Goal: Task Accomplishment & Management: Manage account settings

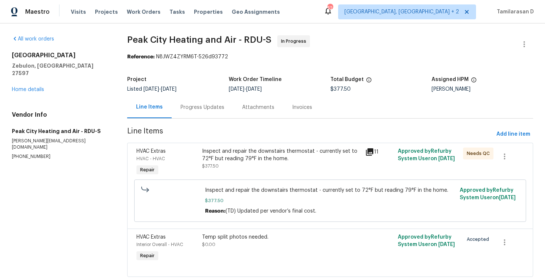
click at [187, 105] on div "Progress Updates" at bounding box center [203, 107] width 44 height 7
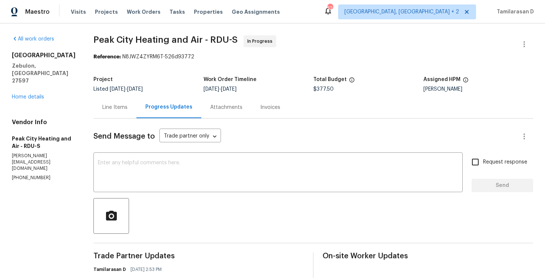
click at [137, 105] on div "Progress Updates" at bounding box center [169, 107] width 65 height 22
click at [122, 108] on div "Line Items" at bounding box center [115, 107] width 43 height 22
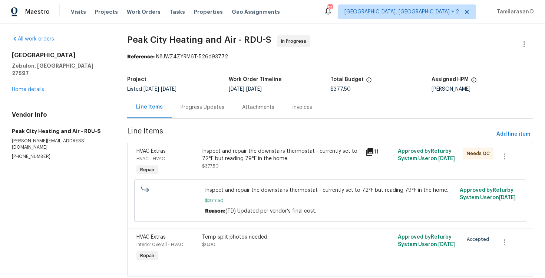
click at [225, 164] on div "Inspect and repair the downstairs thermostat - currently set to 72°F but readin…" at bounding box center [281, 158] width 159 height 22
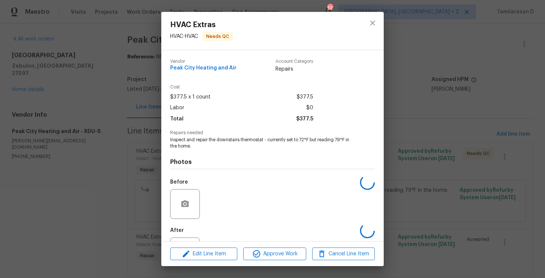
scroll to position [33, 0]
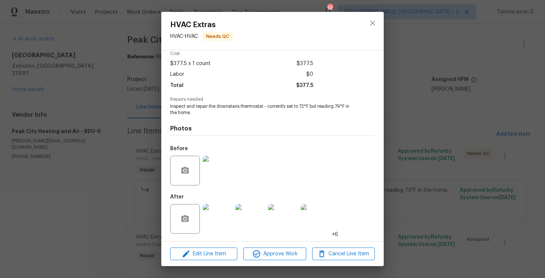
click at [215, 216] on img at bounding box center [218, 219] width 30 height 30
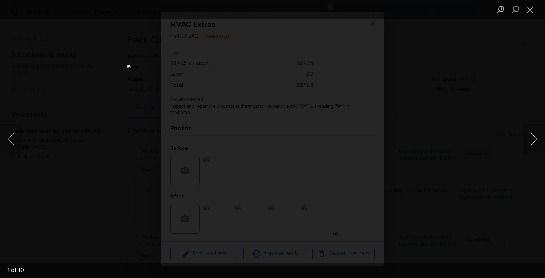
click at [533, 140] on button "Next image" at bounding box center [534, 139] width 22 height 30
click at [534, 137] on button "Next image" at bounding box center [534, 139] width 22 height 30
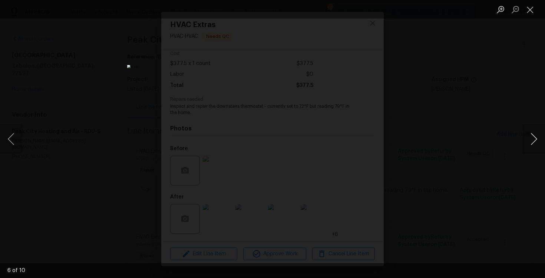
click at [534, 137] on button "Next image" at bounding box center [534, 139] width 22 height 30
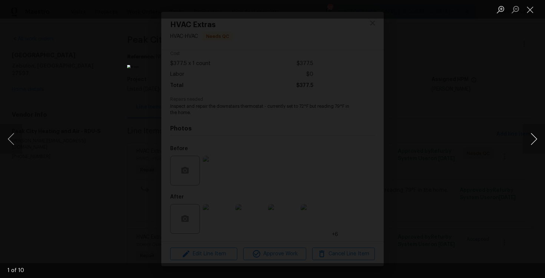
click at [534, 137] on button "Next image" at bounding box center [534, 139] width 22 height 30
click at [531, 135] on button "Next image" at bounding box center [534, 139] width 22 height 30
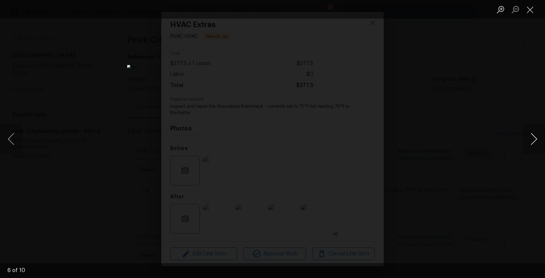
click at [529, 137] on button "Next image" at bounding box center [534, 139] width 22 height 30
click at [527, 5] on button "Close lightbox" at bounding box center [530, 9] width 15 height 13
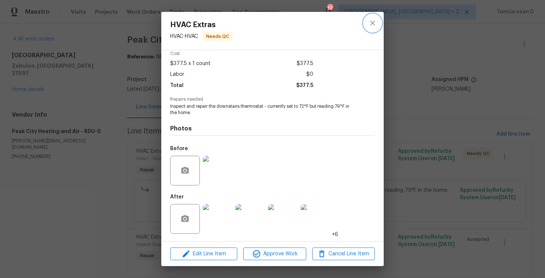
click at [372, 23] on icon "close" at bounding box center [372, 22] width 5 height 5
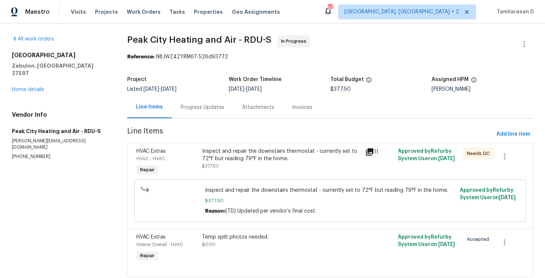
click at [205, 96] on div "Progress Updates" at bounding box center [203, 107] width 62 height 22
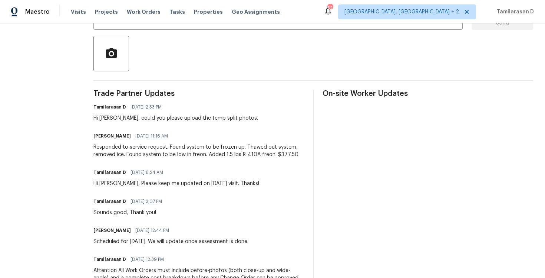
scroll to position [129, 0]
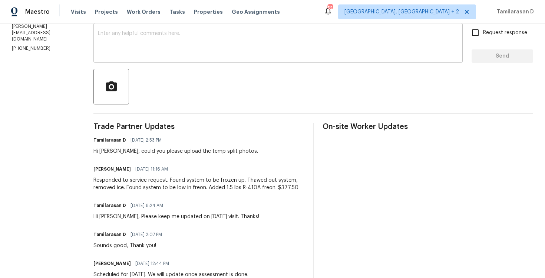
click at [132, 60] on div "x ​" at bounding box center [279, 44] width 370 height 38
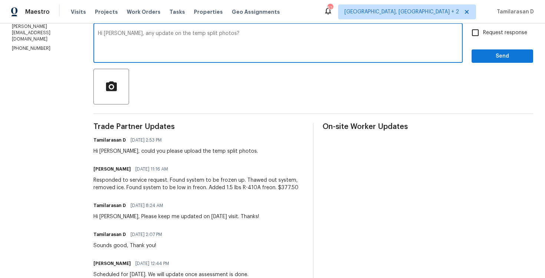
type textarea "Hi Jody, any update on the temp split photos?"
click at [490, 28] on label "Request response" at bounding box center [498, 33] width 60 height 16
click at [483, 28] on input "Request response" at bounding box center [476, 33] width 16 height 16
checkbox input "true"
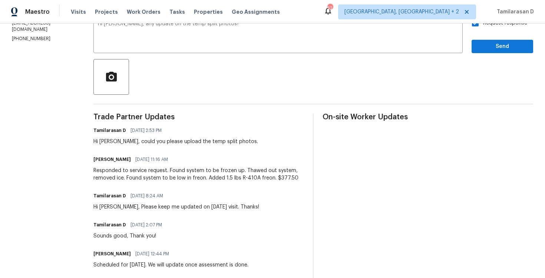
scroll to position [0, 0]
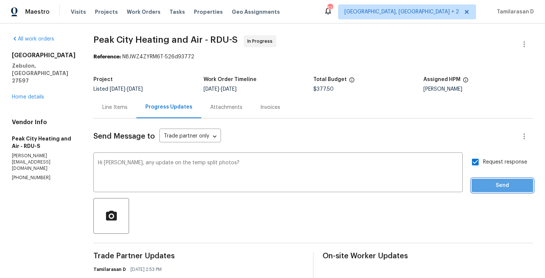
click at [492, 182] on span "Send" at bounding box center [503, 185] width 50 height 9
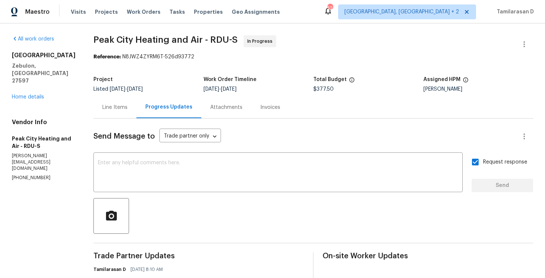
click at [27, 174] on p "(919) 362-0020" at bounding box center [44, 177] width 64 height 6
copy p "(919) 362-0020"
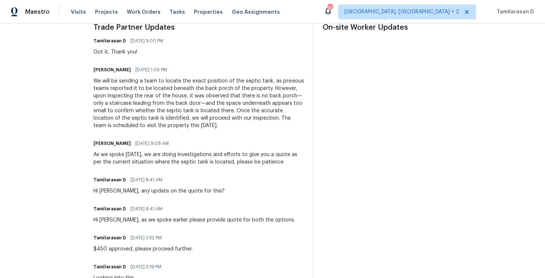
scroll to position [220, 0]
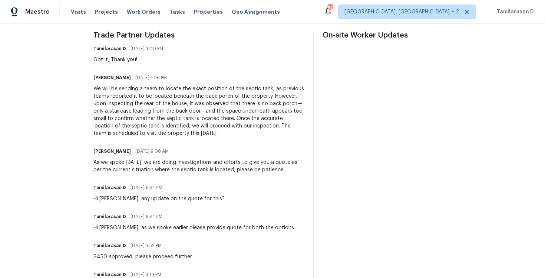
click at [173, 117] on div "We will be sending a team to locate the exact position of the septic tank, as p…" at bounding box center [199, 111] width 211 height 52
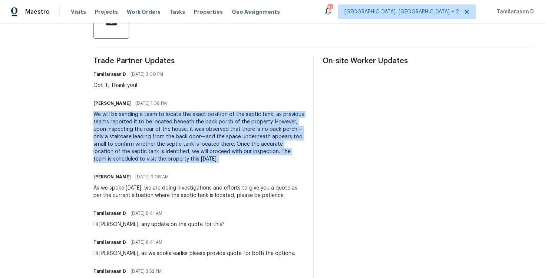
scroll to position [177, 0]
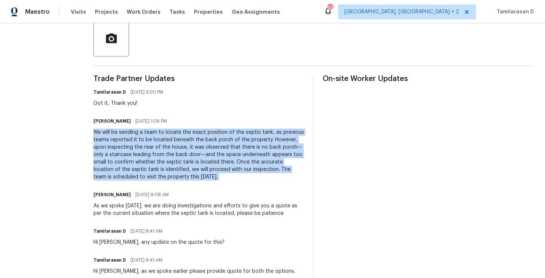
click at [189, 158] on div "We will be sending a team to locate the exact position of the septic tank, as p…" at bounding box center [199, 154] width 211 height 52
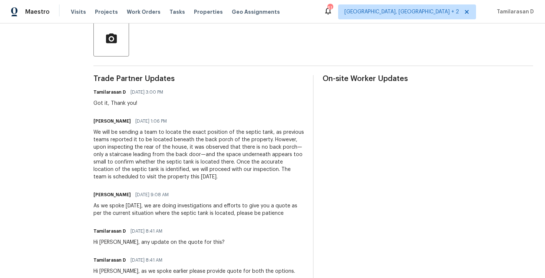
click at [189, 158] on div "We will be sending a team to locate the exact position of the septic tank, as p…" at bounding box center [199, 154] width 211 height 52
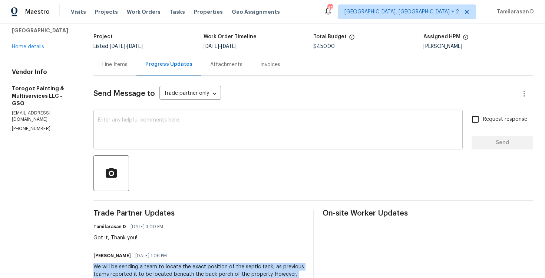
scroll to position [0, 0]
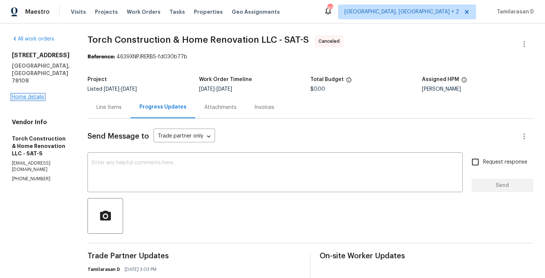
click at [27, 94] on link "Home details" at bounding box center [28, 96] width 32 height 5
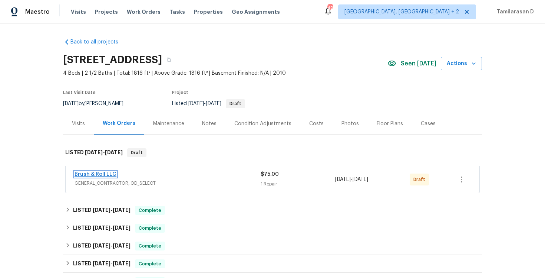
click at [110, 174] on link "Brush & Roll LLC" at bounding box center [96, 173] width 42 height 5
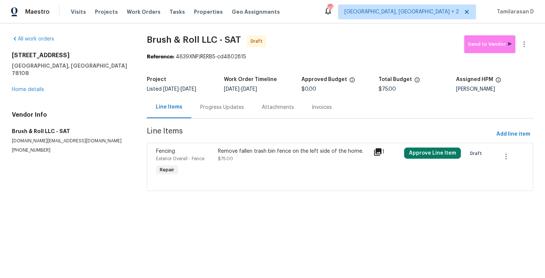
click at [195, 122] on section "Brush & Roll LLC - SAT Draft Send to Vendor Reference: 4639XNPJRERB5-cd4802815 …" at bounding box center [340, 117] width 387 height 164
click at [199, 114] on div "Progress Updates" at bounding box center [222, 107] width 62 height 22
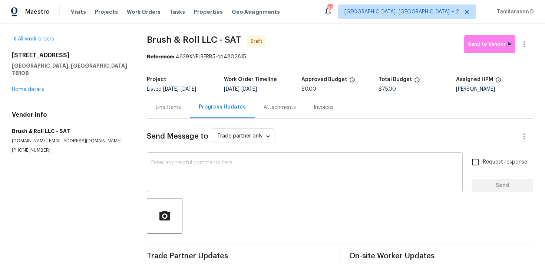
click at [186, 165] on textarea at bounding box center [304, 173] width 307 height 26
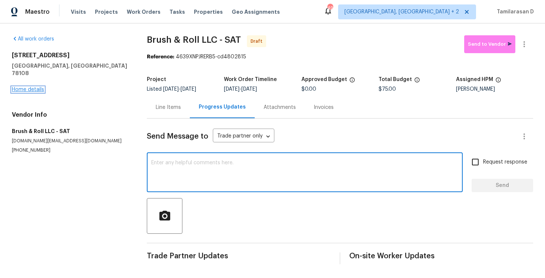
click at [27, 87] on link "Home details" at bounding box center [28, 89] width 32 height 5
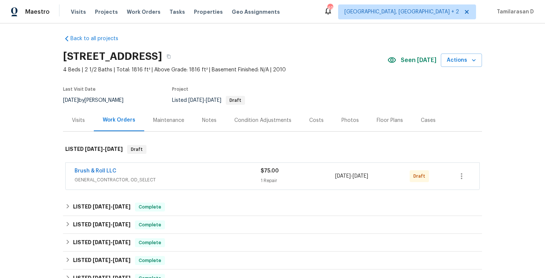
scroll to position [162, 0]
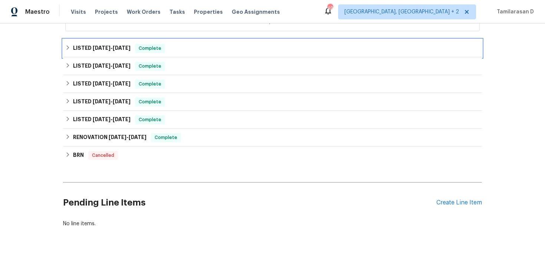
click at [70, 46] on icon at bounding box center [67, 47] width 5 height 5
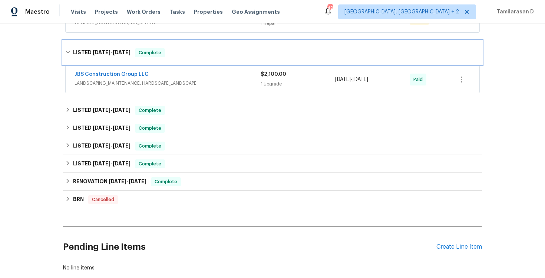
scroll to position [0, 0]
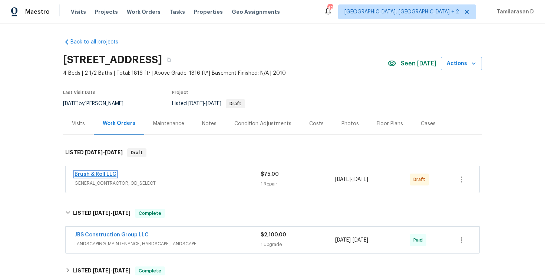
click at [101, 176] on link "Brush & Roll LLC" at bounding box center [96, 173] width 42 height 5
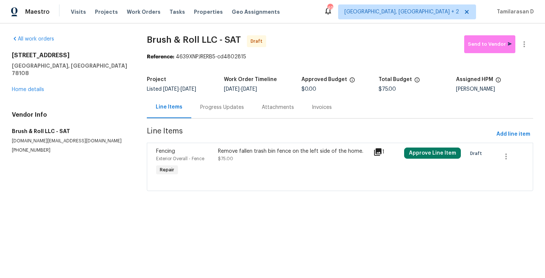
click at [203, 104] on div "Progress Updates" at bounding box center [222, 107] width 44 height 7
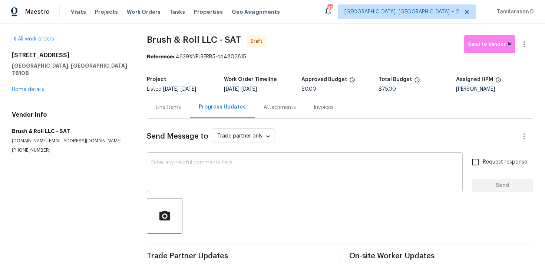
click at [184, 167] on textarea at bounding box center [304, 173] width 307 height 26
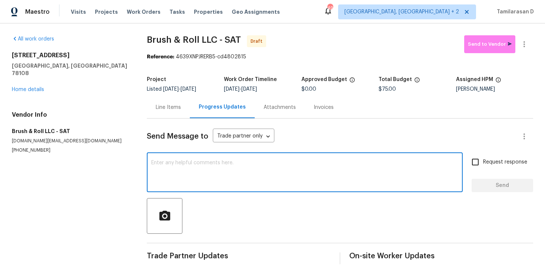
click at [190, 165] on textarea at bounding box center [304, 173] width 307 height 26
paste textarea "Hey, this is Tamil from Opendoor. I’m confirming you received the WO for the pr…"
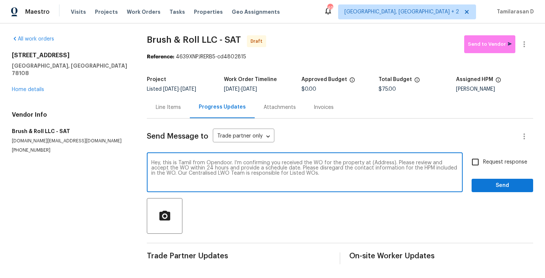
click at [376, 163] on textarea "Hey, this is Tamil from Opendoor. I’m confirming you received the WO for the pr…" at bounding box center [304, 173] width 307 height 26
paste textarea "204 Bridle Bnd, Cibolo, TX 78108"
type textarea "Hey, this is Tamil from Opendoor. I’m confirming you received the WO for the pr…"
click at [475, 164] on input "Request response" at bounding box center [476, 162] width 16 height 16
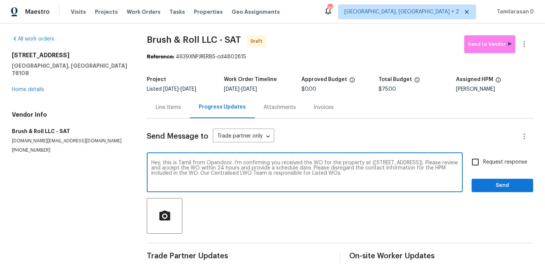
checkbox input "true"
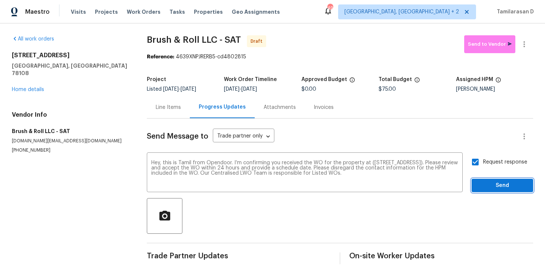
click at [491, 178] on button "Send" at bounding box center [503, 185] width 62 height 14
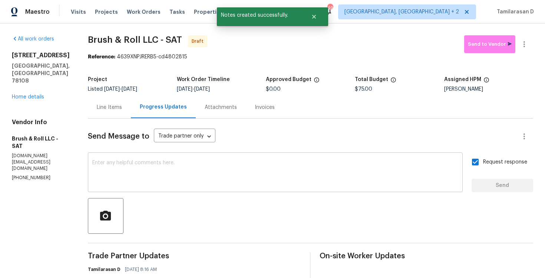
scroll to position [49, 0]
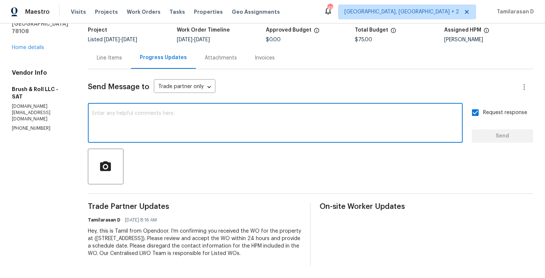
click at [165, 127] on textarea at bounding box center [275, 124] width 366 height 26
paste textarea "Attention All Work Orders must include before-photos (both close-up and wide-an…"
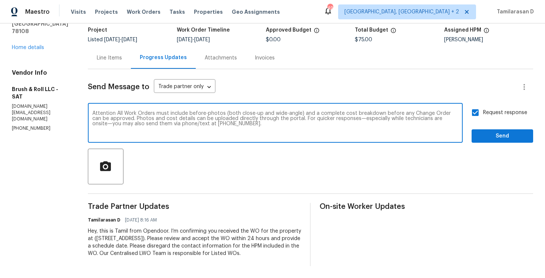
type textarea "Attention All Work Orders must include before-photos (both close-up and wide-an…"
click at [498, 139] on span "Send" at bounding box center [503, 135] width 50 height 9
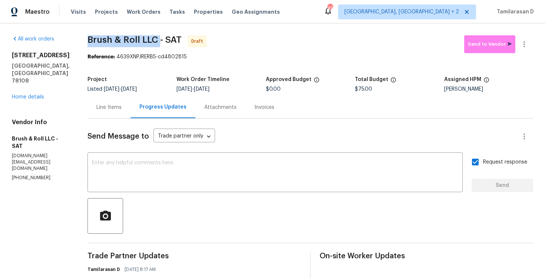
drag, startPoint x: 89, startPoint y: 40, endPoint x: 160, endPoint y: 43, distance: 70.5
click at [160, 43] on span "Brush & Roll LLC - SAT" at bounding box center [135, 39] width 94 height 9
copy span "Brush & Roll LLC"
click at [525, 49] on button "button" at bounding box center [525, 44] width 18 height 18
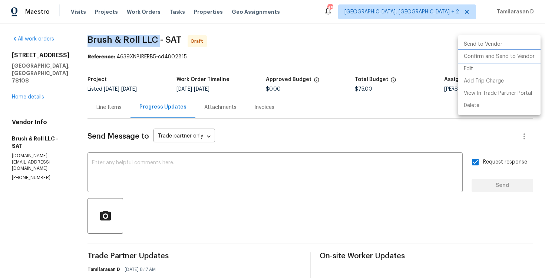
click at [483, 56] on li "Confirm and Send to Vendor" at bounding box center [499, 56] width 83 height 12
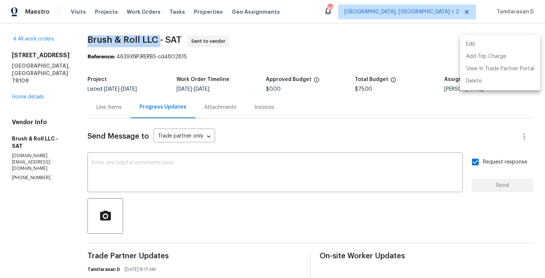
click at [173, 229] on div at bounding box center [272, 139] width 545 height 278
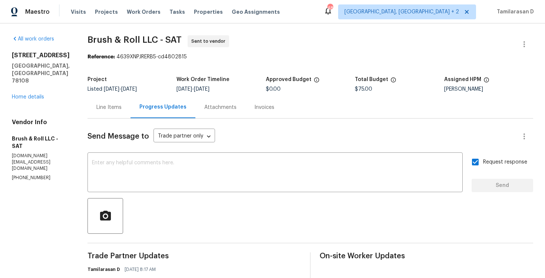
click at [108, 105] on div "Line Items" at bounding box center [108, 107] width 25 height 7
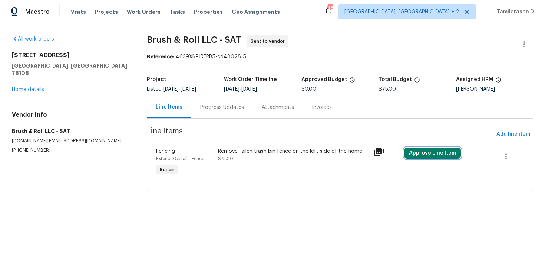
click at [417, 154] on button "Approve Line Item" at bounding box center [432, 152] width 57 height 11
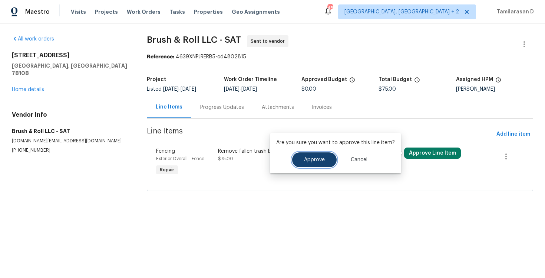
click at [312, 165] on button "Approve" at bounding box center [314, 159] width 45 height 15
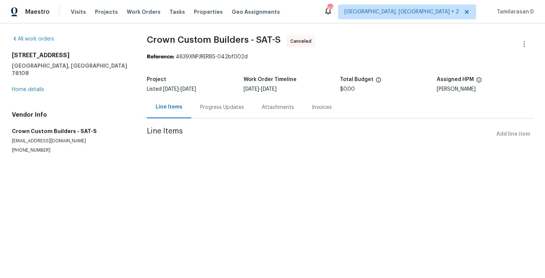
click at [203, 102] on div "Progress Updates" at bounding box center [222, 107] width 62 height 22
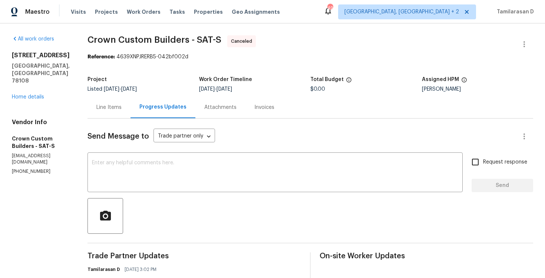
click at [27, 79] on div "[STREET_ADDRESS] Home details" at bounding box center [41, 76] width 58 height 49
click at [27, 94] on link "Home details" at bounding box center [28, 96] width 32 height 5
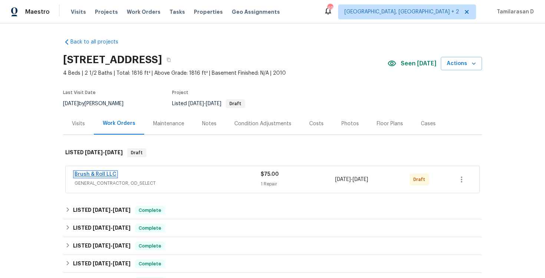
click at [95, 173] on link "Brush & Roll LLC" at bounding box center [96, 173] width 42 height 5
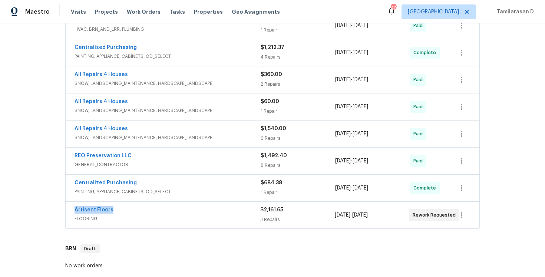
scroll to position [242, 0]
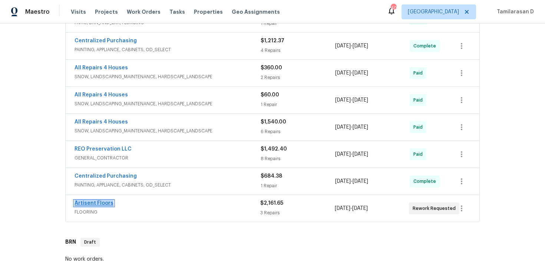
click at [103, 203] on link "Artisent Floors" at bounding box center [94, 203] width 39 height 5
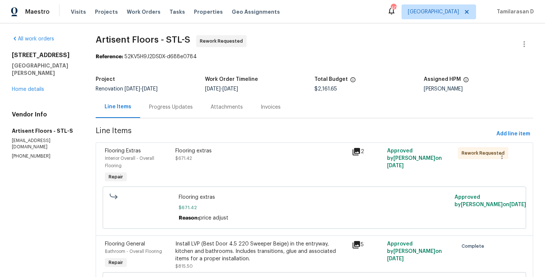
click at [164, 100] on div "Progress Updates" at bounding box center [171, 107] width 62 height 22
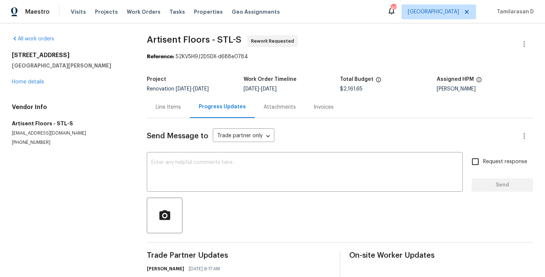
click at [168, 101] on div "Line Items" at bounding box center [168, 107] width 43 height 22
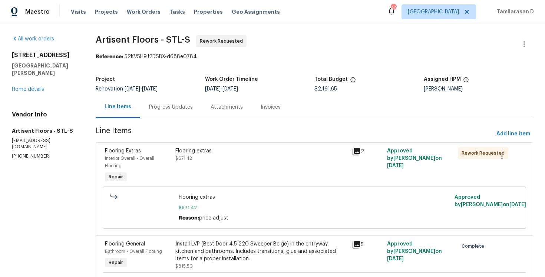
click at [167, 109] on div "Progress Updates" at bounding box center [171, 107] width 44 height 7
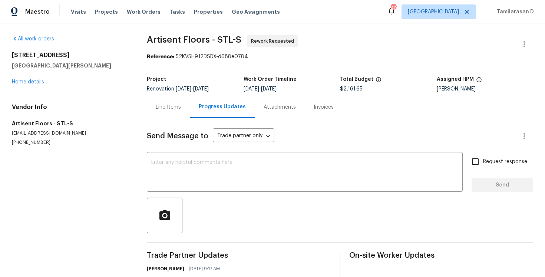
click at [168, 111] on div "Line Items" at bounding box center [168, 107] width 25 height 7
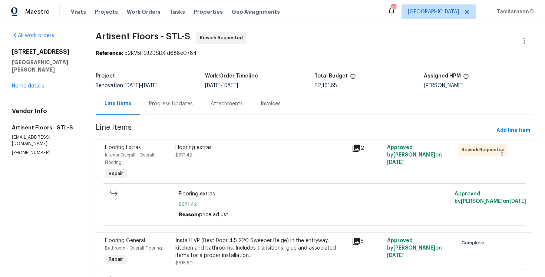
scroll to position [2, 0]
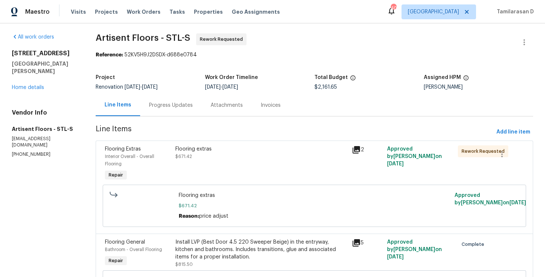
click at [171, 109] on div "Progress Updates" at bounding box center [171, 105] width 44 height 7
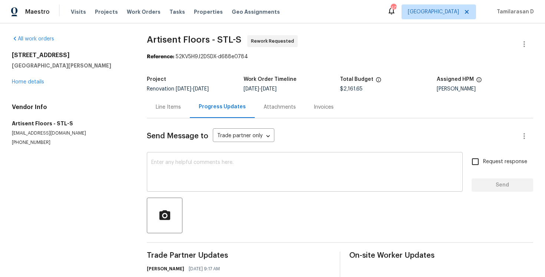
scroll to position [2, 0]
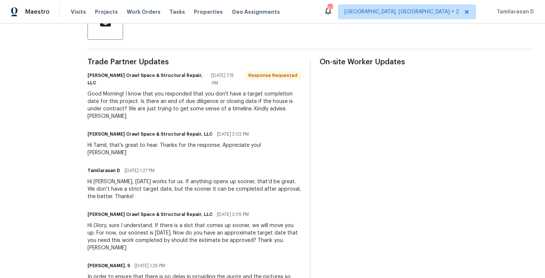
scroll to position [176, 0]
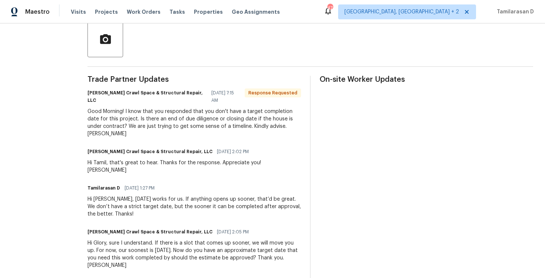
click at [195, 118] on div "Good Morning! I know that you responded that you don't have a target completion…" at bounding box center [195, 123] width 214 height 30
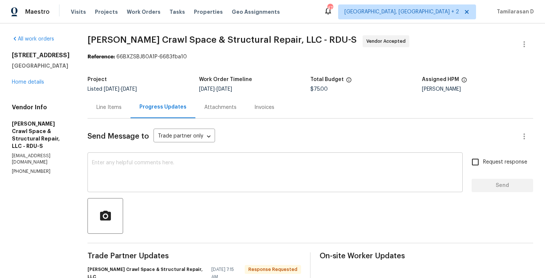
click at [203, 173] on textarea at bounding box center [275, 173] width 367 height 26
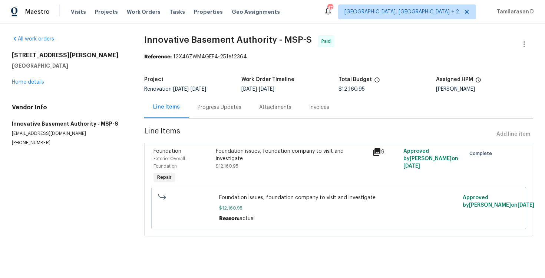
click at [31, 79] on div "7040 Winfield Rd Rockford, MN 55373 Home details" at bounding box center [69, 69] width 115 height 34
click at [27, 84] on link "Home details" at bounding box center [28, 81] width 32 height 5
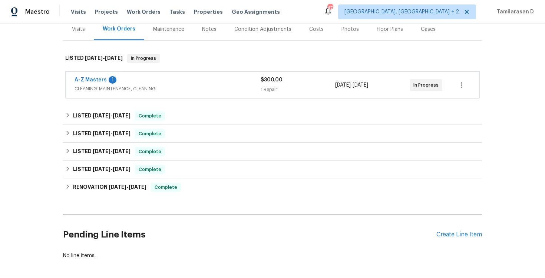
scroll to position [126, 0]
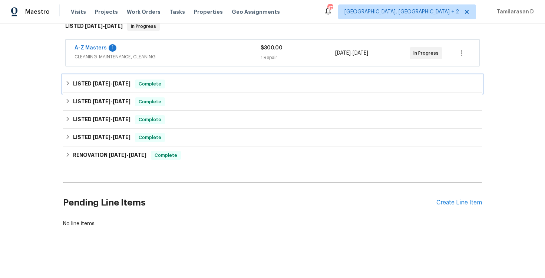
click at [71, 84] on div "LISTED 8/25/25 - 8/29/25 Complete" at bounding box center [272, 83] width 415 height 9
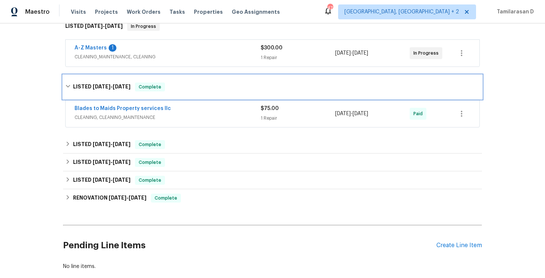
click at [67, 87] on icon at bounding box center [67, 85] width 5 height 5
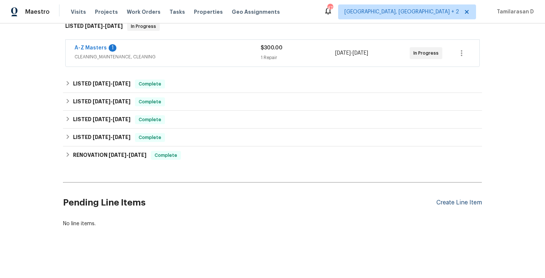
click at [459, 201] on div "Create Line Item" at bounding box center [460, 202] width 46 height 7
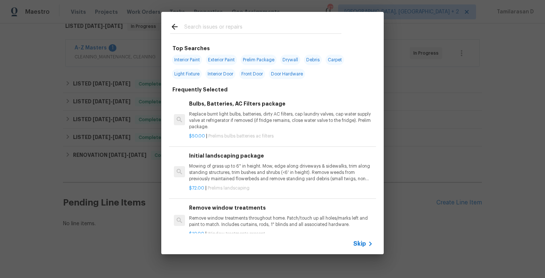
click at [361, 244] on span "Skip" at bounding box center [360, 243] width 13 height 7
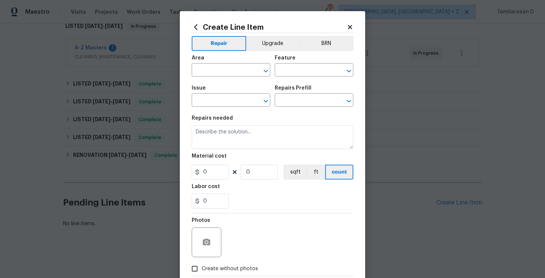
click at [196, 76] on span "Area ​" at bounding box center [231, 66] width 79 height 30
click at [209, 73] on input "text" at bounding box center [221, 71] width 58 height 12
click at [233, 94] on li "Interior Overall" at bounding box center [231, 100] width 79 height 12
type input "Interior Overall"
click at [295, 63] on div "Feature" at bounding box center [314, 60] width 79 height 10
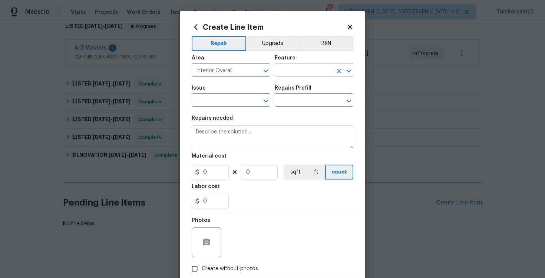
click at [294, 66] on input "text" at bounding box center [304, 71] width 58 height 12
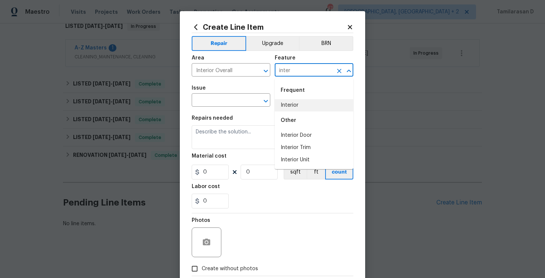
click at [292, 100] on li "Interior" at bounding box center [314, 105] width 79 height 12
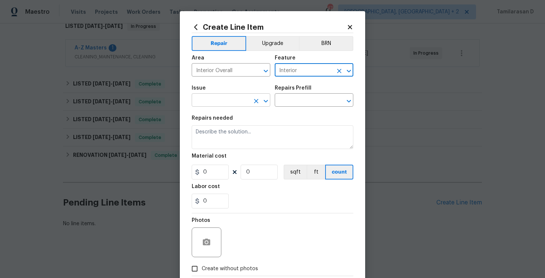
type input "Interior"
click at [227, 97] on input "text" at bounding box center [221, 101] width 58 height 12
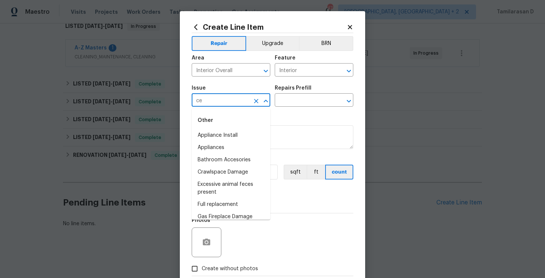
type input "c"
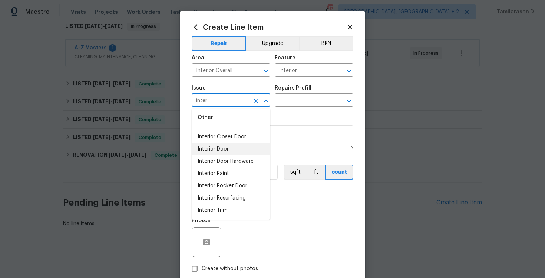
type input "inter"
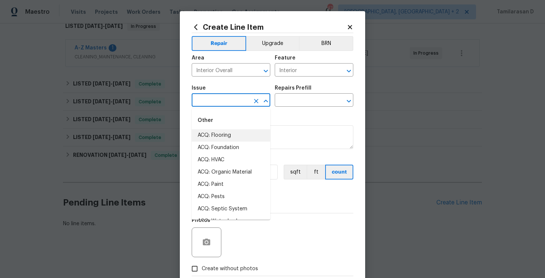
click at [213, 99] on input "text" at bounding box center [221, 101] width 58 height 12
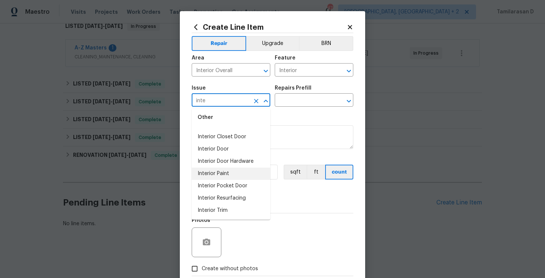
click at [224, 170] on li "Interior Paint" at bounding box center [231, 173] width 79 height 12
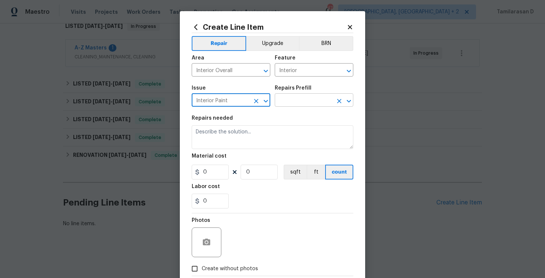
type input "Interior Paint"
click at [294, 95] on input "text" at bounding box center [304, 101] width 58 height 12
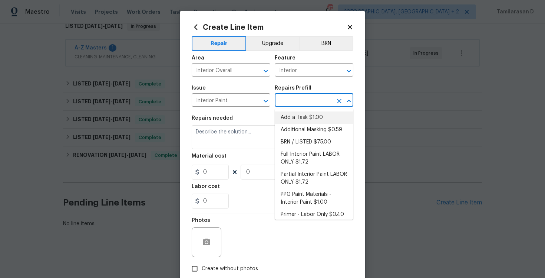
click at [292, 117] on li "Add a Task $1.00" at bounding box center [314, 117] width 79 height 12
type input "Overall Paint"
type input "Add a Task $1.00"
type textarea "HPM to detail"
type input "1"
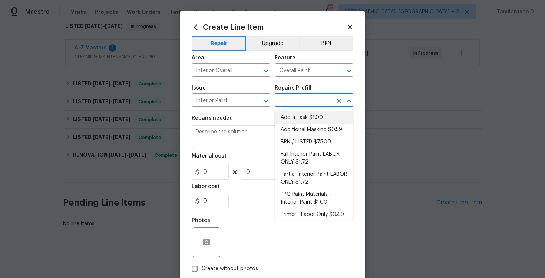
type input "1"
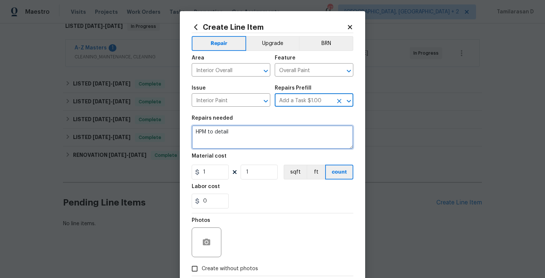
click at [225, 132] on textarea "HPM to detail" at bounding box center [273, 137] width 162 height 24
paste textarea "Crack in the ceiling in the office area of the home."
type textarea "Crack in the ceiling in the office area of the home."
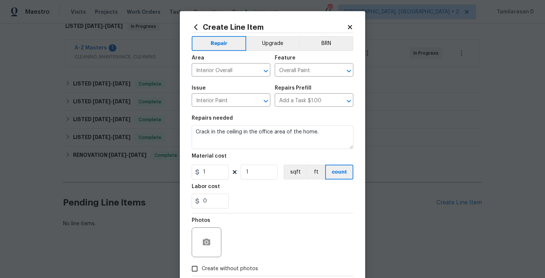
click at [211, 160] on div "Material cost" at bounding box center [273, 158] width 162 height 10
click at [209, 172] on input "1" at bounding box center [210, 171] width 37 height 15
type input "75"
click at [287, 223] on div "Photos" at bounding box center [273, 237] width 162 height 48
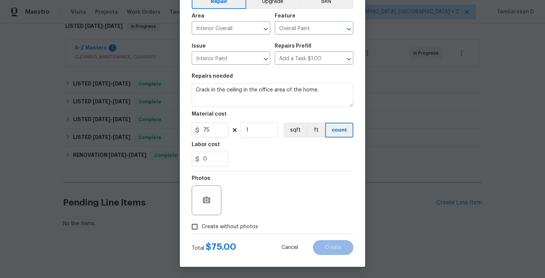
click at [191, 227] on input "Create without photos" at bounding box center [195, 226] width 14 height 14
checkbox input "true"
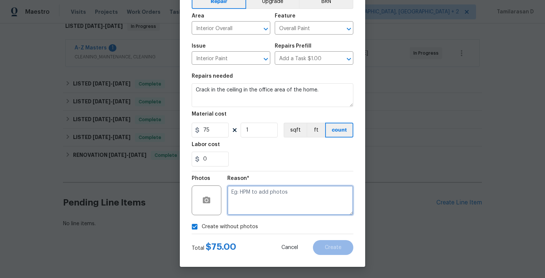
click at [242, 198] on textarea at bounding box center [290, 200] width 126 height 30
type textarea "N/A"
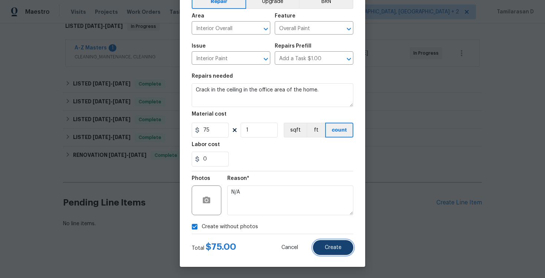
click at [330, 250] on button "Create" at bounding box center [333, 247] width 40 height 15
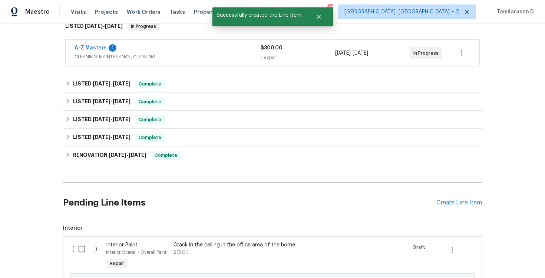
scroll to position [211, 0]
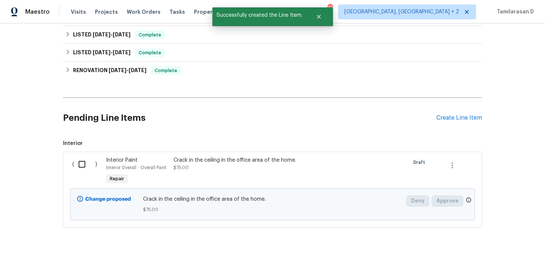
click at [88, 164] on input "checkbox" at bounding box center [84, 164] width 21 height 16
checkbox input "true"
click at [506, 263] on button "Create Work Order" at bounding box center [502, 259] width 61 height 14
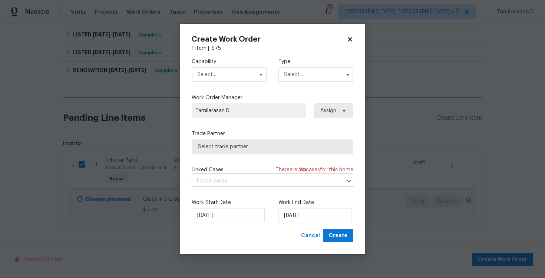
click at [292, 73] on input "text" at bounding box center [316, 74] width 75 height 15
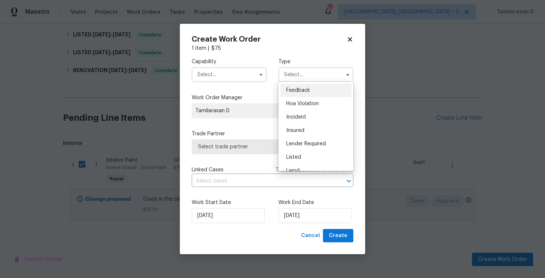
click at [295, 89] on span "Feedback" at bounding box center [298, 90] width 24 height 5
type input "Feedback"
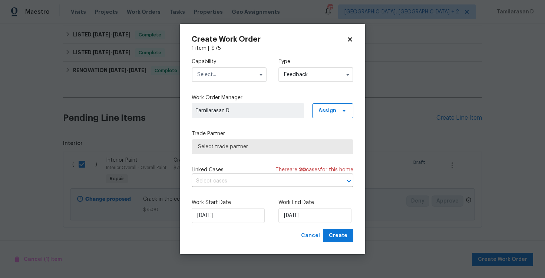
click at [229, 66] on div "Capability" at bounding box center [229, 70] width 75 height 24
click at [226, 75] on input "text" at bounding box center [229, 74] width 75 height 15
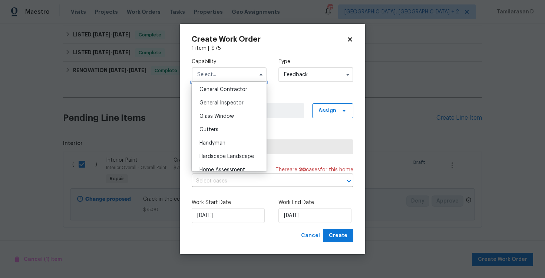
scroll to position [368, 0]
click at [214, 130] on span "Handyman" at bounding box center [213, 129] width 26 height 5
type input "Handyman"
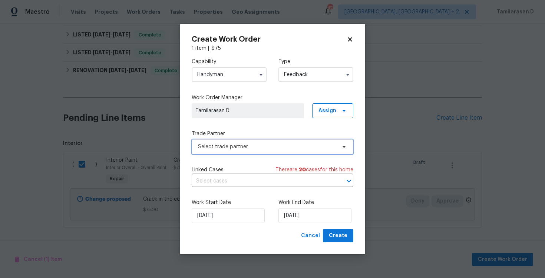
click at [248, 139] on span "Select trade partner" at bounding box center [273, 146] width 162 height 15
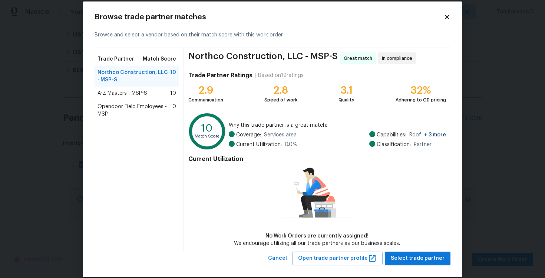
scroll to position [19, 0]
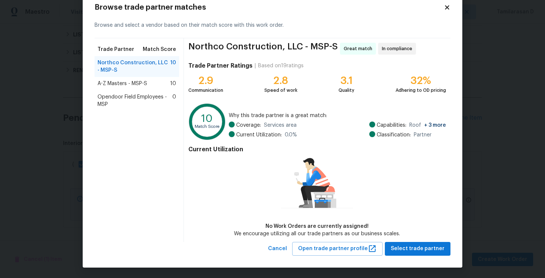
click at [205, 118] on text "10" at bounding box center [207, 118] width 12 height 10
click at [138, 86] on span "A-Z Masters - MSP-S" at bounding box center [123, 83] width 50 height 7
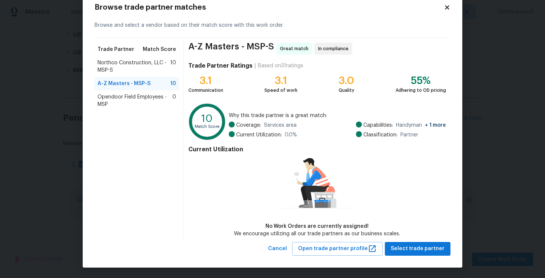
click at [446, 9] on icon at bounding box center [447, 7] width 4 height 4
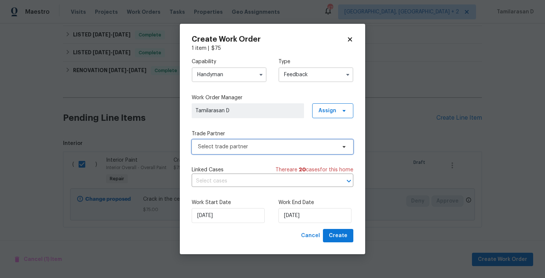
scroll to position [0, 0]
click at [193, 94] on label "Work Order Manager" at bounding box center [273, 97] width 162 height 7
checkbox input "false"
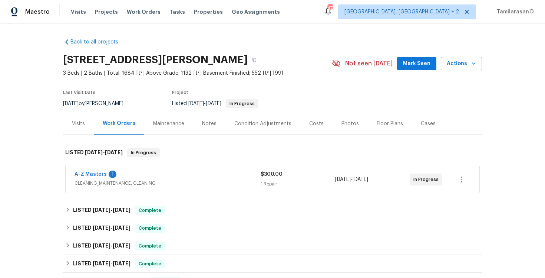
click at [137, 178] on div "A-Z Masters 1" at bounding box center [168, 174] width 186 height 9
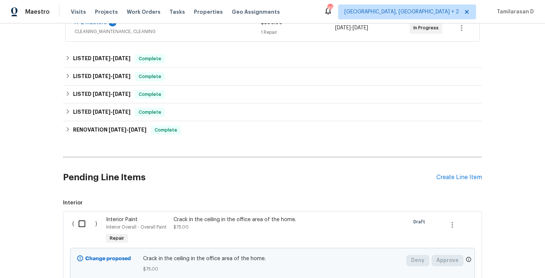
scroll to position [211, 0]
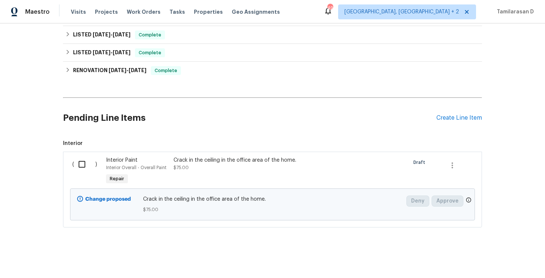
click at [98, 157] on div "( )" at bounding box center [87, 171] width 34 height 34
click at [82, 163] on input "checkbox" at bounding box center [84, 164] width 21 height 16
checkbox input "true"
click at [505, 252] on button "Create Work Order" at bounding box center [502, 259] width 61 height 14
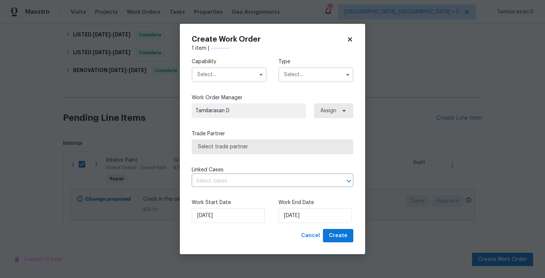
click at [318, 76] on input "text" at bounding box center [316, 74] width 75 height 15
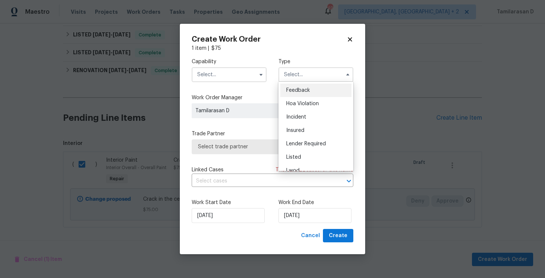
click at [299, 88] on span "Feedback" at bounding box center [298, 90] width 24 height 5
type input "Feedback"
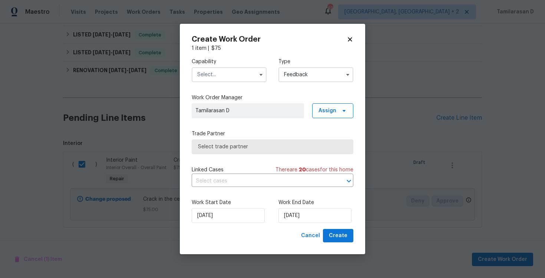
click at [243, 80] on input "text" at bounding box center [229, 74] width 75 height 15
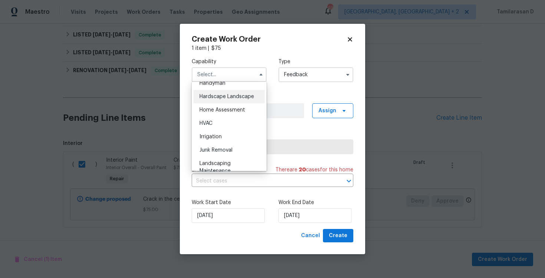
scroll to position [408, 0]
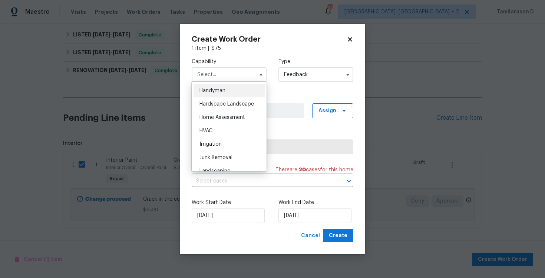
click at [209, 95] on div "Handyman" at bounding box center [229, 90] width 71 height 13
type input "Handyman"
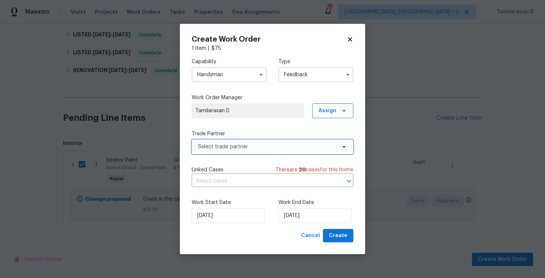
click at [242, 150] on span "Select trade partner" at bounding box center [273, 146] width 162 height 15
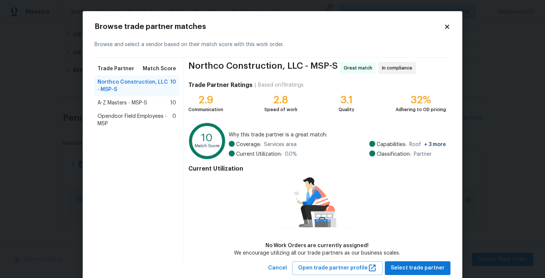
click at [133, 105] on span "A-Z Masters - MSP-S" at bounding box center [123, 102] width 50 height 7
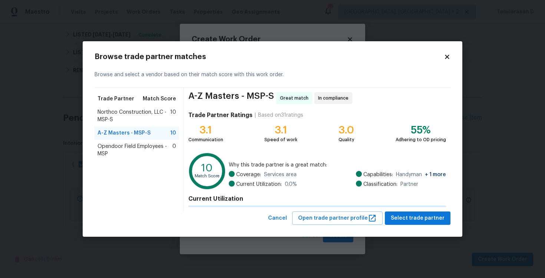
scroll to position [19, 0]
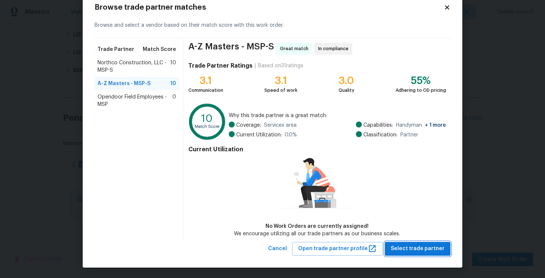
click at [410, 244] on span "Select trade partner" at bounding box center [418, 248] width 54 height 9
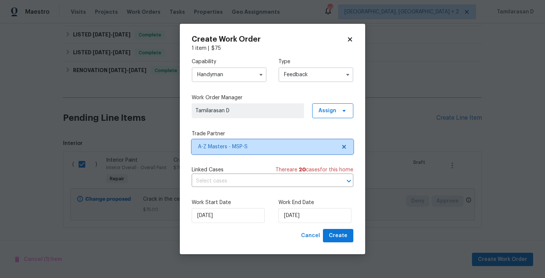
scroll to position [0, 0]
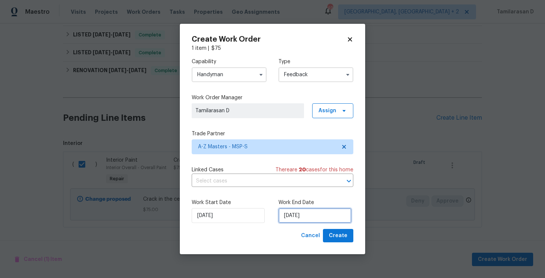
click at [300, 216] on input "08/10/2025" at bounding box center [315, 215] width 73 height 15
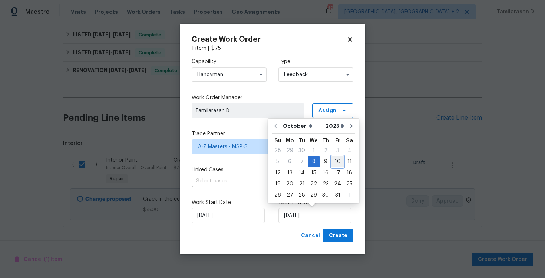
click at [337, 164] on div "10" at bounding box center [338, 161] width 12 height 10
type input "10/10/2025"
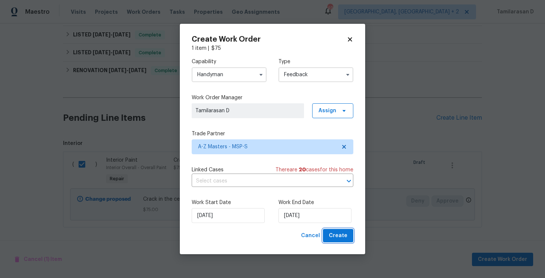
click at [342, 231] on span "Create" at bounding box center [338, 235] width 19 height 9
checkbox input "false"
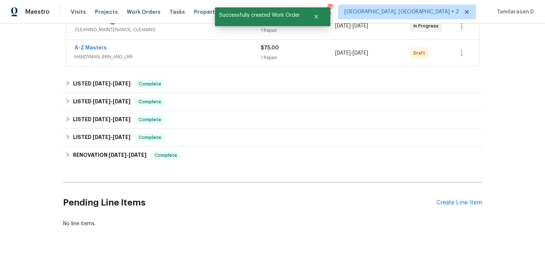
scroll to position [95, 0]
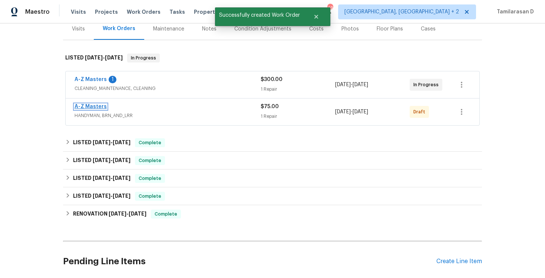
click at [85, 105] on link "A-Z Masters" at bounding box center [91, 106] width 32 height 5
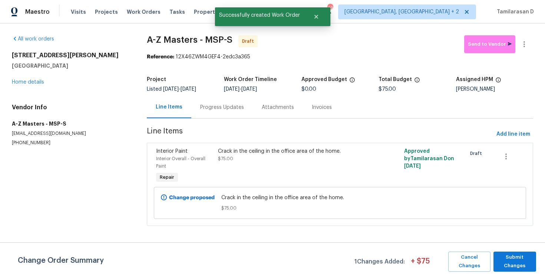
click at [209, 105] on div "Progress Updates" at bounding box center [222, 107] width 44 height 7
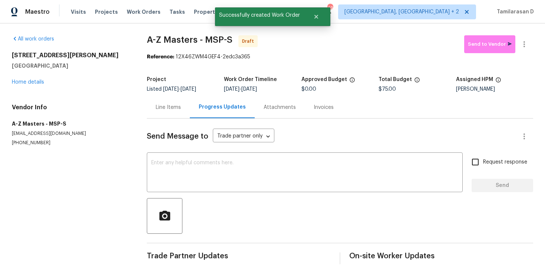
click at [164, 106] on div "Line Items" at bounding box center [168, 107] width 25 height 7
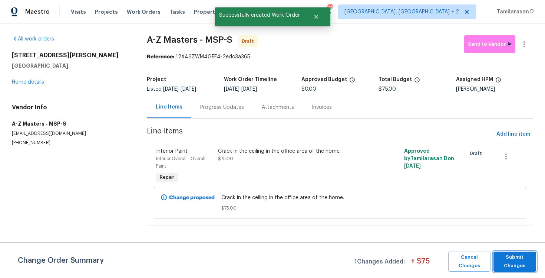
click at [519, 253] on span "Submit Changes" at bounding box center [515, 261] width 35 height 17
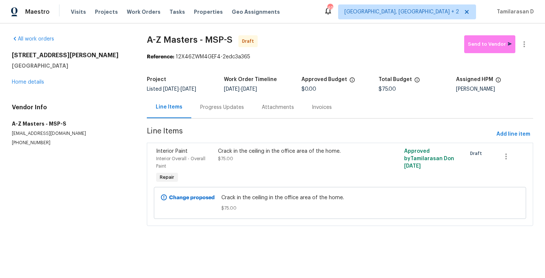
click at [235, 106] on div "Progress Updates" at bounding box center [222, 107] width 44 height 7
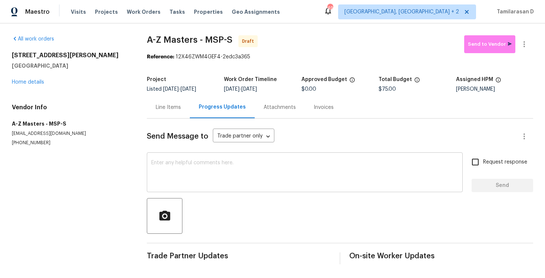
click at [191, 165] on textarea at bounding box center [304, 173] width 307 height 26
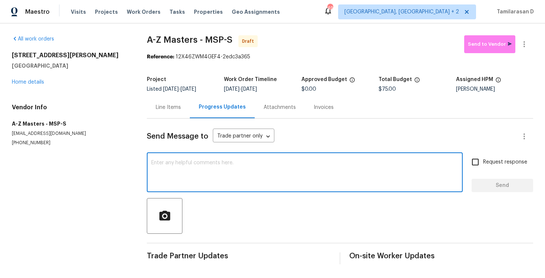
click at [184, 179] on textarea at bounding box center [304, 173] width 307 height 26
paste textarea "Hey, this is Tamil from Opendoor. I’m confirming you received the WO for the pr…"
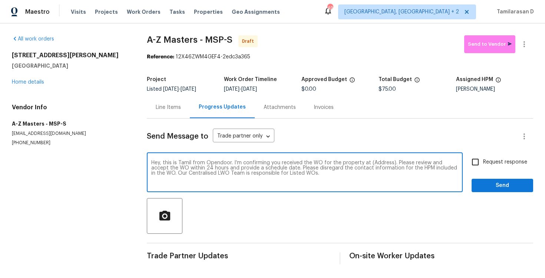
type textarea "Hey, this is Tamil from Opendoor. I’m confirming you received the WO for the pr…"
click at [475, 159] on input "Request response" at bounding box center [476, 162] width 16 height 16
checkbox input "true"
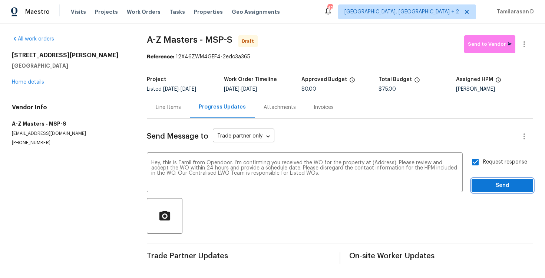
click at [504, 184] on span "Send" at bounding box center [503, 185] width 50 height 9
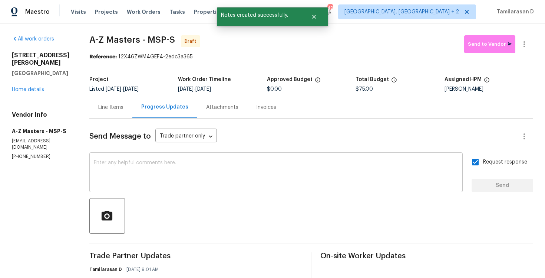
click at [208, 175] on textarea at bounding box center [276, 173] width 365 height 26
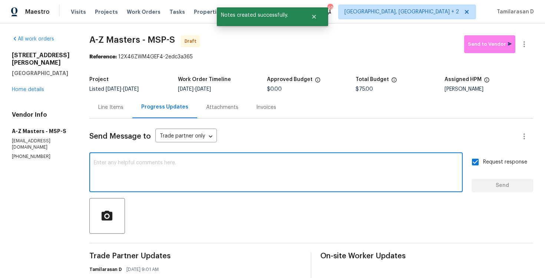
scroll to position [49, 0]
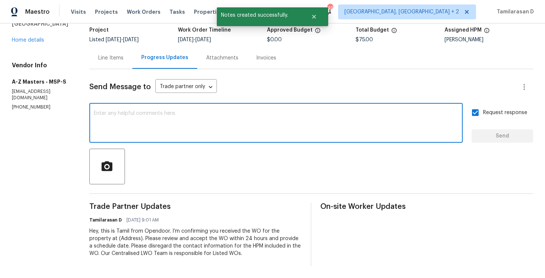
paste textarea "Hey, this is Tamil from Opendoor. I’m confirming you received the WO for the pr…"
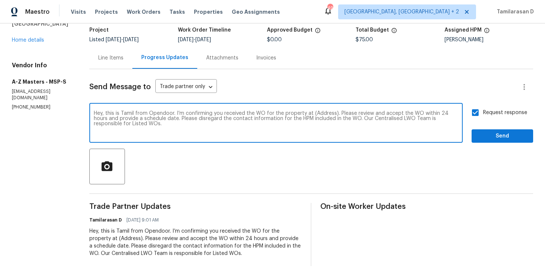
click at [322, 109] on div "Hey, this is Tamil from Opendoor. I’m confirming you received the WO for the pr…" at bounding box center [276, 124] width 374 height 38
click at [322, 112] on textarea "Hey, this is Tamil from Opendoor. I’m confirming you received the WO for the pr…" at bounding box center [276, 124] width 365 height 26
paste textarea "7040 Winfield Rd, Rockford, MN 55373"
type textarea "Hey, this is Tamil from Opendoor. I’m confirming you received the WO for the pr…"
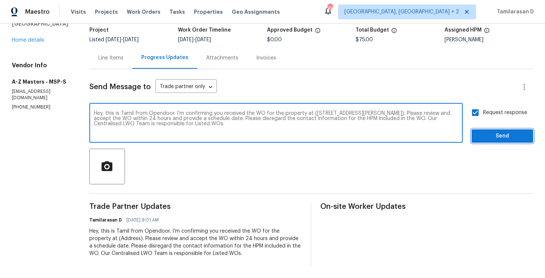
click at [522, 138] on span "Send" at bounding box center [503, 135] width 50 height 9
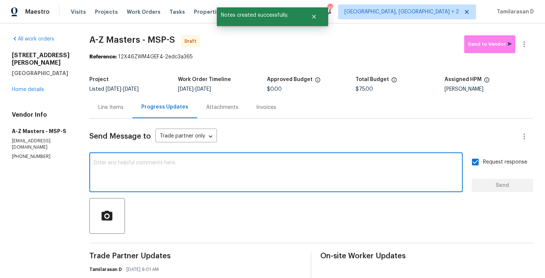
click at [154, 164] on textarea at bounding box center [276, 173] width 365 height 26
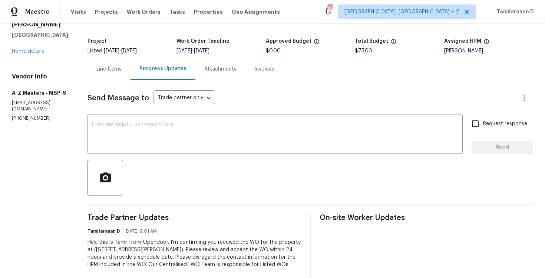
scroll to position [101, 0]
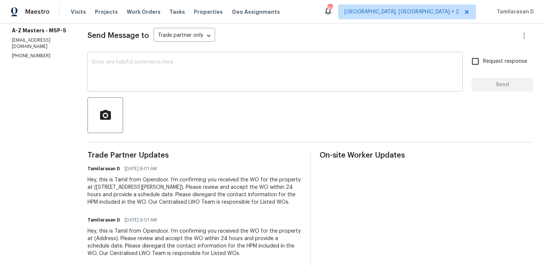
click at [111, 80] on textarea at bounding box center [275, 72] width 367 height 26
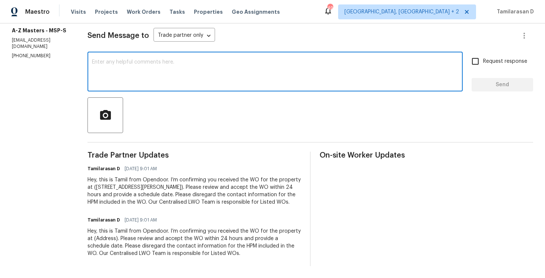
paste textarea "Attention All Work Orders must include before-photos (both close-up and wide-an…"
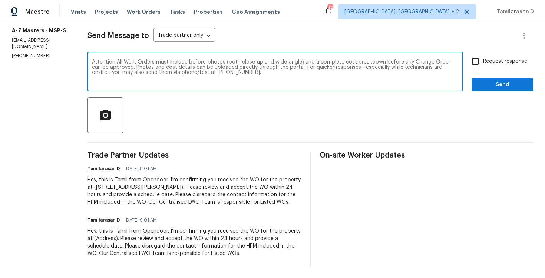
type textarea "Attention All Work Orders must include before-photos (both close-up and wide-an…"
click at [476, 86] on button "Send" at bounding box center [503, 85] width 62 height 14
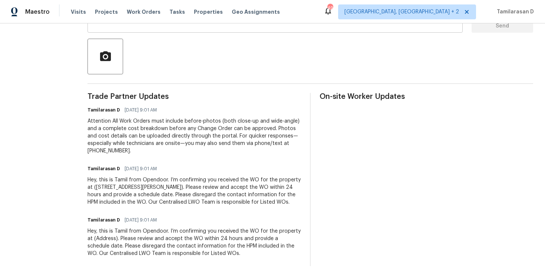
scroll to position [0, 0]
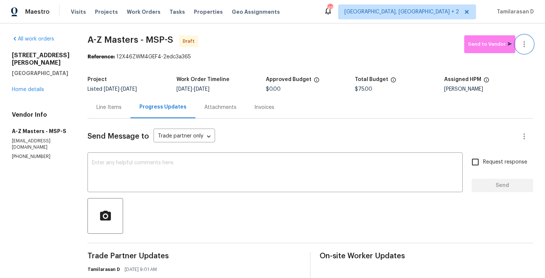
click at [527, 40] on icon "button" at bounding box center [524, 44] width 9 height 9
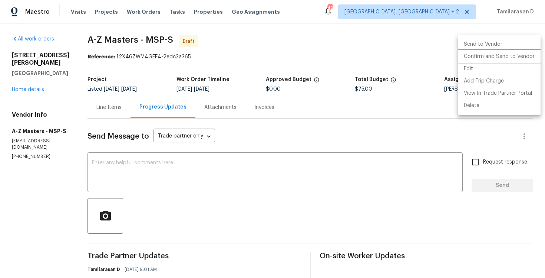
click at [472, 60] on li "Confirm and Send to Vendor" at bounding box center [499, 56] width 83 height 12
click at [343, 49] on div at bounding box center [272, 139] width 545 height 278
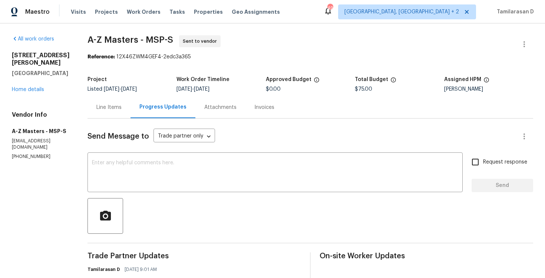
click at [117, 113] on div "Line Items" at bounding box center [109, 107] width 43 height 22
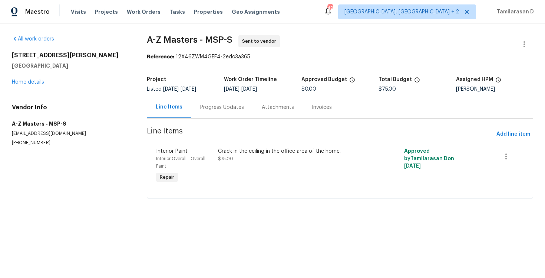
click at [207, 101] on div "Progress Updates" at bounding box center [222, 107] width 62 height 22
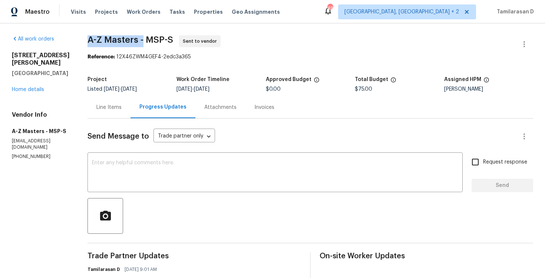
drag, startPoint x: 85, startPoint y: 39, endPoint x: 139, endPoint y: 37, distance: 53.8
click at [139, 37] on span "A-Z Masters - MSP-S" at bounding box center [131, 39] width 86 height 9
copy span "A-Z Masters -"
click at [111, 40] on span "A-Z Masters - MSP-S" at bounding box center [131, 39] width 86 height 9
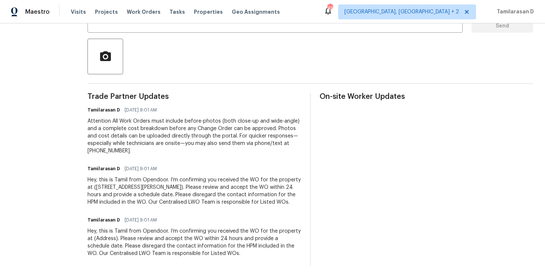
click at [241, 161] on div "Trade Partner Updates Tamilarasan D 10/08/2025 9:01 AM Attention All Work Order…" at bounding box center [195, 179] width 214 height 173
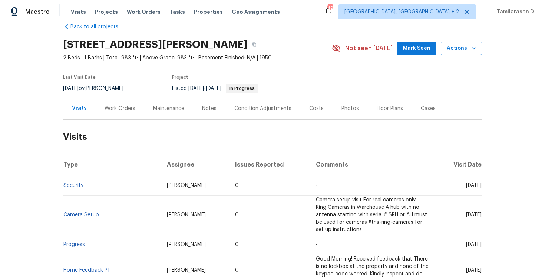
scroll to position [30, 0]
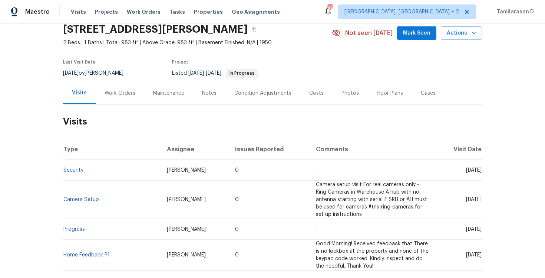
click at [119, 107] on h2 "Visits" at bounding box center [272, 121] width 419 height 35
click at [119, 94] on div "Work Orders" at bounding box center [120, 92] width 31 height 7
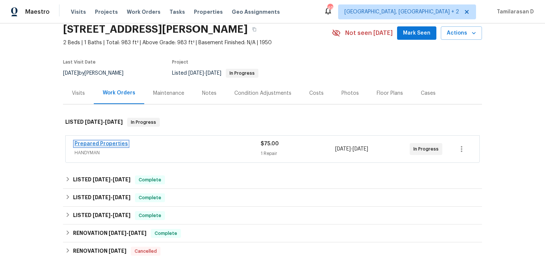
click at [105, 141] on link "Prepared Properties" at bounding box center [101, 143] width 53 height 5
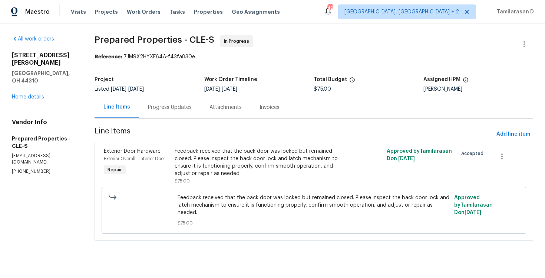
click at [174, 110] on div "Progress Updates" at bounding box center [170, 107] width 44 height 7
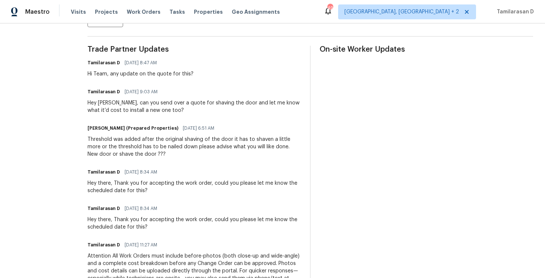
scroll to position [192, 0]
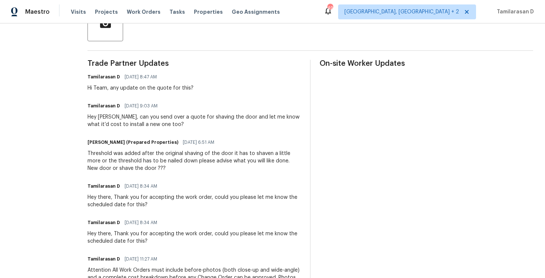
click at [134, 119] on div "Hey Staci, can you send over a quote for shaving the door and let me know what …" at bounding box center [195, 120] width 214 height 15
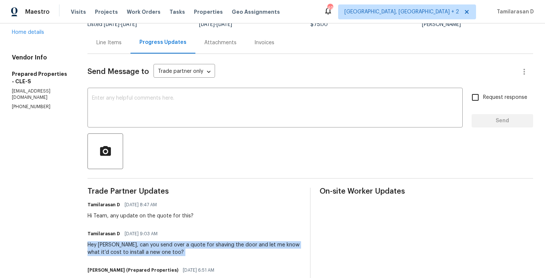
scroll to position [0, 0]
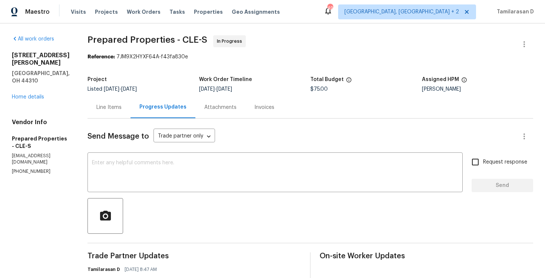
click at [26, 168] on p "(216) 644-3545" at bounding box center [41, 171] width 58 height 6
copy p "(216) 644-3545"
click at [122, 110] on div "Line Items" at bounding box center [108, 107] width 25 height 7
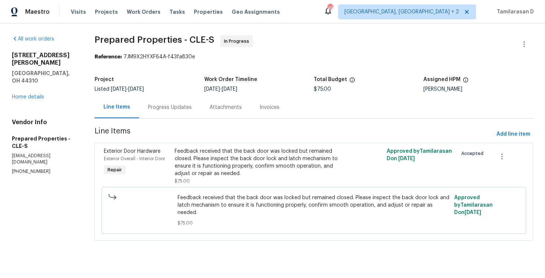
click at [209, 161] on div "Feedback received that the back door was locked but remained closed. Please ins…" at bounding box center [261, 162] width 173 height 30
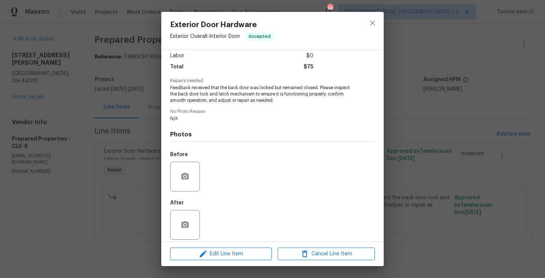
scroll to position [58, 0]
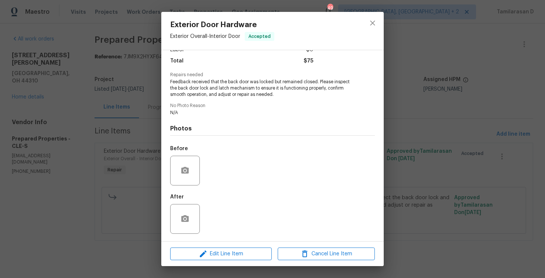
click at [139, 154] on div "Exterior Door Hardware Exterior Overall - Interior Door Accepted Vendor Prepare…" at bounding box center [272, 139] width 545 height 278
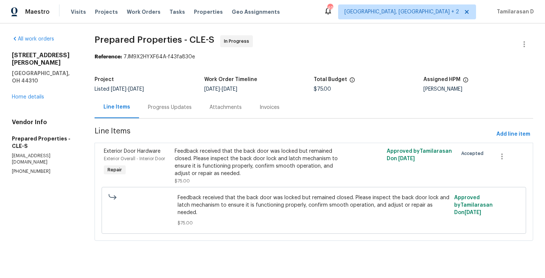
click at [167, 116] on div "Progress Updates" at bounding box center [170, 107] width 62 height 22
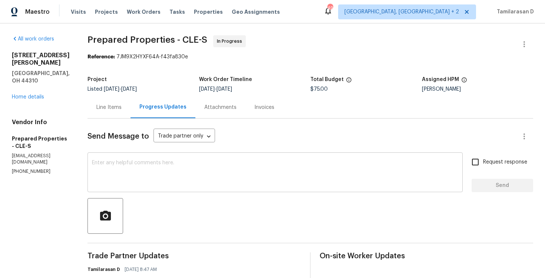
click at [154, 165] on textarea at bounding box center [275, 173] width 367 height 26
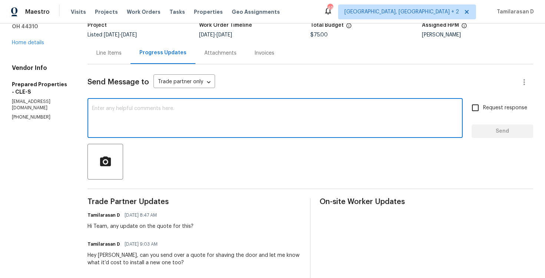
scroll to position [59, 0]
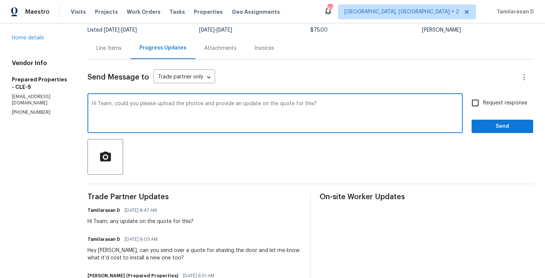
click at [176, 121] on textarea "Hi Team, could you please upload the photos and provide an update on the quote …" at bounding box center [275, 114] width 367 height 26
paste textarea "ey team, can you upload the photos and drop"
type textarea "Hey team, can you upload the photos and drop an update on the quote for this?"
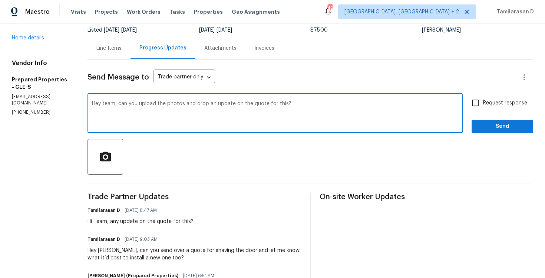
click at [479, 99] on input "Request response" at bounding box center [476, 103] width 16 height 16
checkbox input "true"
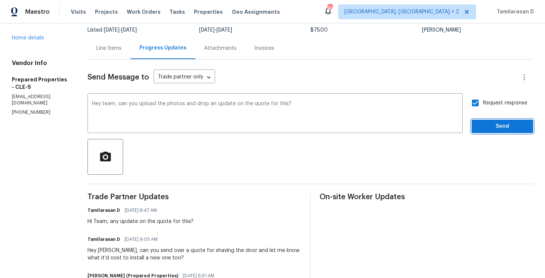
click at [494, 127] on span "Send" at bounding box center [503, 126] width 50 height 9
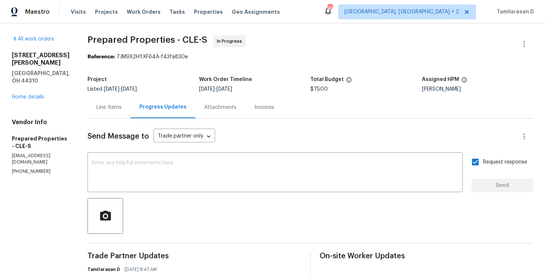
scroll to position [0, 0]
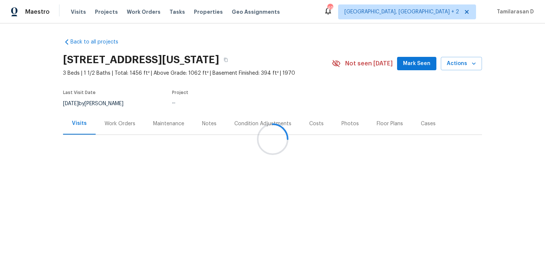
click at [111, 126] on div "Work Orders" at bounding box center [120, 123] width 31 height 7
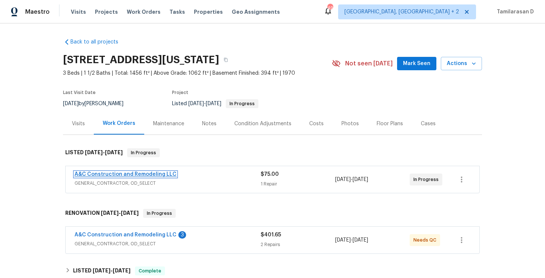
click at [105, 172] on link "A&C Construction and Remodeling LLC" at bounding box center [126, 173] width 102 height 5
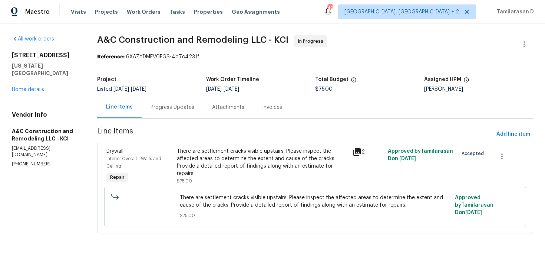
click at [187, 107] on div "Progress Updates" at bounding box center [173, 107] width 44 height 7
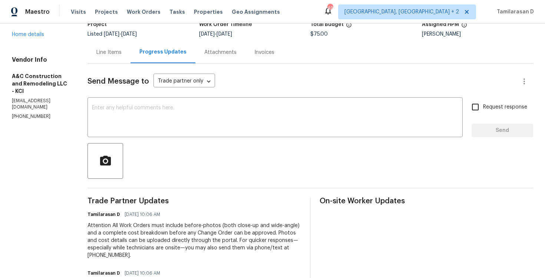
scroll to position [115, 0]
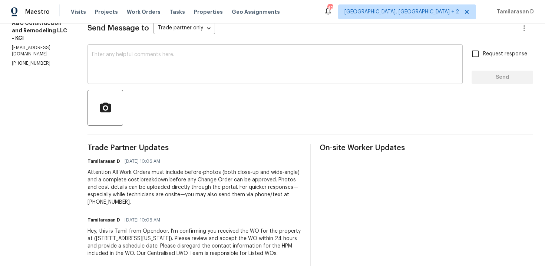
click at [138, 64] on textarea at bounding box center [275, 65] width 367 height 26
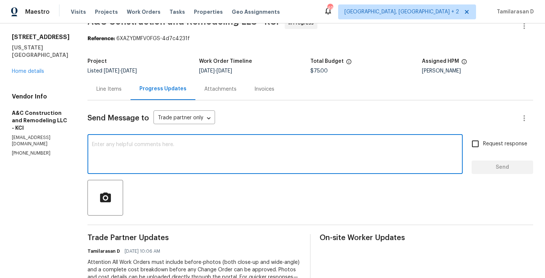
scroll to position [0, 0]
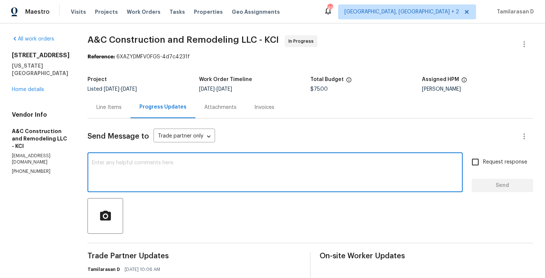
click at [156, 171] on textarea at bounding box center [275, 173] width 367 height 26
paste textarea "Hey there, Thank you for accepting the work order, could you please let me know…"
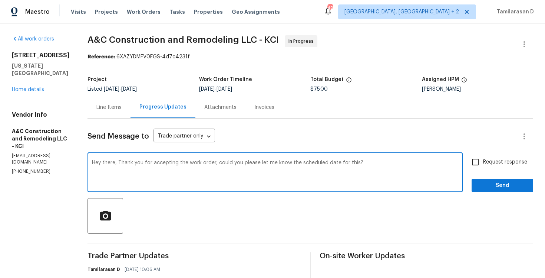
type textarea "Hey there, Thank you for accepting the work order, could you please let me know…"
click at [483, 165] on input "Request response" at bounding box center [476, 162] width 16 height 16
checkbox input "true"
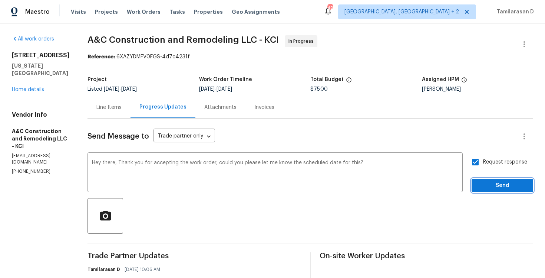
click at [494, 186] on span "Send" at bounding box center [503, 185] width 50 height 9
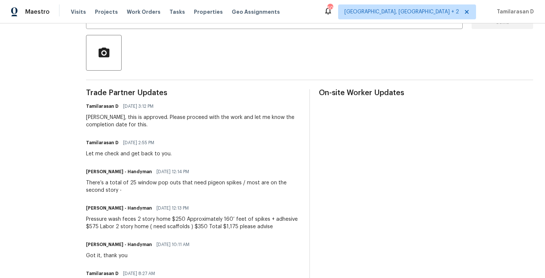
scroll to position [168, 0]
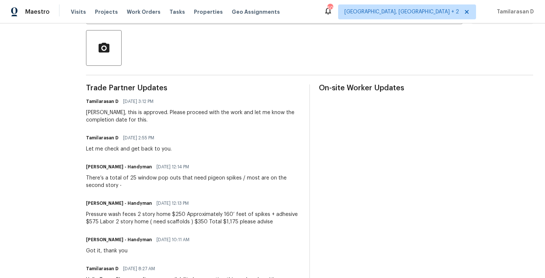
click at [137, 116] on div "[PERSON_NAME], this is approved. Please proceed with the work and let me know t…" at bounding box center [193, 116] width 214 height 15
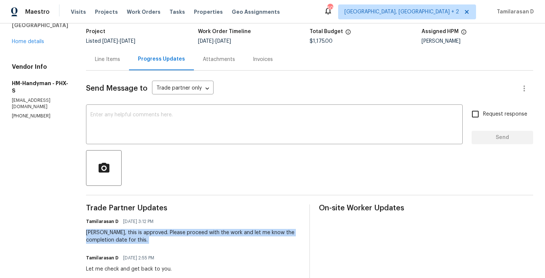
scroll to position [23, 0]
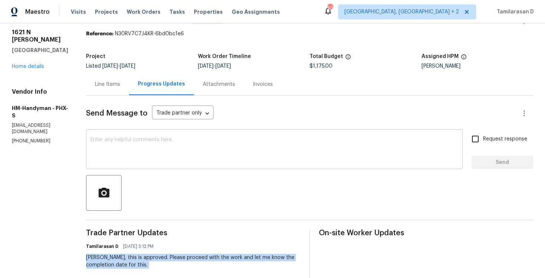
click at [111, 135] on div "x ​" at bounding box center [274, 150] width 377 height 38
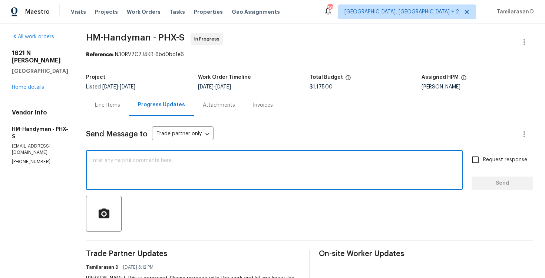
scroll to position [0, 0]
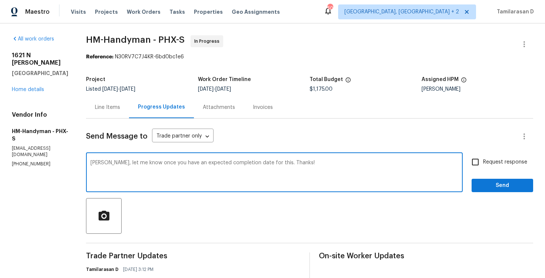
type textarea "[PERSON_NAME], let me know once you have an expected completion date for this. …"
click at [483, 161] on input "Request response" at bounding box center [476, 162] width 16 height 16
checkbox input "true"
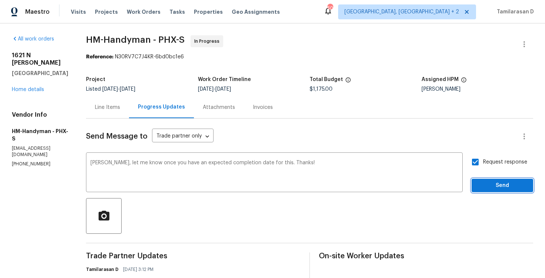
click at [500, 183] on span "Send" at bounding box center [503, 185] width 50 height 9
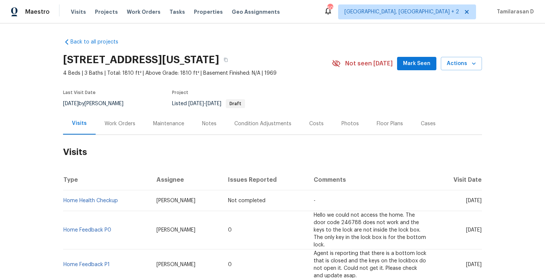
click at [120, 129] on div "Work Orders" at bounding box center [120, 123] width 49 height 22
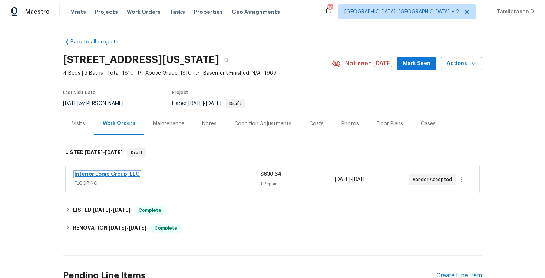
click at [108, 175] on link "Interior Logic Group, LLC" at bounding box center [107, 173] width 65 height 5
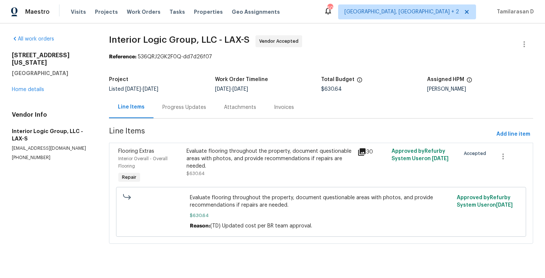
click at [201, 108] on div "Progress Updates" at bounding box center [185, 107] width 44 height 7
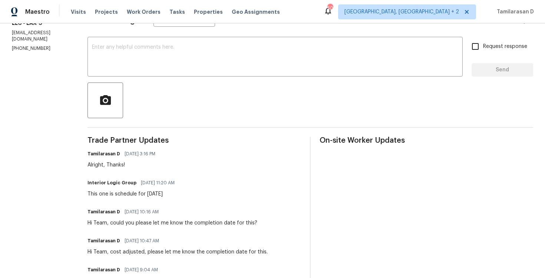
scroll to position [116, 0]
click at [131, 187] on div "Interior Logic Group 10/07/2025 11:20 AM This one is schedule for tomorrow 10/08" at bounding box center [134, 187] width 92 height 20
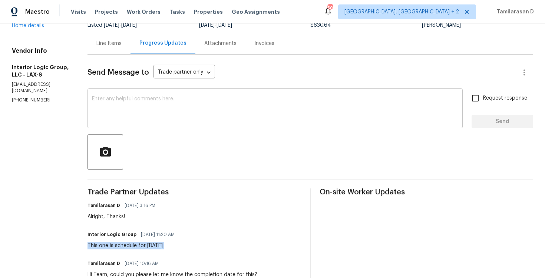
scroll to position [58, 0]
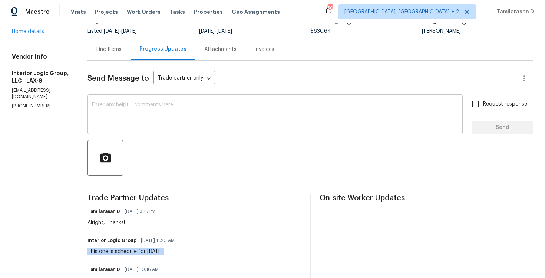
click at [123, 117] on textarea at bounding box center [275, 115] width 367 height 26
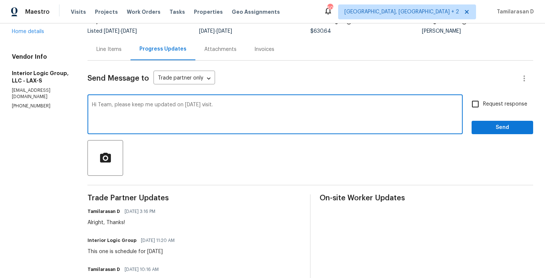
type textarea "Hi Team, please keep me updated on today's visit."
click at [472, 105] on input "Request response" at bounding box center [476, 104] width 16 height 16
checkbox input "true"
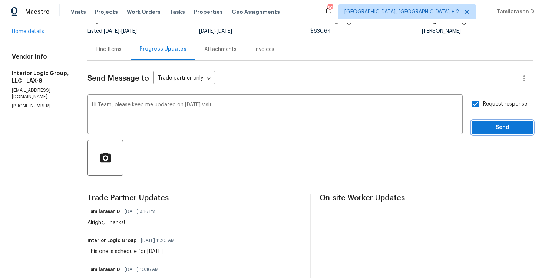
click at [490, 126] on span "Send" at bounding box center [503, 127] width 50 height 9
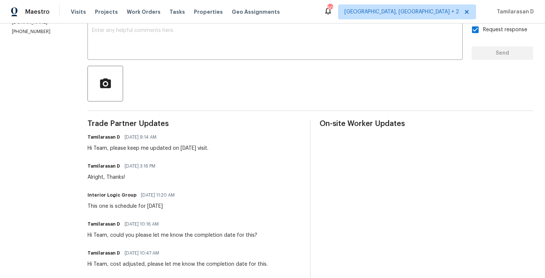
scroll to position [0, 0]
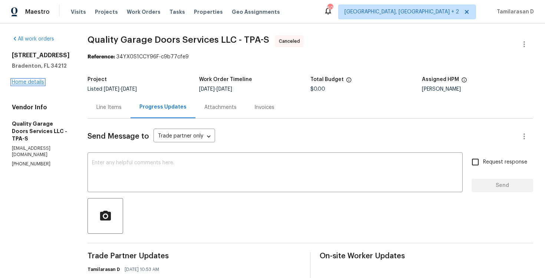
click at [32, 82] on link "Home details" at bounding box center [28, 81] width 32 height 5
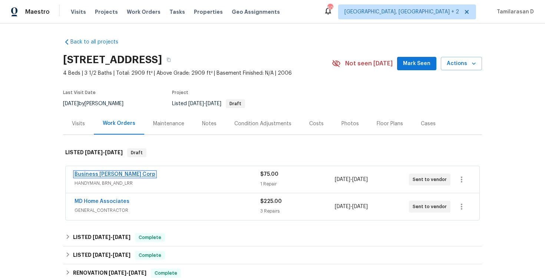
click at [108, 175] on link "Business [PERSON_NAME] Corp" at bounding box center [115, 173] width 81 height 5
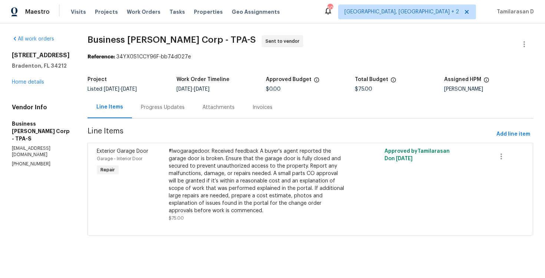
click at [174, 110] on div "Progress Updates" at bounding box center [163, 107] width 44 height 7
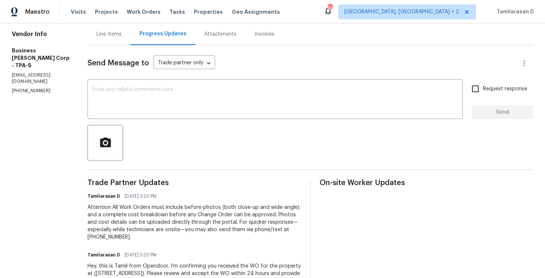
scroll to position [49, 0]
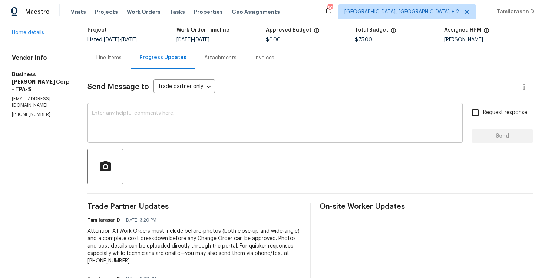
click at [135, 118] on textarea at bounding box center [275, 124] width 367 height 26
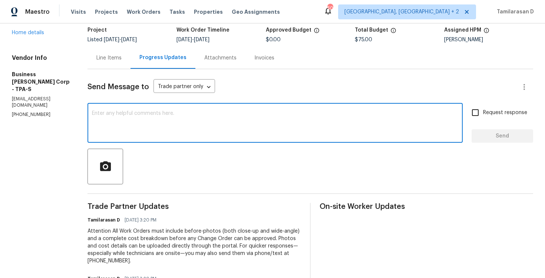
paste textarea "Hello Team, Please confirm your availability by accepting this work order with …"
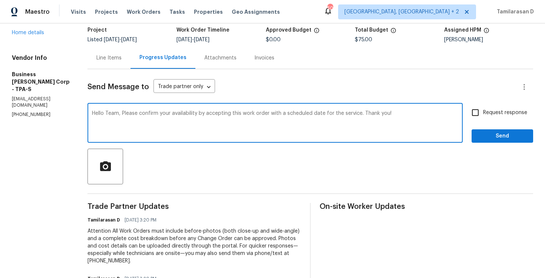
type textarea "Hello Team, Please confirm your availability by accepting this work order with …"
click at [477, 116] on input "Request response" at bounding box center [476, 113] width 16 height 16
checkbox input "true"
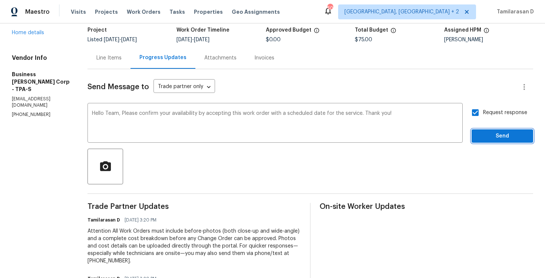
click at [486, 136] on span "Send" at bounding box center [503, 135] width 50 height 9
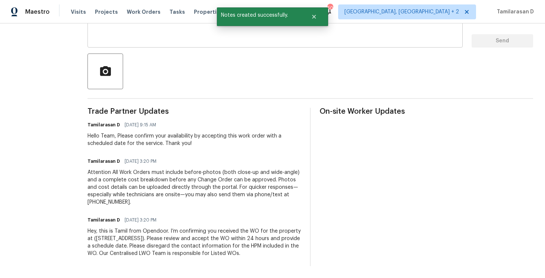
scroll to position [0, 0]
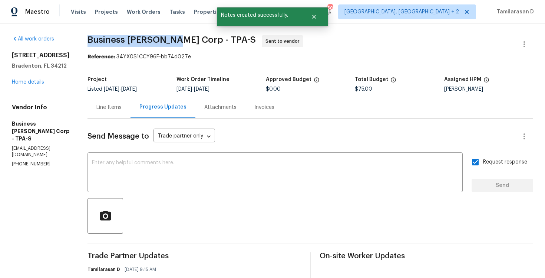
drag, startPoint x: 92, startPoint y: 40, endPoint x: 180, endPoint y: 40, distance: 87.2
click at [180, 40] on div "All work orders 9003 Willowbrook Cir Bradenton, FL 34212 Home details Vendor In…" at bounding box center [272, 222] width 545 height 399
copy span "Business Morel Corp"
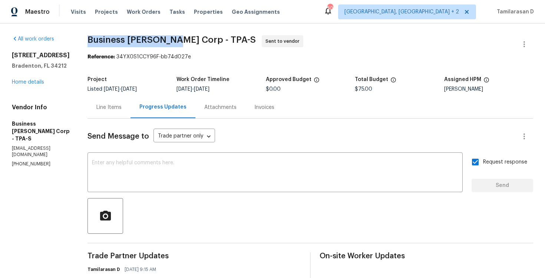
click at [27, 161] on p "(813) 547-1943" at bounding box center [41, 164] width 58 height 6
copy p "(813) 547-1943"
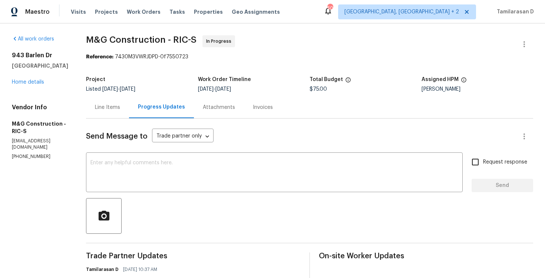
click at [37, 146] on div "Vendor Info M&G Construction - RIC-S mgcontractor6@gmail.com (703) 864-2437" at bounding box center [40, 132] width 56 height 56
click at [110, 174] on textarea at bounding box center [275, 173] width 368 height 26
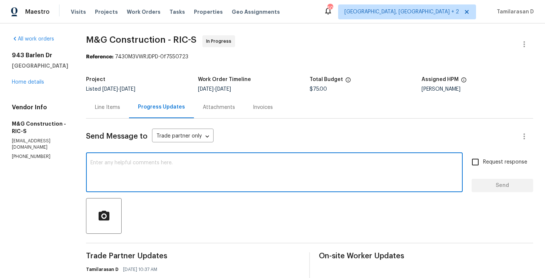
click at [18, 153] on p "(703) 864-2437" at bounding box center [40, 156] width 56 height 6
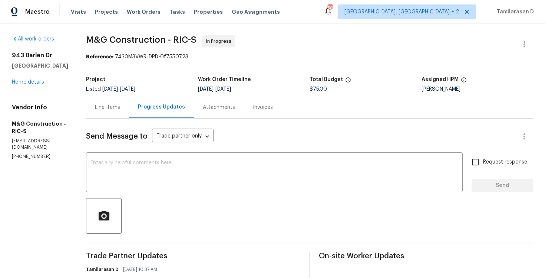
click at [18, 153] on p "(703) 864-2437" at bounding box center [40, 156] width 56 height 6
copy p "(703) 864-2437"
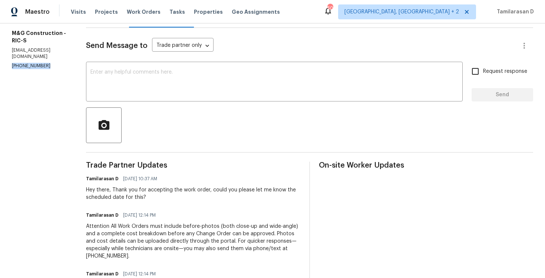
scroll to position [3, 0]
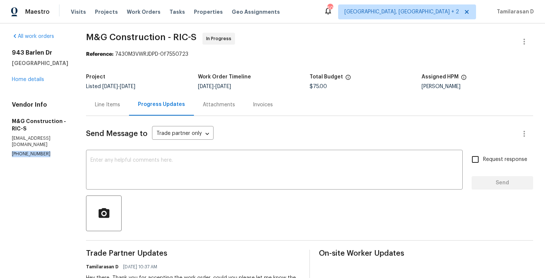
click at [123, 147] on div "Send Message to Trade partner only Trade partner only ​ x ​ Request response Se…" at bounding box center [309, 262] width 447 height 292
click at [116, 161] on textarea at bounding box center [275, 170] width 368 height 26
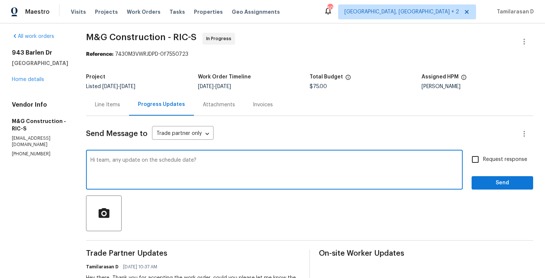
type textarea "Hi team, any update on the schedule date?"
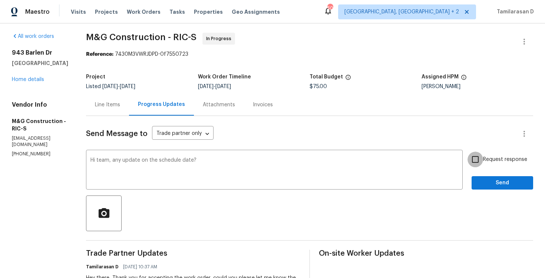
click at [482, 160] on input "Request response" at bounding box center [476, 159] width 16 height 16
checkbox input "true"
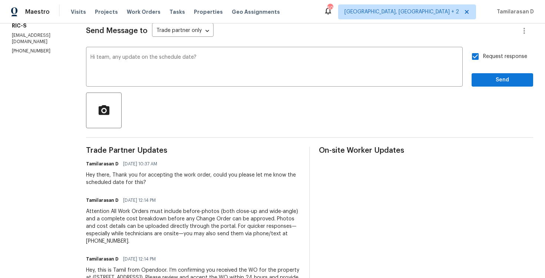
scroll to position [127, 0]
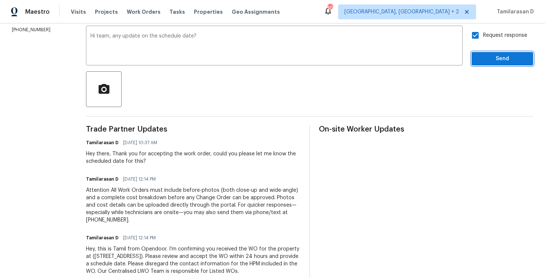
click at [491, 56] on span "Send" at bounding box center [503, 58] width 50 height 9
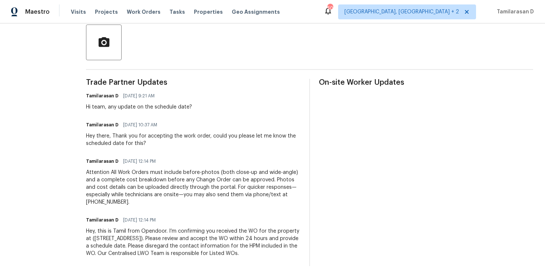
scroll to position [0, 0]
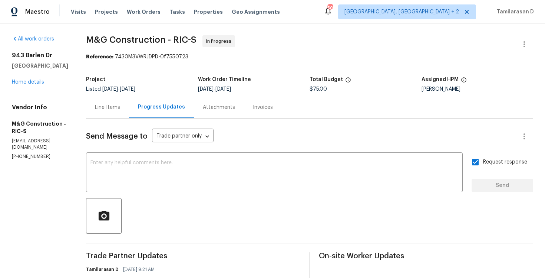
click at [68, 44] on div "All work orders 943 Barlen Dr Richmond, VA 23225 Home details Vendor Info M&G C…" at bounding box center [40, 97] width 56 height 124
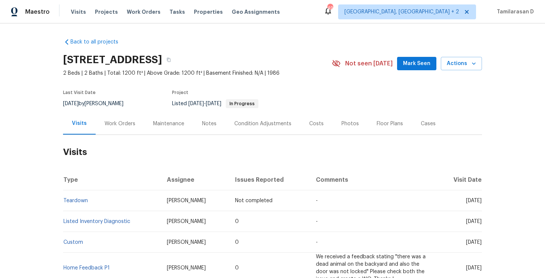
click at [123, 128] on div "Work Orders" at bounding box center [120, 123] width 49 height 22
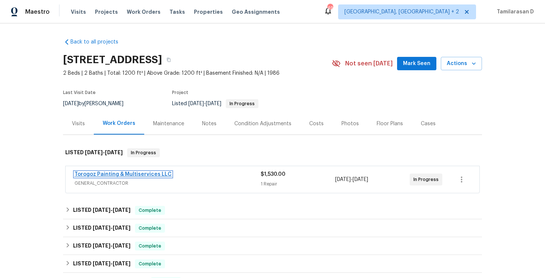
click at [127, 172] on link "Torogoz Painting & Multiservices LLC" at bounding box center [123, 173] width 97 height 5
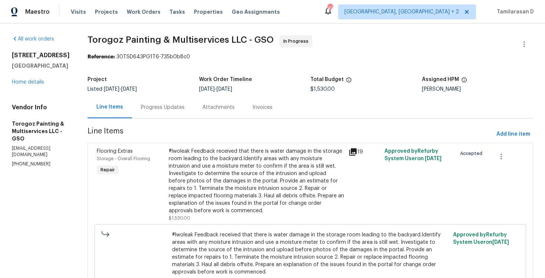
scroll to position [19, 0]
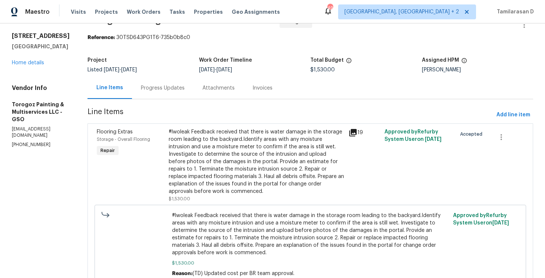
click at [181, 96] on div "Progress Updates" at bounding box center [163, 88] width 62 height 22
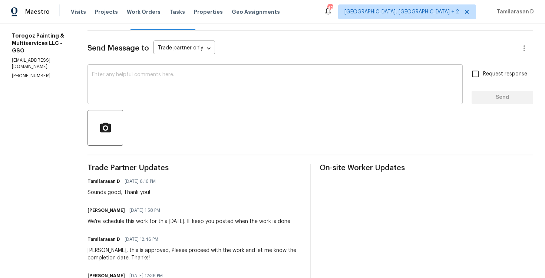
scroll to position [72, 0]
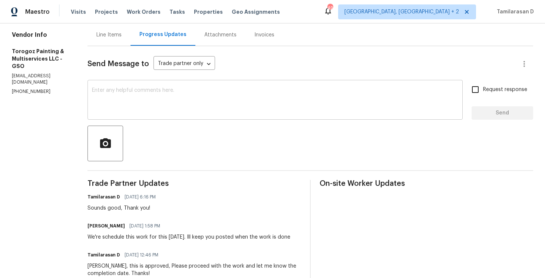
click at [143, 117] on div "x ​" at bounding box center [276, 101] width 376 height 38
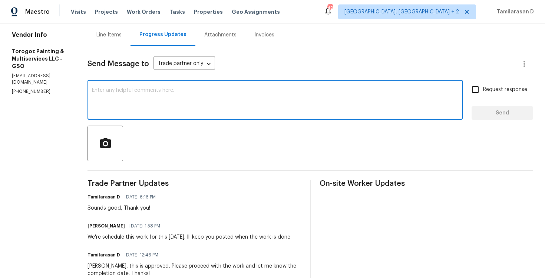
type textarea "J"
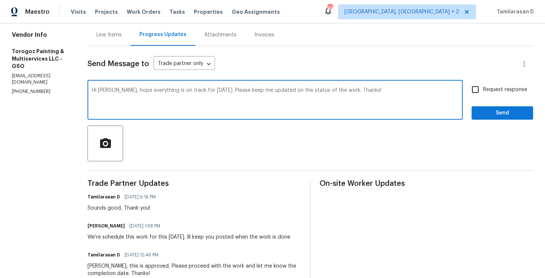
type textarea "Hi [PERSON_NAME], hope everything is on track for [DATE]. Please keep me update…"
click at [476, 95] on input "Request response" at bounding box center [476, 90] width 16 height 16
checkbox input "true"
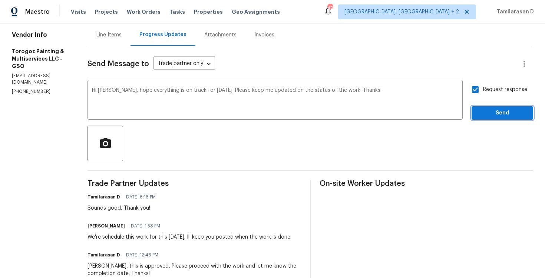
click at [495, 112] on span "Send" at bounding box center [503, 112] width 50 height 9
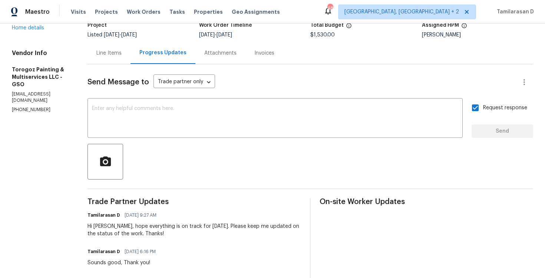
scroll to position [0, 0]
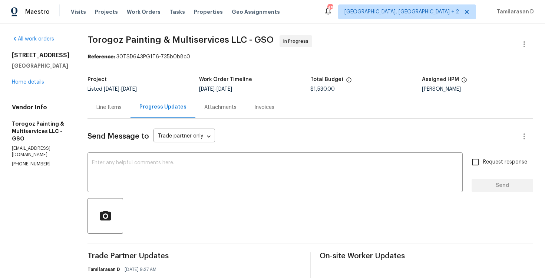
click at [122, 111] on div "Line Items" at bounding box center [109, 107] width 43 height 22
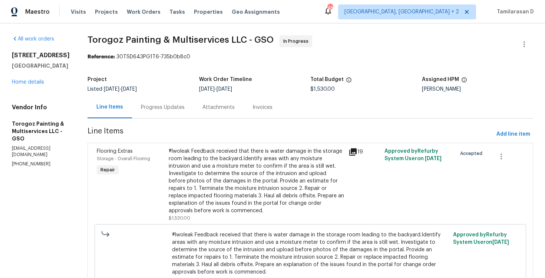
click at [185, 109] on div "Progress Updates" at bounding box center [163, 107] width 44 height 7
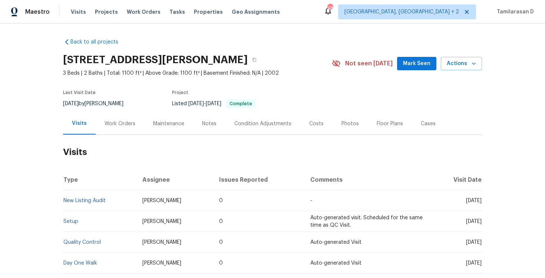
click at [99, 117] on div "Work Orders" at bounding box center [120, 123] width 49 height 22
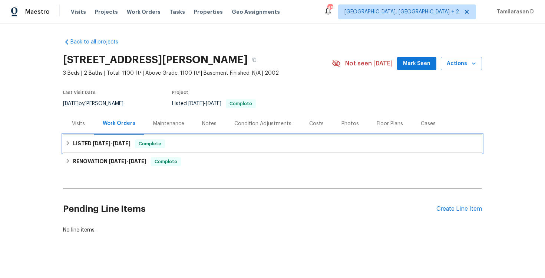
click at [74, 142] on h6 "LISTED 9/30/25 - 10/7/25" at bounding box center [102, 143] width 58 height 9
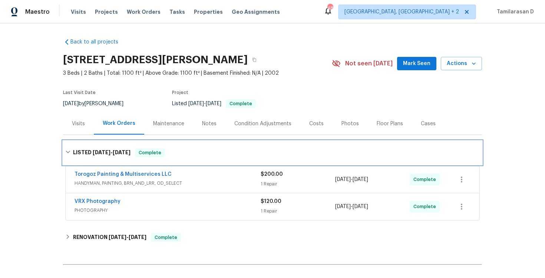
scroll to position [11, 0]
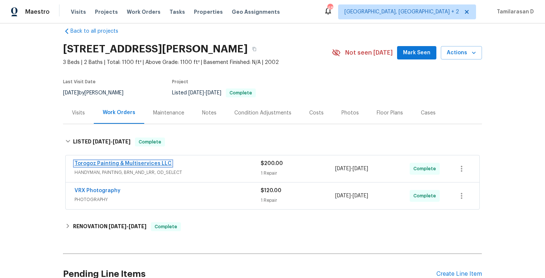
click at [99, 164] on link "Torogoz Painting & Multiservices LLC" at bounding box center [123, 163] width 97 height 5
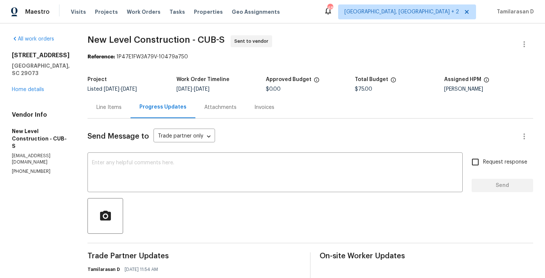
click at [122, 109] on div "Line Items" at bounding box center [108, 107] width 25 height 7
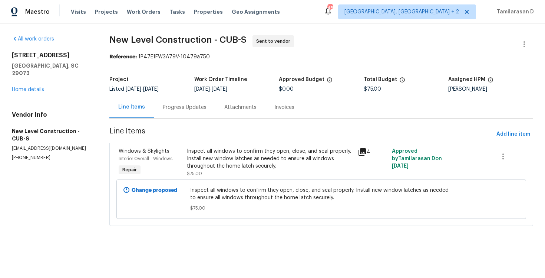
click at [187, 104] on div "Progress Updates" at bounding box center [185, 107] width 44 height 7
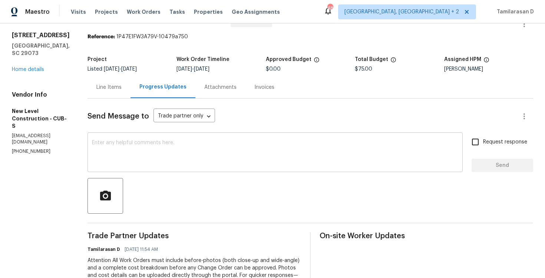
scroll to position [21, 0]
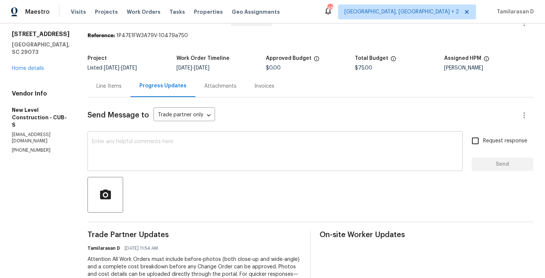
click at [151, 147] on textarea at bounding box center [275, 152] width 367 height 26
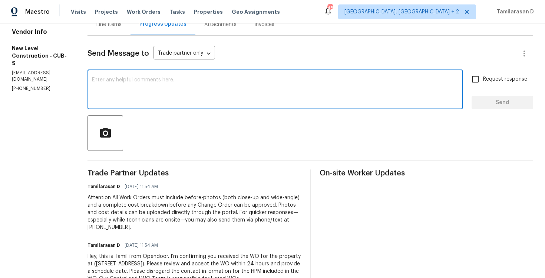
scroll to position [115, 0]
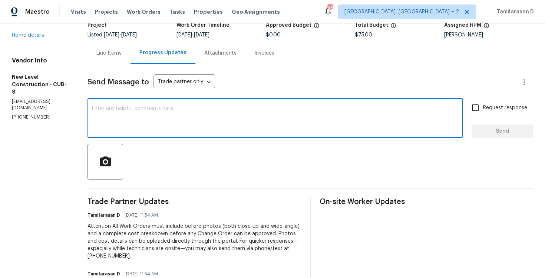
click at [145, 109] on textarea at bounding box center [275, 119] width 367 height 26
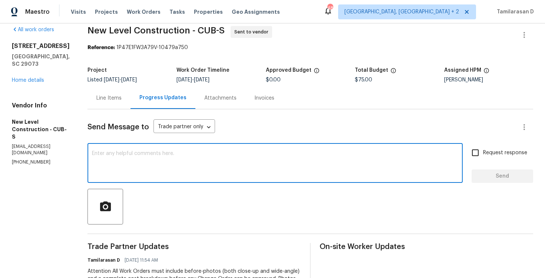
scroll to position [0, 0]
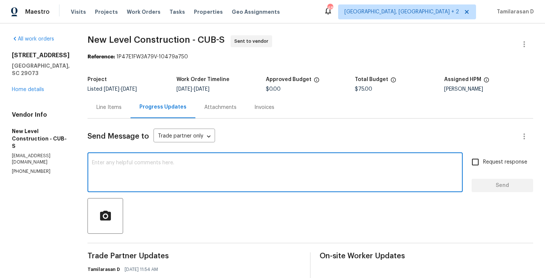
paste textarea "Hello Team, Please confirm your availability by accepting this work order with …"
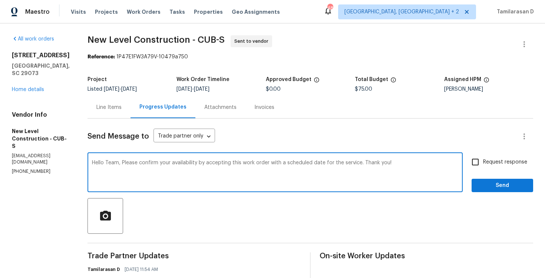
type textarea "Hello Team, Please confirm your availability by accepting this work order with …"
click at [472, 164] on input "Request response" at bounding box center [476, 162] width 16 height 16
checkbox input "true"
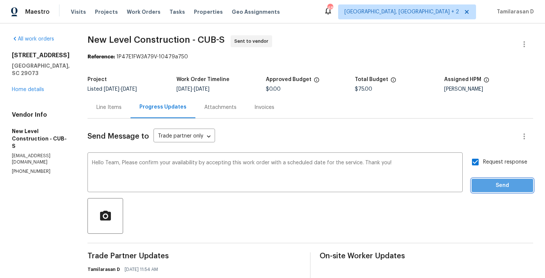
click at [494, 188] on span "Send" at bounding box center [503, 185] width 50 height 9
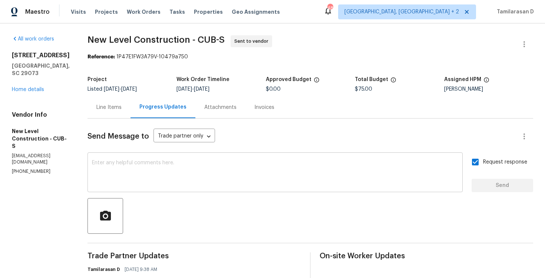
scroll to position [5, 0]
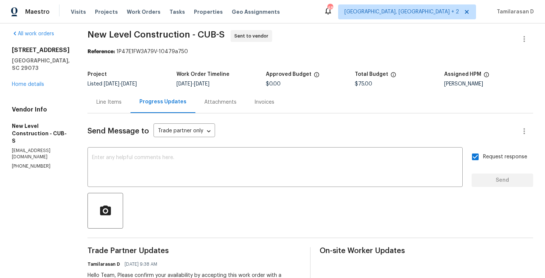
click at [23, 163] on p "(803) 315-8388" at bounding box center [41, 166] width 58 height 6
copy p "(803) 315-8388"
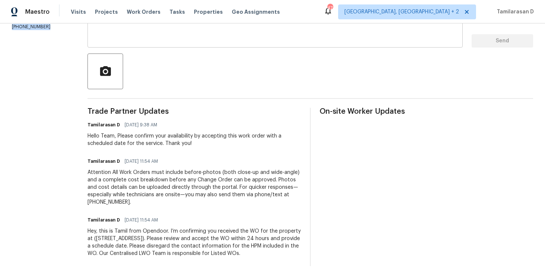
scroll to position [0, 0]
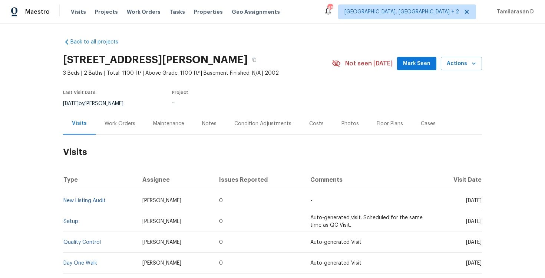
click at [114, 122] on div "Work Orders" at bounding box center [120, 123] width 31 height 7
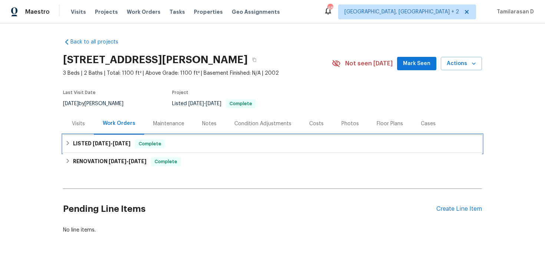
click at [88, 138] on div "LISTED 9/30/25 - 10/7/25 Complete" at bounding box center [272, 144] width 419 height 18
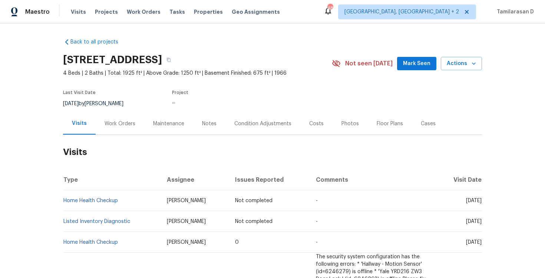
click at [119, 125] on div "Work Orders" at bounding box center [120, 123] width 31 height 7
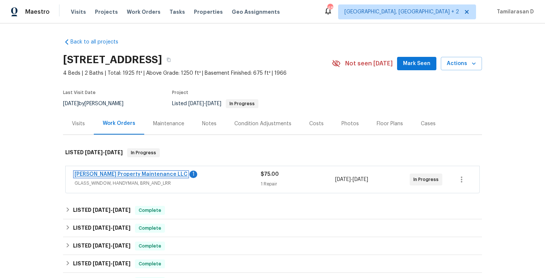
click at [116, 176] on link "[PERSON_NAME] Property Maintenance LLC" at bounding box center [131, 173] width 113 height 5
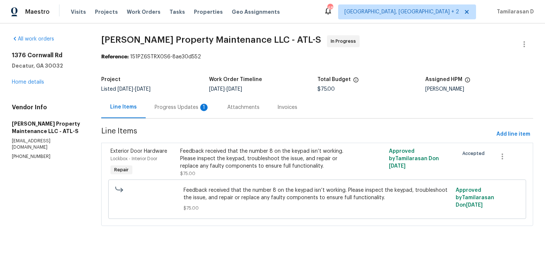
click at [180, 108] on div "Progress Updates 1" at bounding box center [182, 107] width 55 height 7
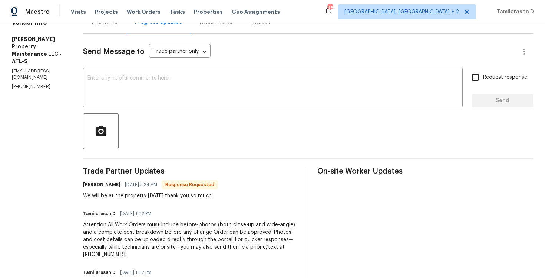
scroll to position [103, 0]
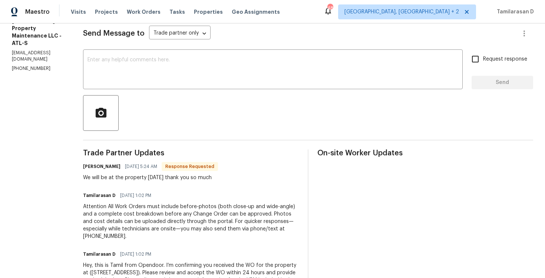
click at [137, 184] on div "Trade Partner Updates Daniel glen 10/08/2025 5:24 AM Response Requested We will…" at bounding box center [191, 224] width 216 height 151
click at [144, 176] on div "We will be at the property today thank you so much" at bounding box center [150, 177] width 135 height 7
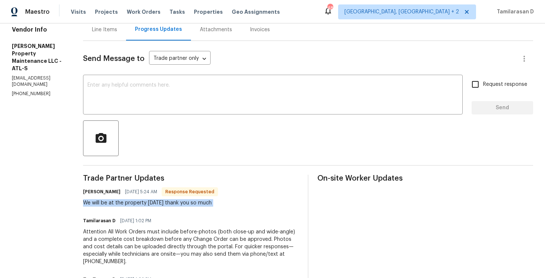
scroll to position [69, 0]
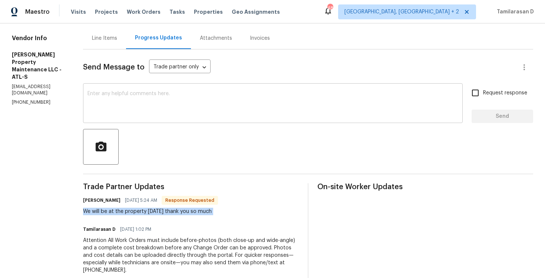
click at [143, 108] on textarea at bounding box center [273, 104] width 371 height 26
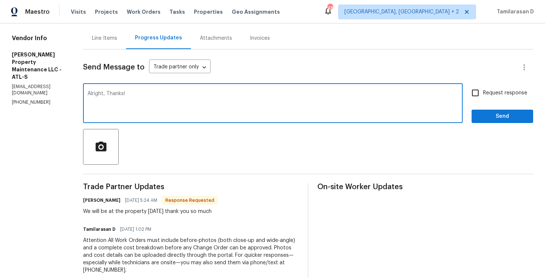
type textarea "Alright, Thanks!"
click at [507, 123] on div "Send Message to Trade partner only Trade partner only ​ Alright, Thanks! x ​ Re…" at bounding box center [308, 191] width 450 height 284
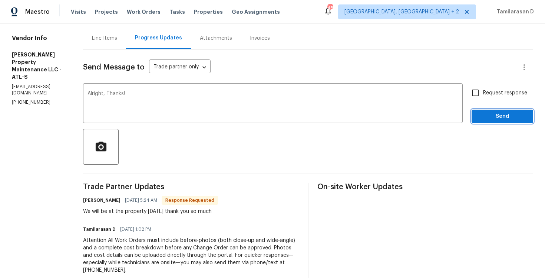
click at [502, 120] on span "Send" at bounding box center [503, 116] width 50 height 9
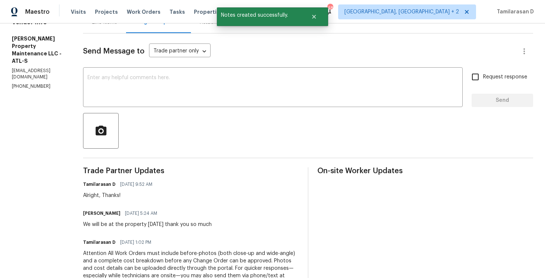
scroll to position [96, 0]
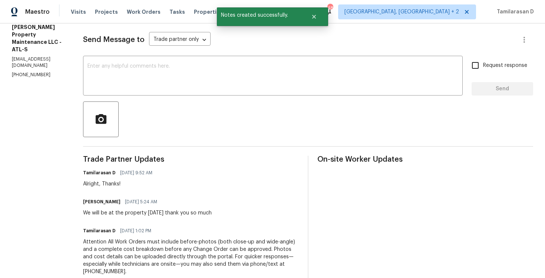
click at [115, 219] on div "Trade Partner Updates Tamilarasan D 10/08/2025 9:52 AM Alright, Thanks! Daniel …" at bounding box center [191, 245] width 216 height 180
copy div "We will be at the property today thank you so much"
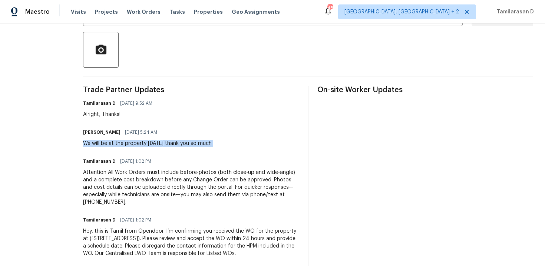
scroll to position [0, 0]
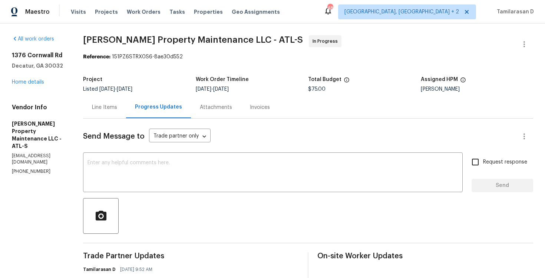
click at [167, 74] on div "Project Listed 10/7/2025 - 10/9/2025 Work Order Timeline 10/7/2025 - 10/9/2025 …" at bounding box center [308, 84] width 450 height 24
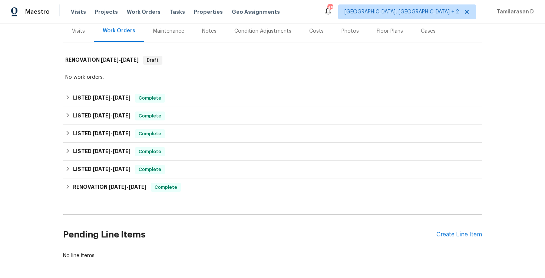
scroll to position [124, 0]
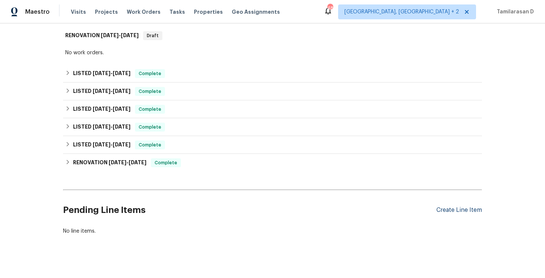
click at [466, 206] on div "Create Line Item" at bounding box center [460, 209] width 46 height 7
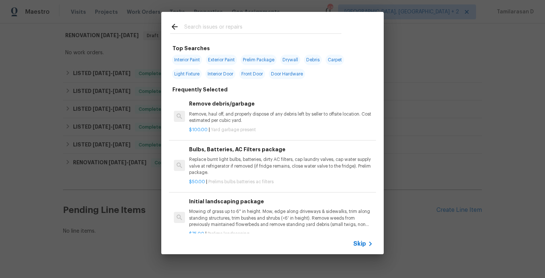
click at [367, 241] on icon at bounding box center [370, 243] width 9 height 9
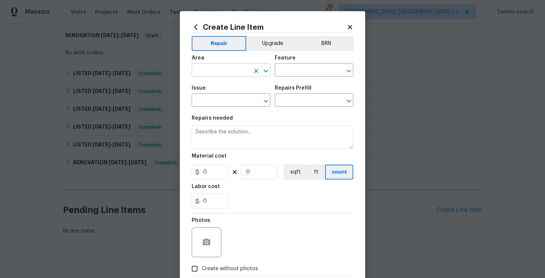
click at [213, 73] on input "text" at bounding box center [221, 71] width 58 height 12
click at [219, 101] on li "Exterior Overall" at bounding box center [231, 100] width 79 height 12
type input "Exterior Overall"
click at [302, 68] on input "text" at bounding box center [304, 71] width 58 height 12
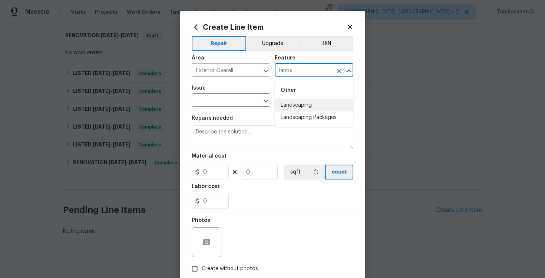
click at [311, 101] on li "Landscaping" at bounding box center [314, 105] width 79 height 12
type input "Landscaping"
click at [227, 92] on div "Issue" at bounding box center [231, 90] width 79 height 10
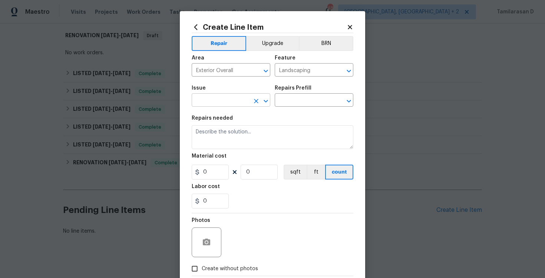
click at [223, 98] on input "text" at bounding box center [221, 101] width 58 height 12
type input "y"
click at [223, 98] on input "trr" at bounding box center [221, 101] width 58 height 12
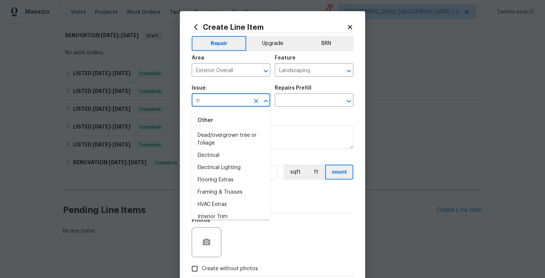
type input "tr"
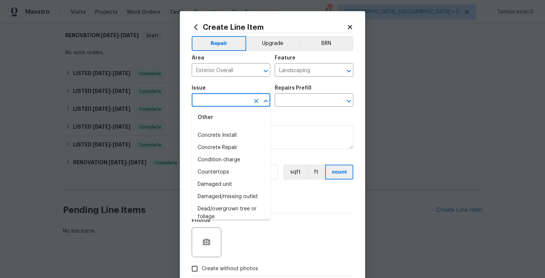
scroll to position [243, 0]
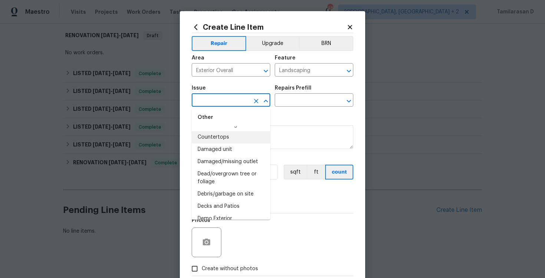
click at [207, 103] on input "text" at bounding box center [221, 101] width 58 height 12
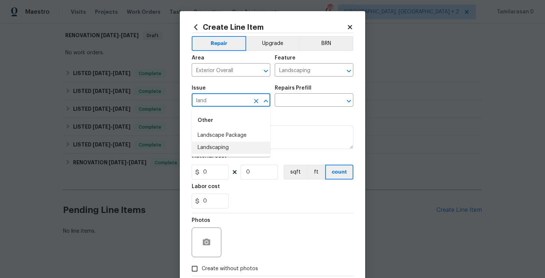
click at [222, 142] on li "Landscaping" at bounding box center [231, 147] width 79 height 12
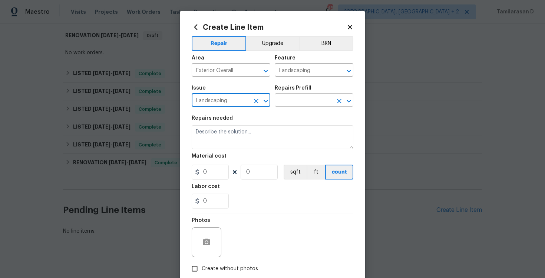
type input "Landscaping"
click at [303, 104] on input "text" at bounding box center [304, 101] width 58 height 12
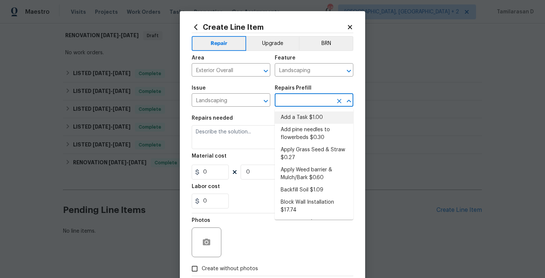
click at [294, 118] on li "Add a Task $1.00" at bounding box center [314, 117] width 79 height 12
type input "Add a Task $1.00"
type textarea "HPM to detail"
type input "1"
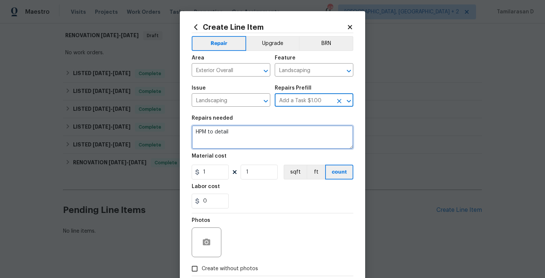
click at [217, 140] on textarea "HPM to detail" at bounding box center [273, 137] width 162 height 24
paste textarea "i Team! We received a report on this home from the ELA "the neighbor just calle…"
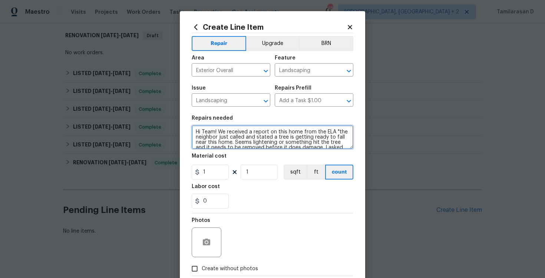
scroll to position [22, 0]
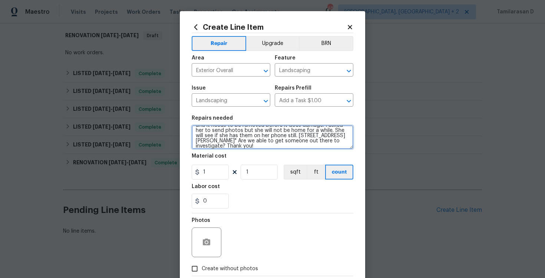
type textarea "Hi Team! We received a report on this home from the ELA "the neighbor just call…"
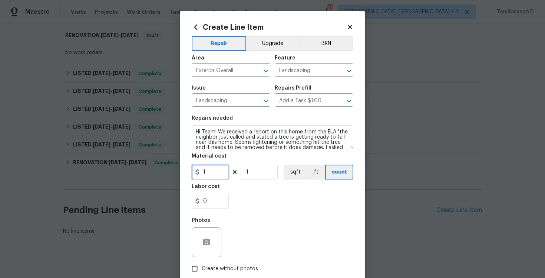
click at [210, 173] on input "1" at bounding box center [210, 171] width 37 height 15
type input "75"
click at [261, 220] on div "Photos" at bounding box center [273, 237] width 162 height 48
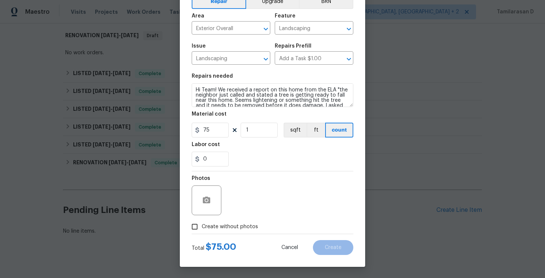
click at [202, 233] on div at bounding box center [273, 233] width 162 height 0
click at [203, 228] on span "Create without photos" at bounding box center [230, 227] width 56 height 8
click at [202, 228] on input "Create without photos" at bounding box center [195, 226] width 14 height 14
checkbox input "true"
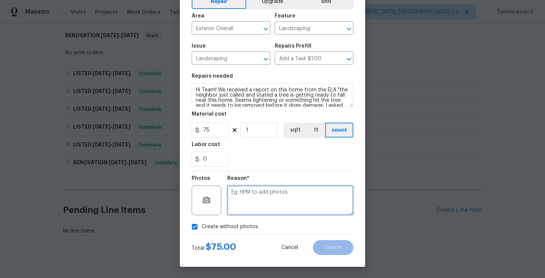
click at [254, 201] on textarea at bounding box center [290, 200] width 126 height 30
type textarea "N/A"
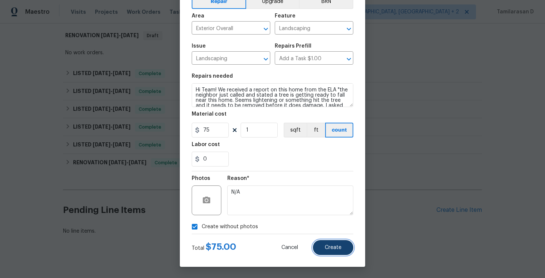
click at [330, 253] on button "Create" at bounding box center [333, 247] width 40 height 15
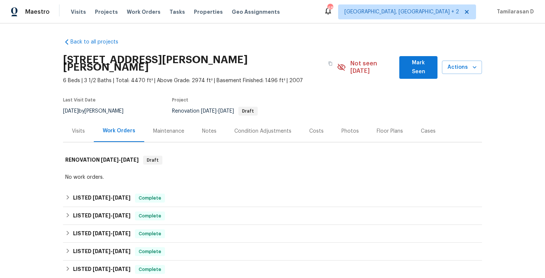
scroll to position [283, 0]
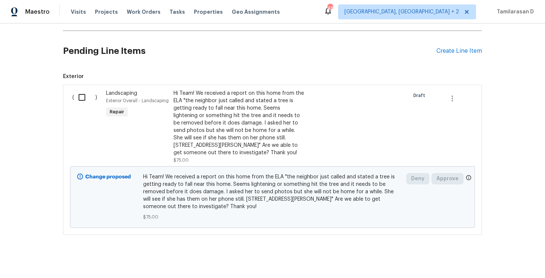
click at [85, 89] on input "checkbox" at bounding box center [84, 97] width 21 height 16
checkbox input "true"
click at [506, 255] on span "Create Work Order" at bounding box center [502, 259] width 49 height 9
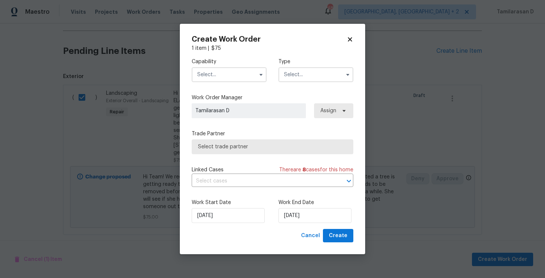
click at [299, 80] on input "text" at bounding box center [316, 74] width 75 height 15
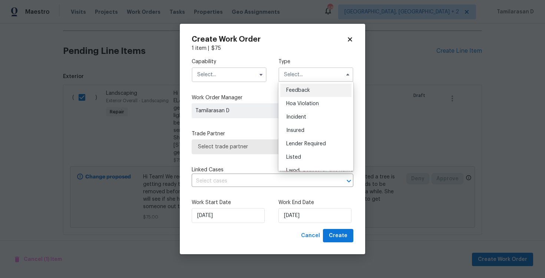
click at [293, 88] on span "Feedback" at bounding box center [298, 90] width 24 height 5
type input "Feedback"
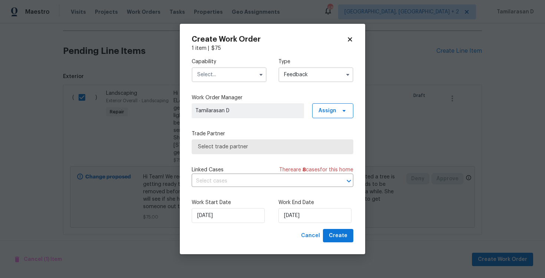
click at [225, 75] on input "text" at bounding box center [229, 74] width 75 height 15
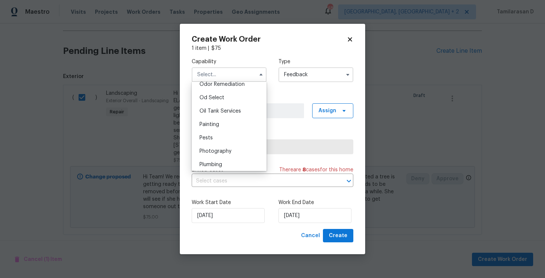
scroll to position [491, 0]
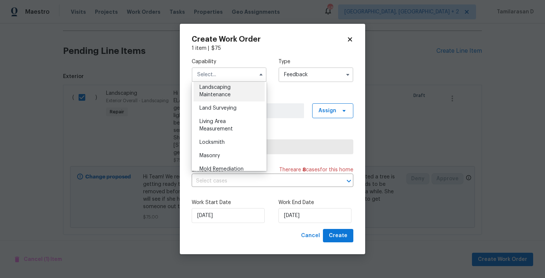
click at [209, 92] on span "Landscaping Maintenance" at bounding box center [215, 91] width 31 height 13
type input "Landscaping Maintenance"
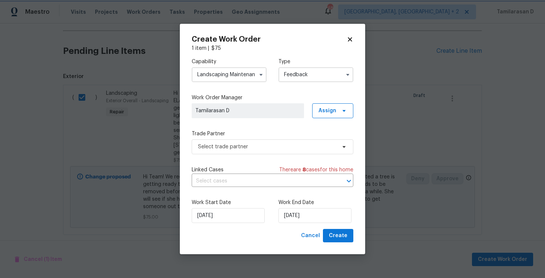
scroll to position [468, 0]
click at [232, 145] on span "Select trade partner" at bounding box center [267, 146] width 138 height 7
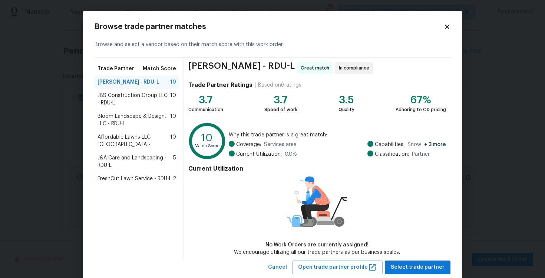
click at [124, 126] on span "Bloom Landscape & Design, LLC - RDU-L" at bounding box center [134, 119] width 73 height 15
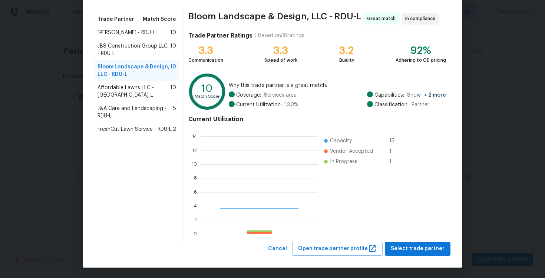
scroll to position [104, 118]
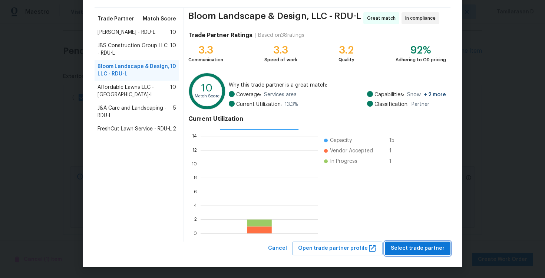
click at [429, 251] on span "Select trade partner" at bounding box center [418, 247] width 54 height 9
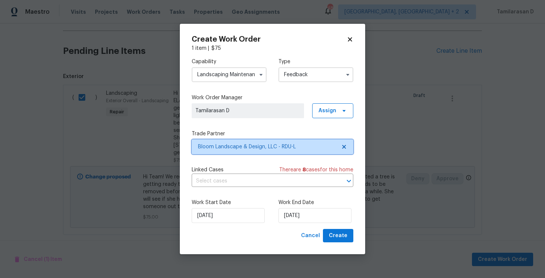
scroll to position [0, 0]
click at [282, 207] on div "Work End Date 08/10/2025" at bounding box center [316, 211] width 75 height 24
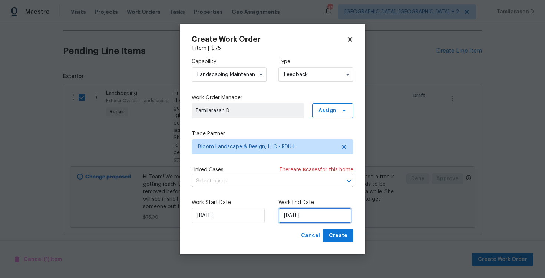
click at [288, 212] on input "[DATE]" at bounding box center [315, 215] width 73 height 15
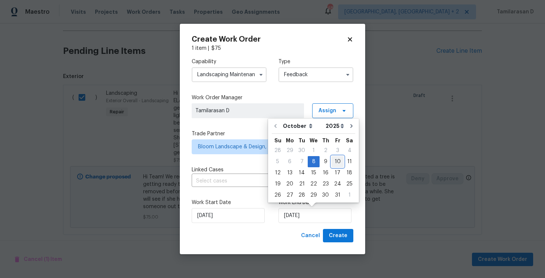
click at [335, 161] on div "10" at bounding box center [338, 161] width 12 height 10
type input "10/10/2025"
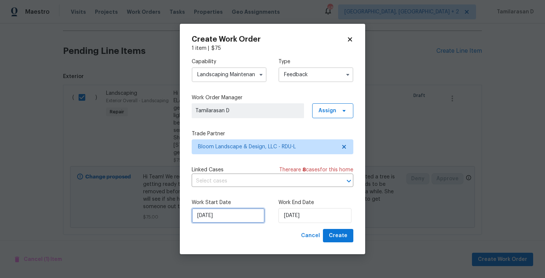
click at [232, 219] on input "[DATE]" at bounding box center [228, 215] width 73 height 15
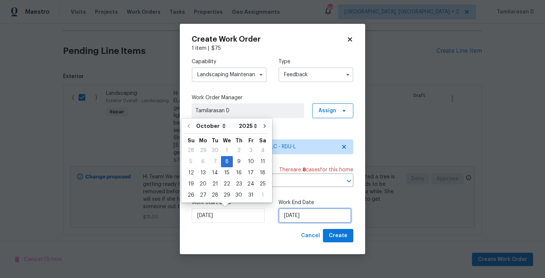
click at [293, 213] on input "10/10/2025" at bounding box center [315, 215] width 73 height 15
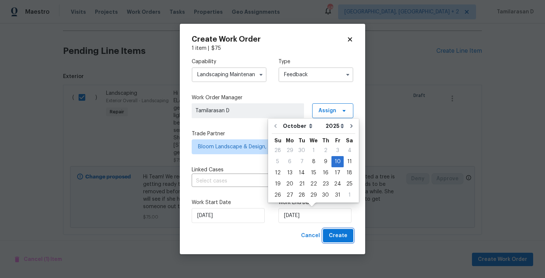
click at [339, 234] on span "Create" at bounding box center [338, 235] width 19 height 9
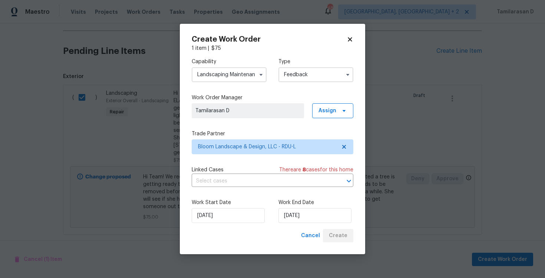
checkbox input "false"
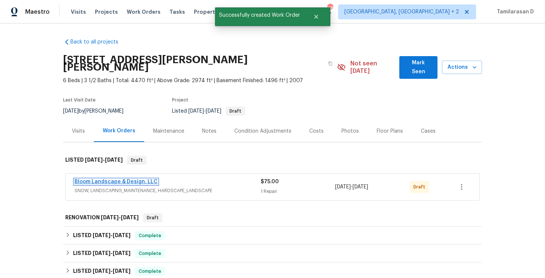
click at [111, 179] on link "Bloom Landscape & Design, LLC" at bounding box center [116, 181] width 83 height 5
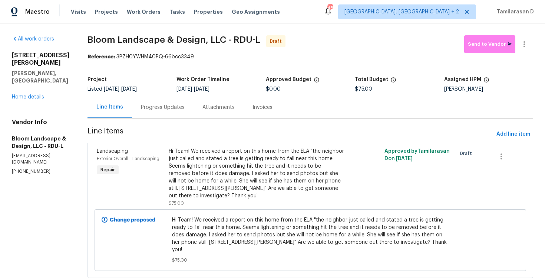
click at [160, 105] on div "Progress Updates" at bounding box center [163, 107] width 44 height 7
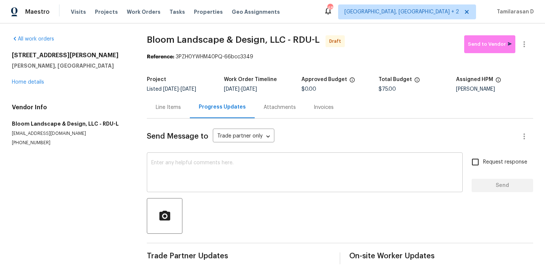
click at [172, 180] on textarea at bounding box center [304, 173] width 307 height 26
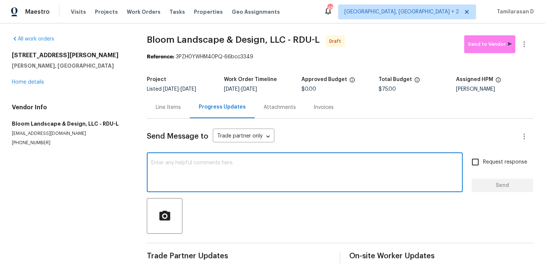
click at [160, 176] on textarea at bounding box center [304, 173] width 307 height 26
paste textarea "Hey, this is Tamil from Opendoor. I’m confirming you received the WO for the pr…"
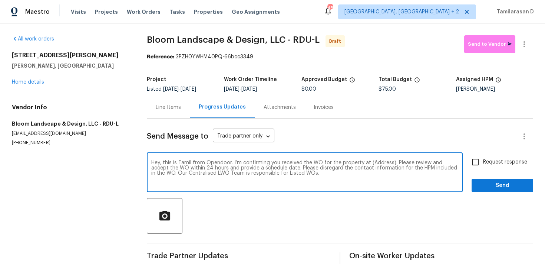
click at [381, 163] on textarea "Hey, this is Tamil from Opendoor. I’m confirming you received the WO for the pr…" at bounding box center [304, 173] width 307 height 26
paste textarea "495 Ruth Cir, Fuquay Varina, NC 27526"
type textarea "Hey, this is Tamil from Opendoor. I’m confirming you received the WO for the pr…"
click at [486, 157] on label "Request response" at bounding box center [498, 162] width 60 height 16
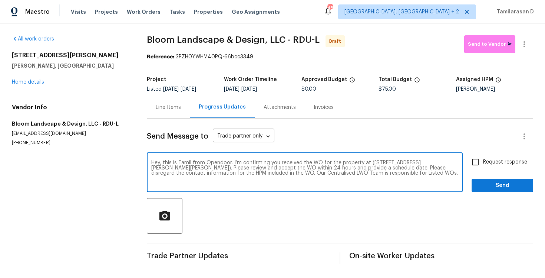
click at [483, 157] on input "Request response" at bounding box center [476, 162] width 16 height 16
checkbox input "true"
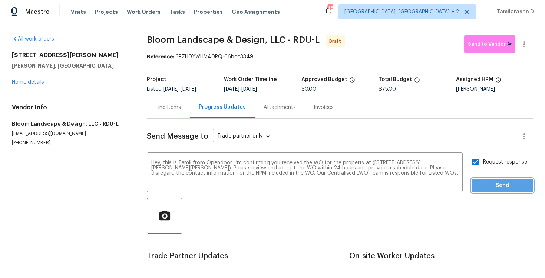
click at [498, 184] on span "Send" at bounding box center [503, 185] width 50 height 9
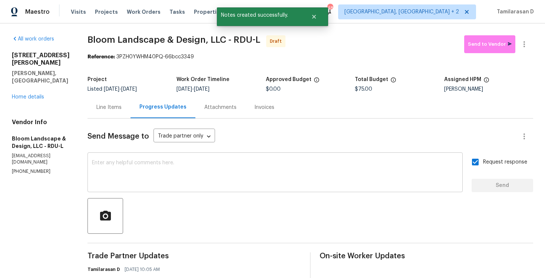
click at [184, 177] on textarea at bounding box center [275, 173] width 367 height 26
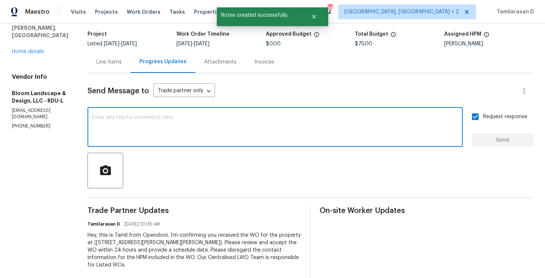
scroll to position [49, 0]
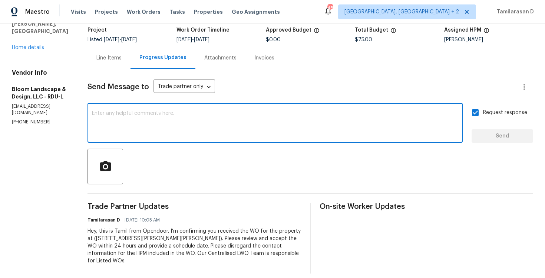
paste textarea "Attention All Work Orders must include before-photos (both close-up and wide-an…"
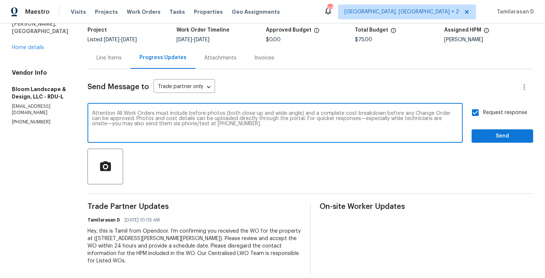
type textarea "Attention All Work Orders must include before-photos (both close-up and wide-an…"
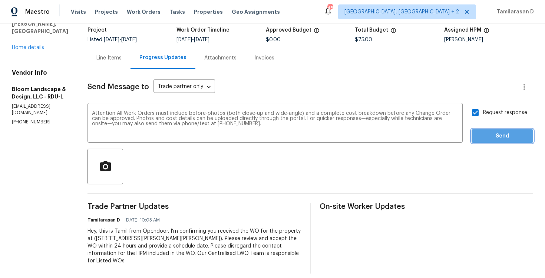
click at [486, 131] on span "Send" at bounding box center [503, 135] width 50 height 9
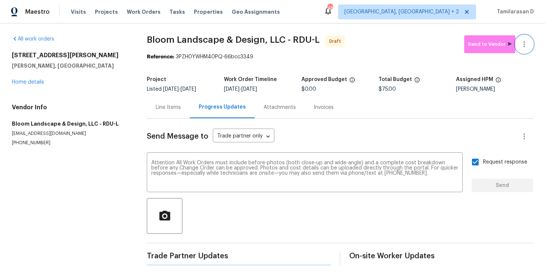
click at [523, 42] on icon "button" at bounding box center [524, 44] width 9 height 9
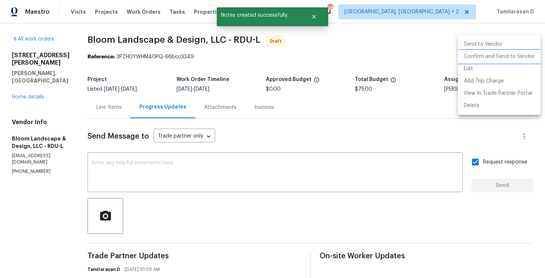
click at [480, 56] on li "Confirm and Send to Vendor" at bounding box center [499, 56] width 83 height 12
click at [239, 166] on div at bounding box center [272, 139] width 545 height 278
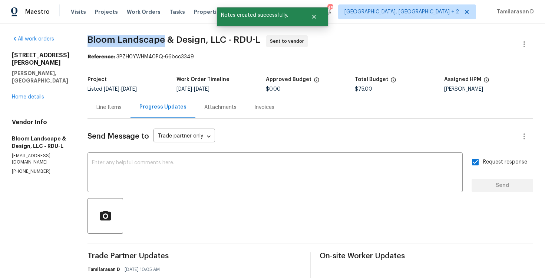
drag, startPoint x: 93, startPoint y: 37, endPoint x: 167, endPoint y: 40, distance: 74.3
click at [167, 40] on span "Bloom Landscape & Design, LLC - RDU-L" at bounding box center [174, 39] width 173 height 9
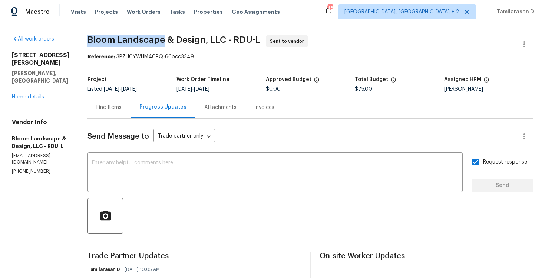
copy span "Bloom Landscape"
click at [105, 48] on span "Bloom Landscape & Design, LLC - RDU-L Sent to vendor" at bounding box center [302, 44] width 428 height 18
click at [141, 127] on div "Send Message to Trade partner only Trade partner only ​ x ​ Request response Se…" at bounding box center [311, 249] width 446 height 263
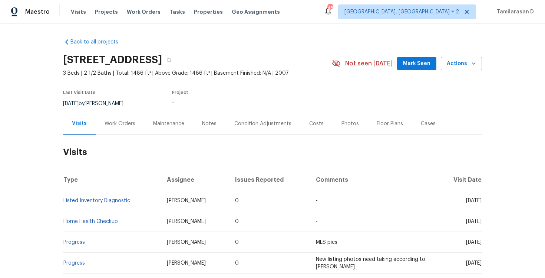
click at [114, 125] on div "Work Orders" at bounding box center [120, 123] width 31 height 7
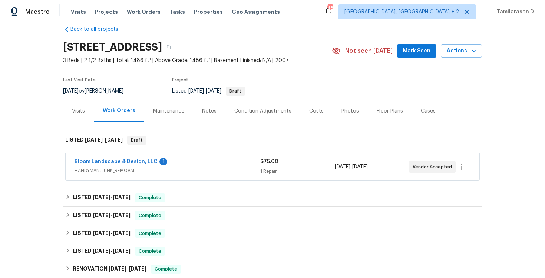
scroll to position [18, 0]
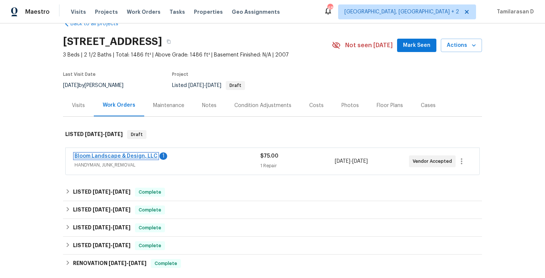
click at [115, 154] on link "Bloom Landscape & Design, LLC" at bounding box center [116, 155] width 83 height 5
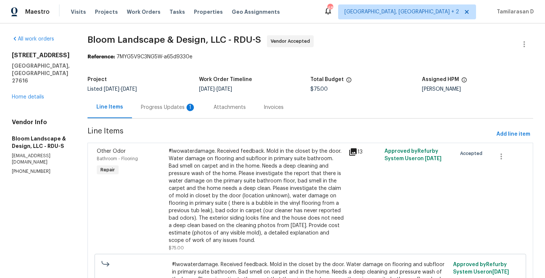
click at [184, 109] on div "Progress Updates 1" at bounding box center [168, 107] width 55 height 7
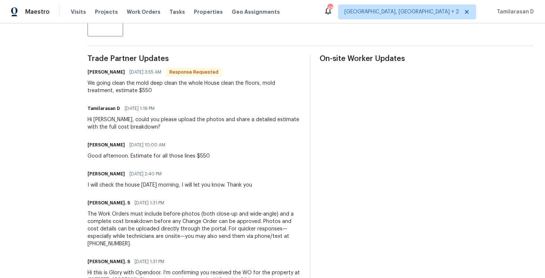
scroll to position [206, 0]
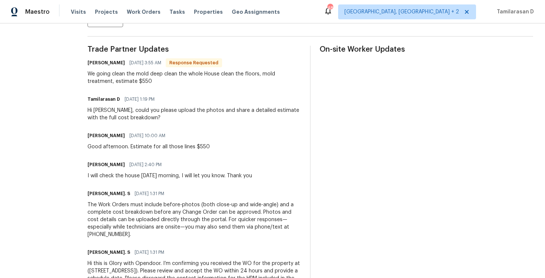
click at [144, 81] on div "We going clean the mold deep clean the whole House clean the floors, mold treat…" at bounding box center [195, 77] width 214 height 15
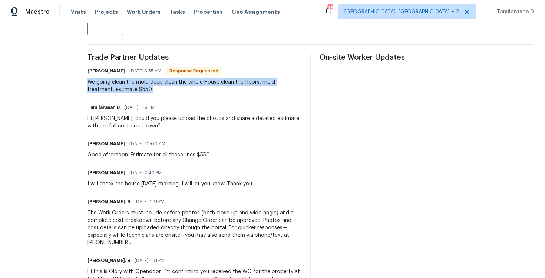
scroll to position [197, 0]
click at [125, 82] on div "We going clean the mold deep clean the whole House clean the floors, mold treat…" at bounding box center [195, 86] width 214 height 15
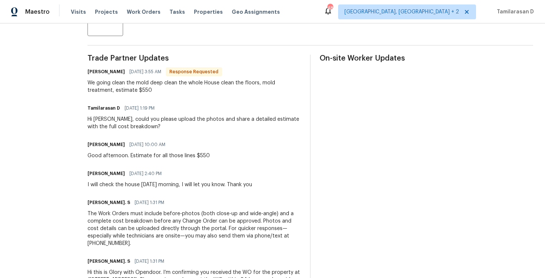
click at [125, 82] on div "We going clean the mold deep clean the whole House clean the floors, mold treat…" at bounding box center [195, 86] width 214 height 15
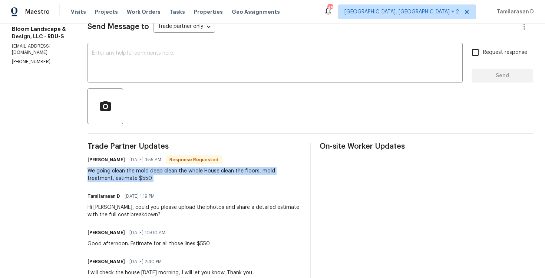
scroll to position [31, 0]
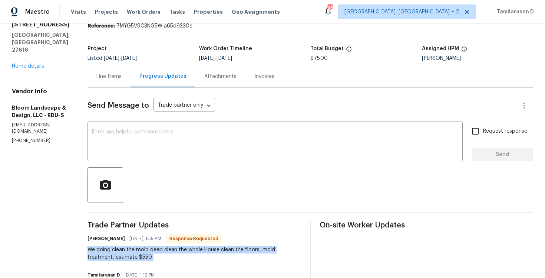
click at [122, 80] on div "Line Items" at bounding box center [108, 76] width 25 height 7
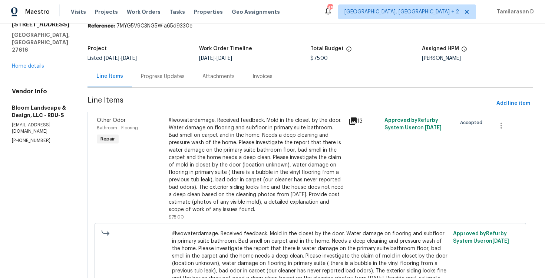
click at [200, 136] on div "#lwowaterdamage. Received feedback. Mold in the closet by the door. Water damag…" at bounding box center [257, 165] width 176 height 96
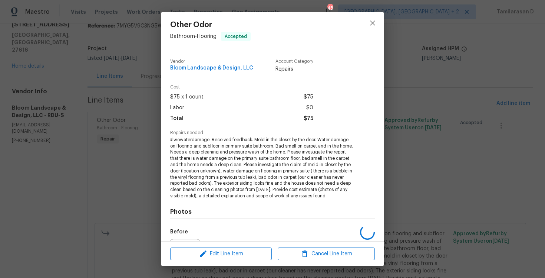
scroll to position [83, 0]
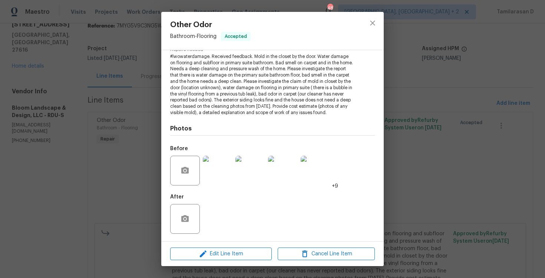
click at [119, 108] on div "Other Odor Bathroom - Flooring Accepted Vendor Bloom Landscape & Design, LLC Ac…" at bounding box center [272, 139] width 545 height 278
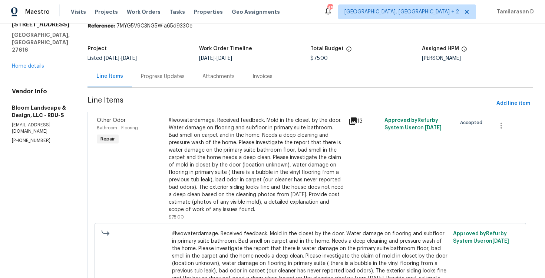
click at [173, 80] on div "Progress Updates" at bounding box center [163, 76] width 44 height 7
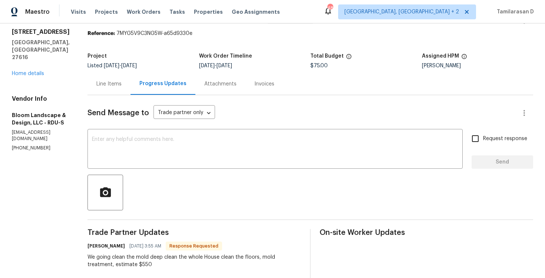
scroll to position [41, 0]
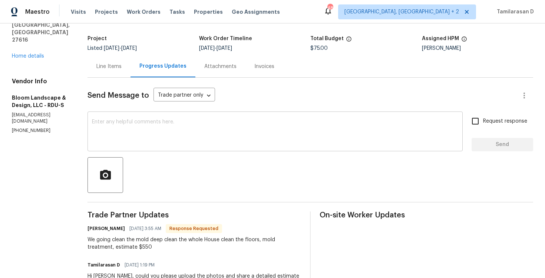
click at [142, 132] on textarea at bounding box center [275, 132] width 367 height 26
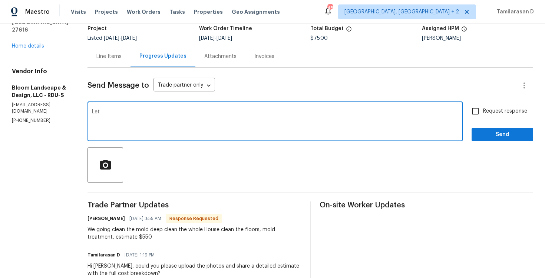
scroll to position [49, 0]
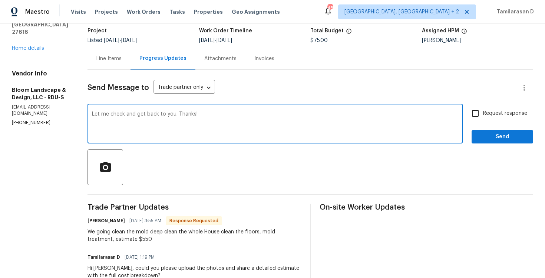
click at [211, 114] on textarea "Let me check and get back to you. Thanks!" at bounding box center [275, 124] width 367 height 26
click at [211, 115] on textarea "Let me check and get back to you. Thanks!" at bounding box center [275, 124] width 367 height 26
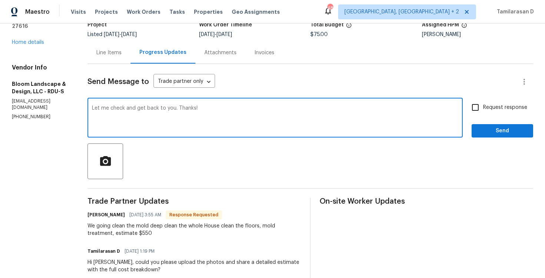
scroll to position [55, 0]
click at [215, 110] on textarea "Let me check and get back to you. Thanks!" at bounding box center [275, 118] width 367 height 26
click at [189, 108] on textarea "Let me check and get back to you. Thanks!" at bounding box center [275, 118] width 367 height 26
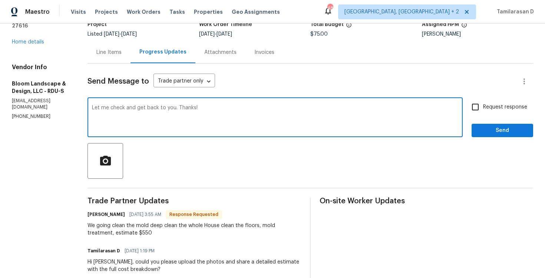
click at [219, 109] on textarea "Let me check and get back to you. Thanks!" at bounding box center [275, 118] width 367 height 26
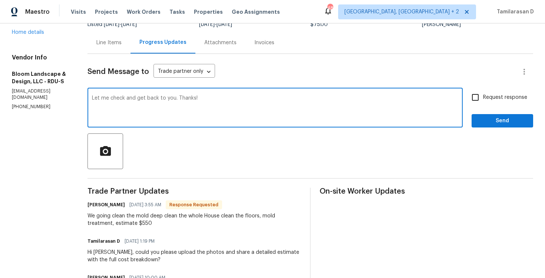
type textarea "Let me check and get back to you. Thanks!"
click at [490, 124] on span "Send" at bounding box center [503, 120] width 50 height 9
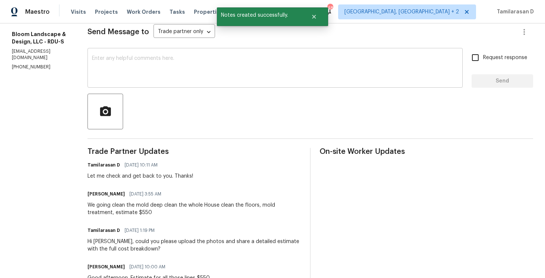
scroll to position [149, 0]
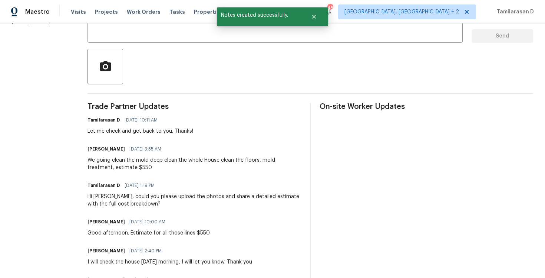
click at [137, 164] on div "We going clean the mold deep clean the whole House clean the floors, mold treat…" at bounding box center [195, 163] width 214 height 15
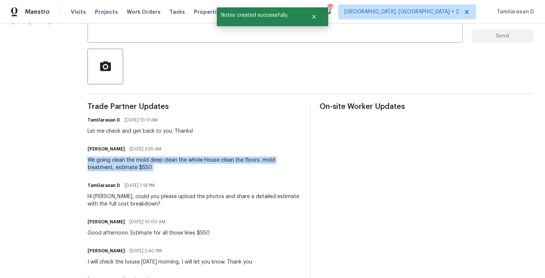
copy div "We going clean the mold deep clean the whole House clean the floors, mold treat…"
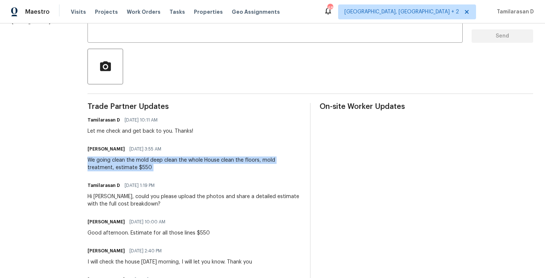
scroll to position [0, 0]
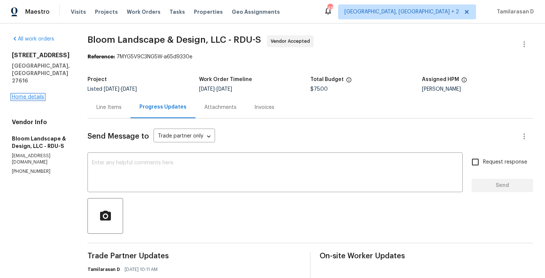
click at [34, 94] on link "Home details" at bounding box center [28, 96] width 32 height 5
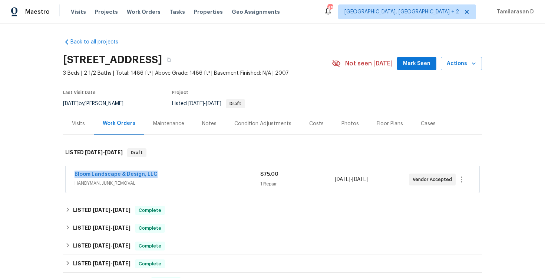
drag, startPoint x: 156, startPoint y: 176, endPoint x: 61, endPoint y: 176, distance: 94.6
click at [61, 176] on div "Back to all projects [STREET_ADDRESS] 3 Beds | 2 1/2 Baths | Total: 1486 ft² | …" at bounding box center [272, 150] width 545 height 254
copy link "Bloom Landscape & Design, LLC"
click at [106, 173] on link "Bloom Landscape & Design, LLC" at bounding box center [116, 173] width 83 height 5
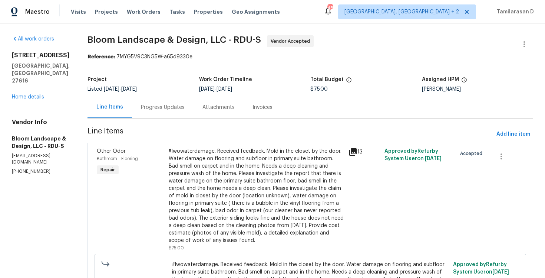
click at [213, 169] on div "#lwowaterdamage. Received feedback. Mold in the closet by the door. Water damag…" at bounding box center [257, 195] width 176 height 96
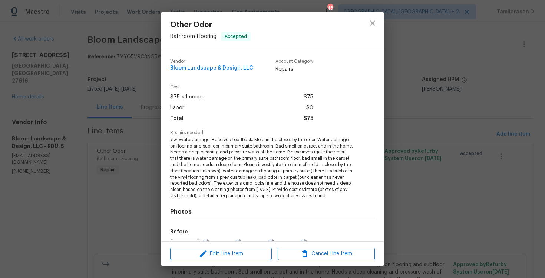
scroll to position [83, 0]
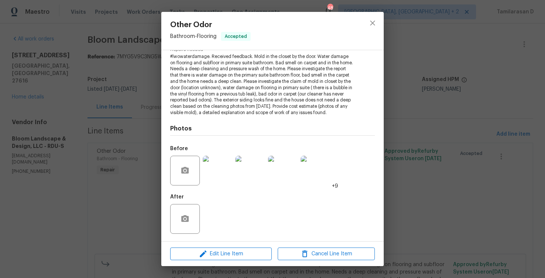
click at [206, 108] on span "#lwowaterdamage. Received feedback. Mold in the closet by the door. Water damag…" at bounding box center [262, 84] width 184 height 62
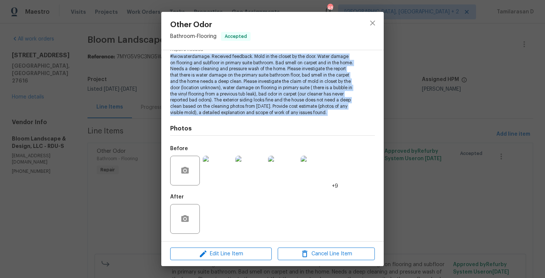
copy span "#lwowaterdamage. Received feedback. Mold in the closet by the door. Water damag…"
click at [120, 120] on div "Other Odor Bathroom - Flooring Accepted Vendor Bloom Landscape & Design, LLC Ac…" at bounding box center [272, 139] width 545 height 278
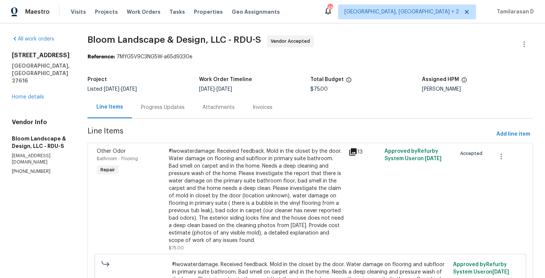
click at [160, 105] on div "Progress Updates" at bounding box center [163, 107] width 44 height 7
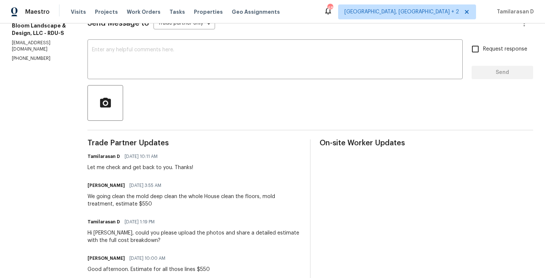
scroll to position [134, 0]
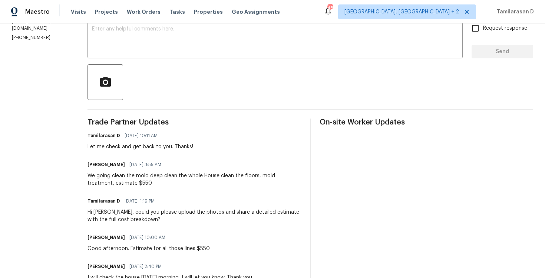
click at [127, 186] on div "We going clean the mold deep clean the whole House clean the floors, mold treat…" at bounding box center [195, 179] width 214 height 15
click at [132, 181] on div "We going clean the mold deep clean the whole House clean the floors, mold treat…" at bounding box center [195, 179] width 214 height 15
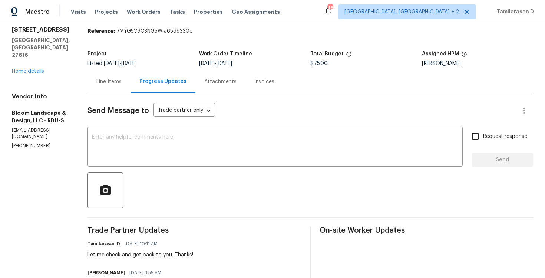
scroll to position [69, 0]
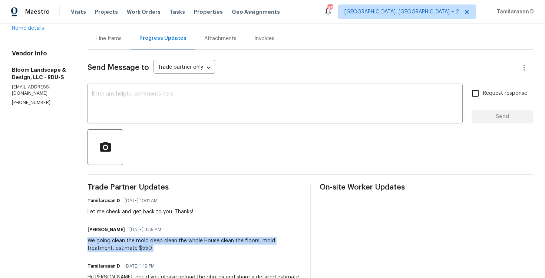
click at [213, 187] on span "Trade Partner Updates" at bounding box center [195, 186] width 214 height 7
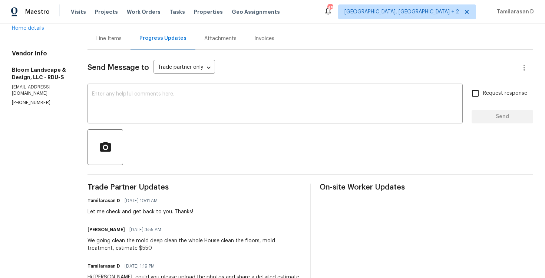
scroll to position [0, 0]
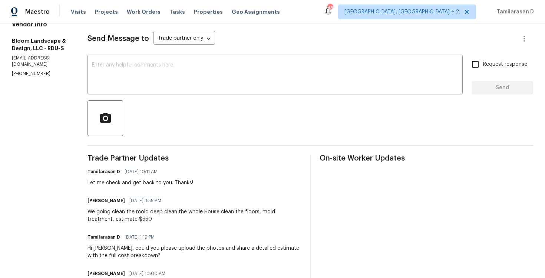
scroll to position [99, 0]
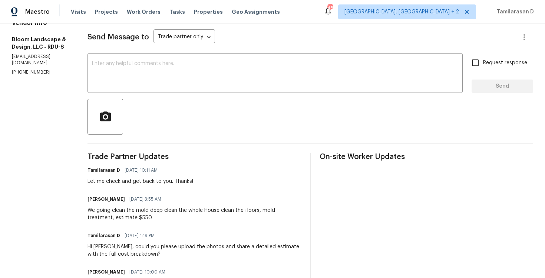
click at [129, 204] on div "Leila Castillo 10/08/2025 3:55 AM" at bounding box center [195, 199] width 214 height 10
click at [123, 211] on div "We going clean the mold deep clean the whole House clean the floors, mold treat…" at bounding box center [195, 213] width 214 height 15
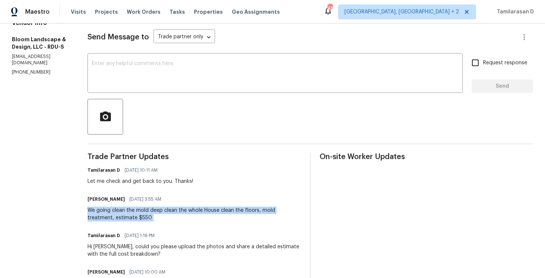
copy div "We going clean the mold deep clean the whole House clean the floors, mold treat…"
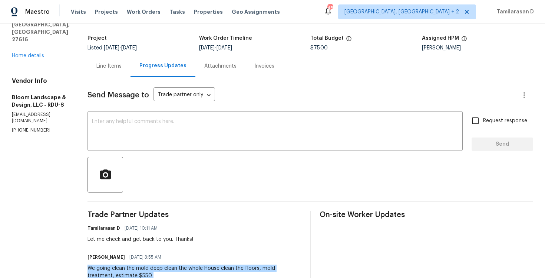
scroll to position [50, 0]
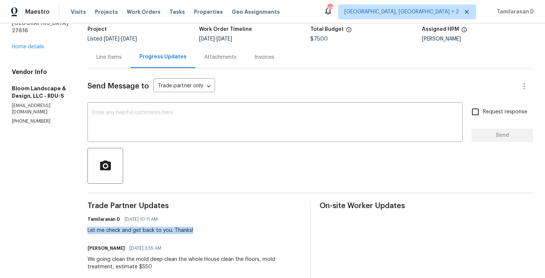
drag, startPoint x: 95, startPoint y: 230, endPoint x: 200, endPoint y: 230, distance: 105.4
click at [200, 230] on div "All work orders 4820 Landover Arbor Pl Raleigh, NC 27616 Home details Vendor In…" at bounding box center [272, 234] width 545 height 522
copy div "Let me check and get back to you. Thanks!"
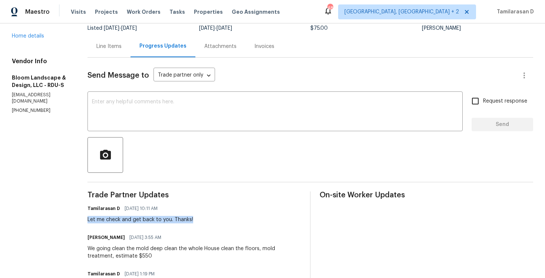
scroll to position [65, 0]
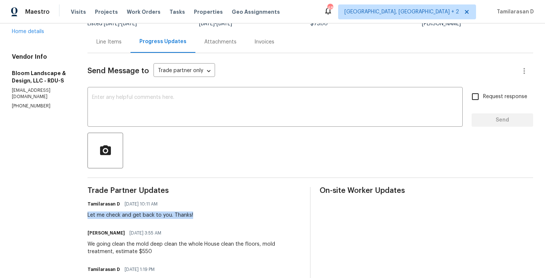
click at [115, 243] on div "We going clean the mold deep clean the whole House clean the floors, mold treat…" at bounding box center [195, 247] width 214 height 15
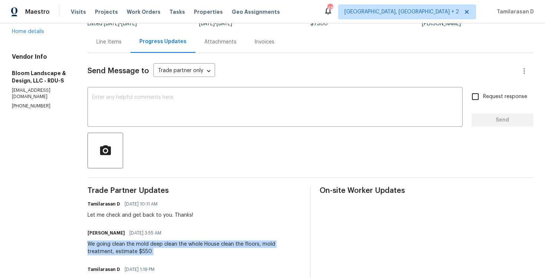
copy div "We going clean the mold deep clean the whole House clean the floors, mold treat…"
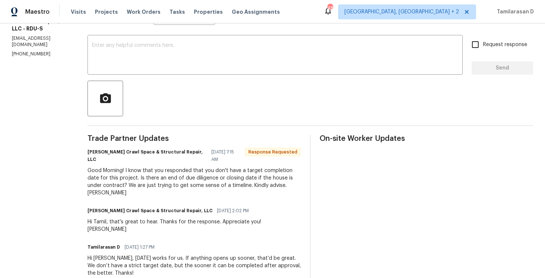
scroll to position [119, 0]
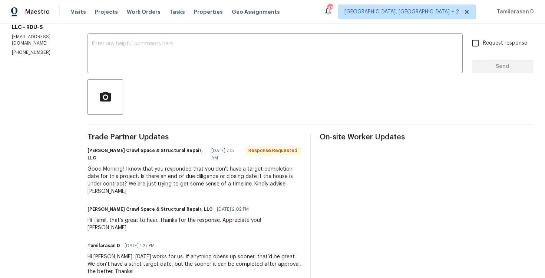
click at [150, 171] on div "Good Morning! I know that you responded that you don't have a target completion…" at bounding box center [195, 180] width 214 height 30
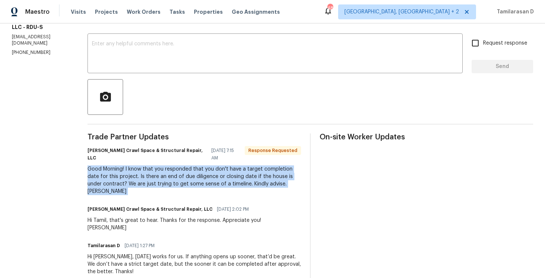
click at [192, 172] on div "Good Morning! I know that you responded that you don't have a target completion…" at bounding box center [195, 180] width 214 height 30
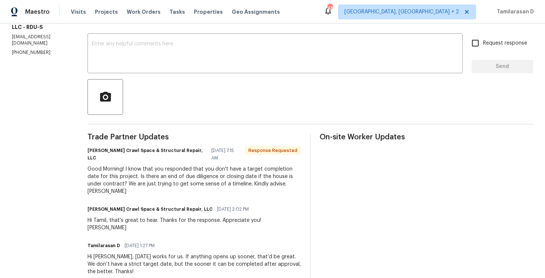
click at [192, 172] on div "Good Morning! I know that you responded that you don't have a target completion…" at bounding box center [195, 180] width 214 height 30
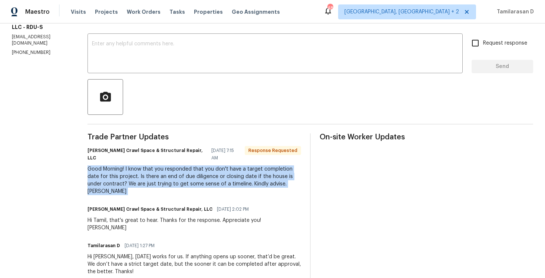
scroll to position [125, 0]
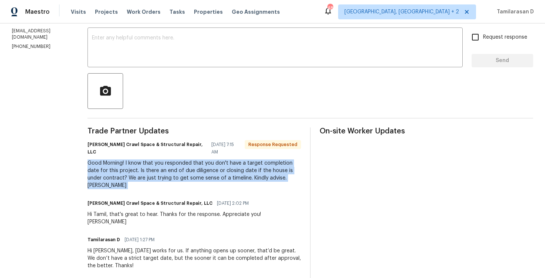
click at [171, 169] on div "Good Morning! I know that you responded that you don't have a target completion…" at bounding box center [195, 174] width 214 height 30
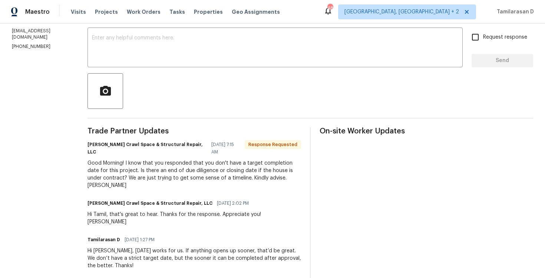
click at [171, 169] on div "Good Morning! I know that you responded that you don't have a target completion…" at bounding box center [195, 174] width 214 height 30
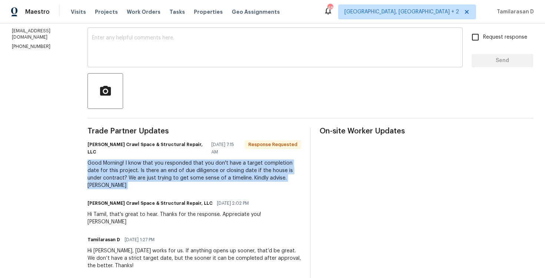
click at [134, 55] on textarea at bounding box center [275, 48] width 367 height 26
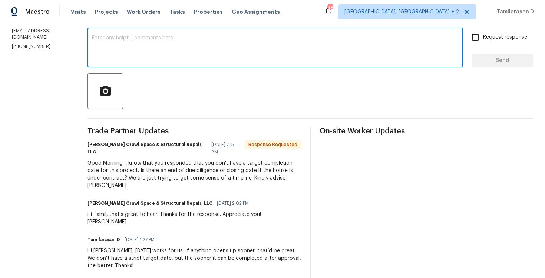
paste textarea "The property is not under contract, and we don’t have any closing date at this …"
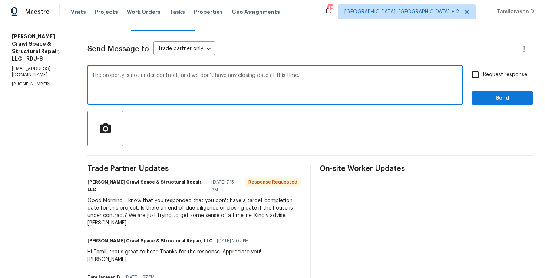
scroll to position [85, 0]
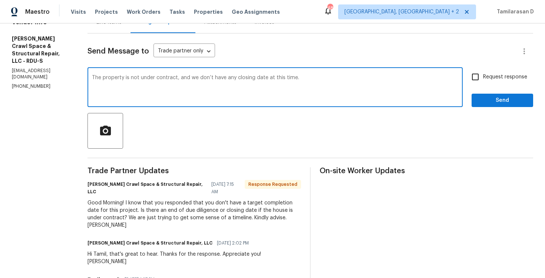
click at [98, 77] on div "The property is not under contract, and we don’t have any closing date at this …" at bounding box center [276, 88] width 376 height 38
click at [99, 76] on textarea "The property is not under contract, and we don’t have any closing date at this …" at bounding box center [275, 88] width 367 height 26
click at [344, 84] on textarea "[PERSON_NAME], the property is not under contract, and we don’t have any closin…" at bounding box center [275, 88] width 367 height 26
type textarea "[PERSON_NAME], the property is not under contract, and we don’t have any closin…"
click at [482, 79] on input "Request response" at bounding box center [476, 77] width 16 height 16
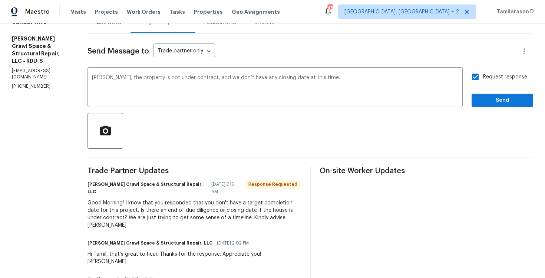
click at [480, 81] on input "Request response" at bounding box center [476, 77] width 16 height 16
checkbox input "false"
click at [495, 100] on span "Send" at bounding box center [503, 100] width 50 height 9
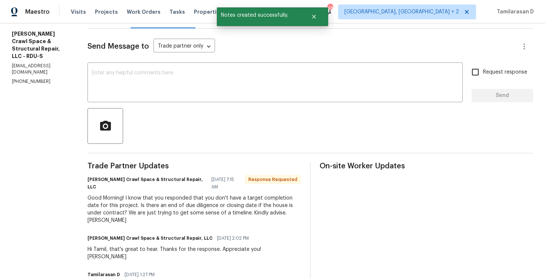
scroll to position [125, 0]
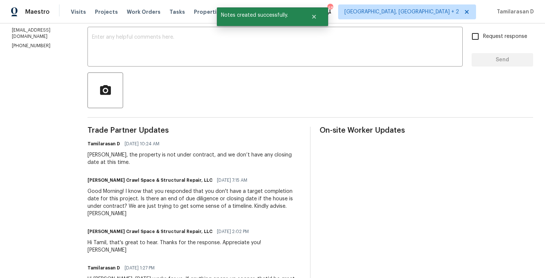
click at [132, 195] on div "Good Morning! I know that you responded that you don't have a target completion…" at bounding box center [195, 202] width 214 height 30
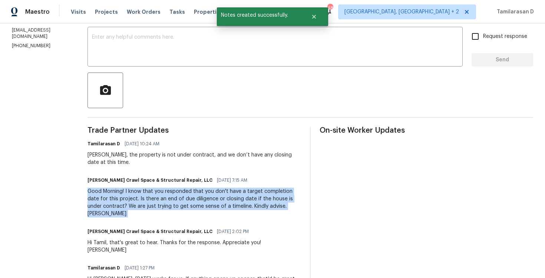
copy div "Good Morning! I know that you responded that you don't have a target completion…"
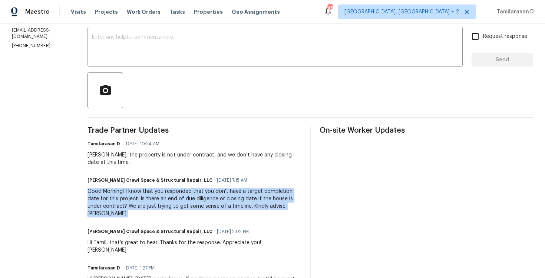
scroll to position [0, 0]
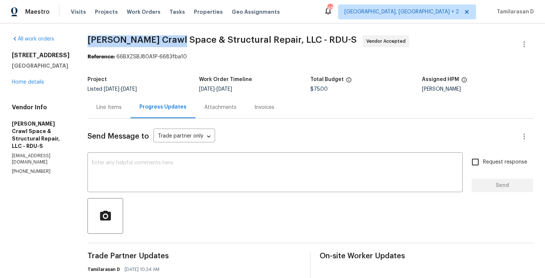
drag, startPoint x: 96, startPoint y: 38, endPoint x: 184, endPoint y: 41, distance: 88.4
click at [184, 41] on span "[PERSON_NAME] Crawl Space & Structural Repair, LLC - RDU-S" at bounding box center [222, 39] width 269 height 9
copy span "[PERSON_NAME] Crawl Space"
click at [29, 80] on link "Home details" at bounding box center [28, 81] width 32 height 5
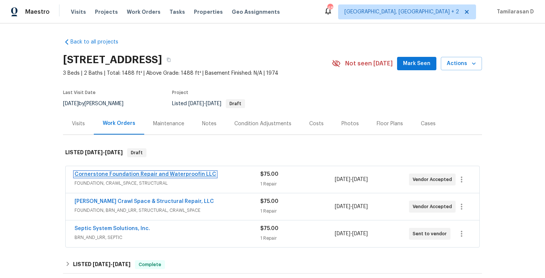
click at [127, 173] on link "Cornerstone Foundation Repair and Waterproofin LLC" at bounding box center [146, 173] width 142 height 5
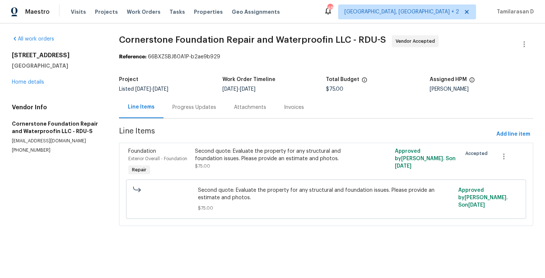
click at [188, 108] on div "Progress Updates" at bounding box center [195, 107] width 44 height 7
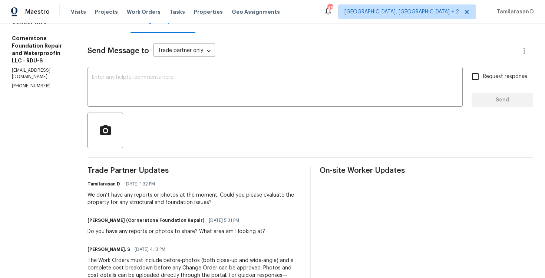
scroll to position [88, 0]
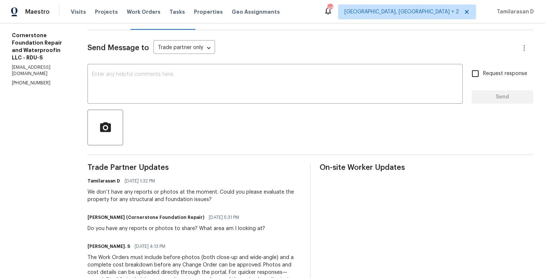
click at [127, 191] on div "We don’t have any reports or photos at the moment. Could you please evaluate th…" at bounding box center [195, 195] width 214 height 15
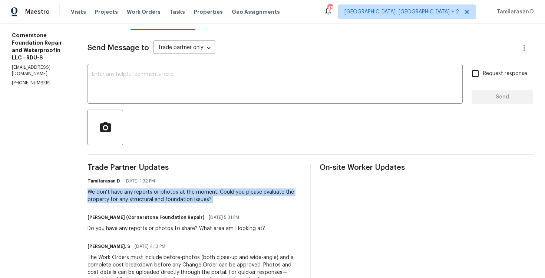
scroll to position [86, 0]
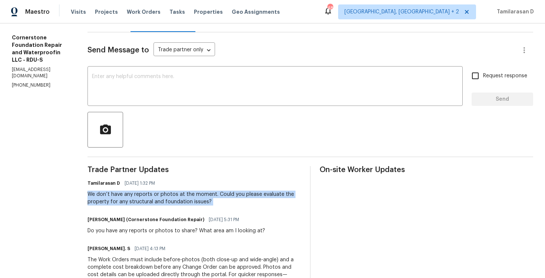
click at [117, 198] on div "We don’t have any reports or photos at the moment. Could you please evaluate th…" at bounding box center [195, 197] width 214 height 15
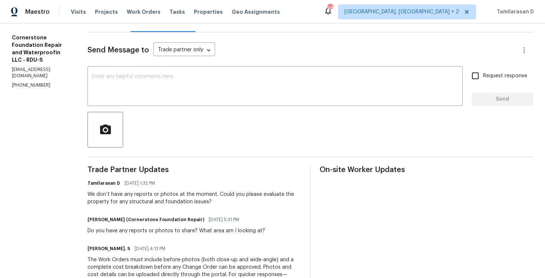
click at [117, 198] on div "We don’t have any reports or photos at the moment. Could you please evaluate th…" at bounding box center [195, 197] width 214 height 15
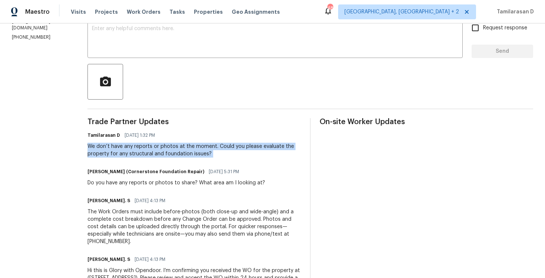
scroll to position [85, 0]
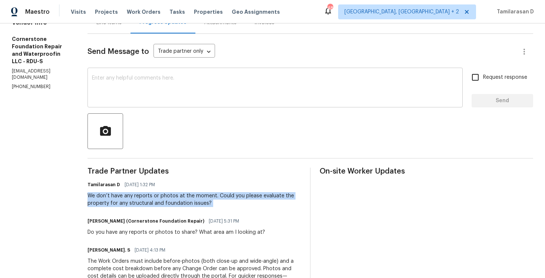
click at [113, 102] on div "x ​" at bounding box center [276, 88] width 376 height 38
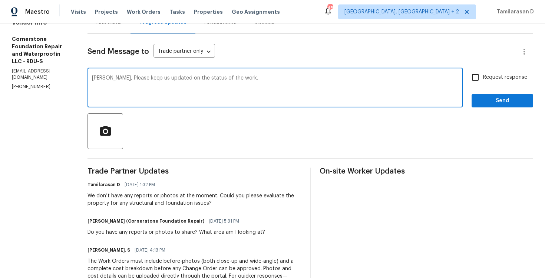
scroll to position [112, 0]
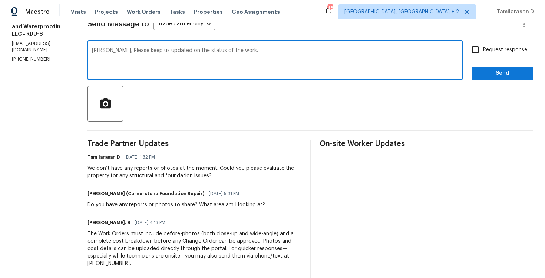
drag, startPoint x: 191, startPoint y: 50, endPoint x: 292, endPoint y: 51, distance: 100.2
click at [292, 50] on textarea "[PERSON_NAME], Please keep us updated on the status of the work." at bounding box center [275, 61] width 367 height 26
click at [235, 50] on textarea "[PERSON_NAME], Please keep us updated on the schedule date." at bounding box center [275, 61] width 367 height 26
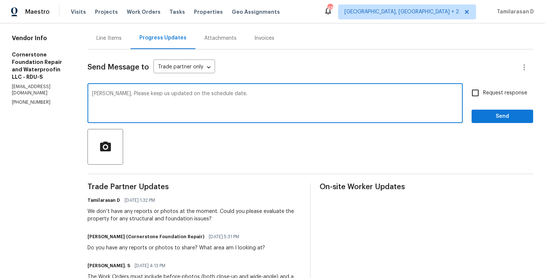
scroll to position [61, 0]
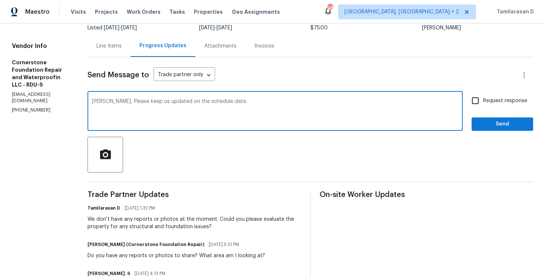
type textarea "[PERSON_NAME], Please keep us updated on the schedule date."
click at [467, 101] on div "[PERSON_NAME], Please keep us updated on the schedule date. x ​ Request respons…" at bounding box center [311, 112] width 446 height 38
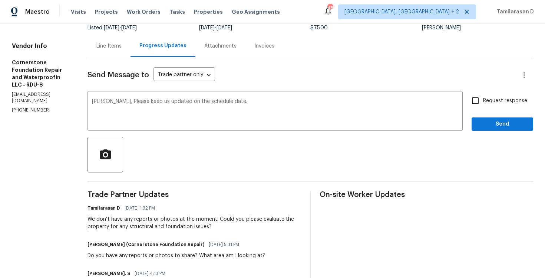
click at [478, 100] on input "Request response" at bounding box center [476, 101] width 16 height 16
checkbox input "true"
click at [488, 124] on span "Send" at bounding box center [503, 123] width 50 height 9
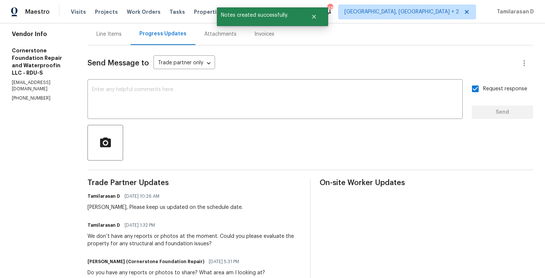
scroll to position [106, 0]
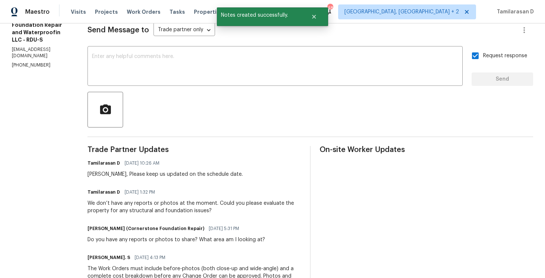
click at [152, 176] on div "[PERSON_NAME], Please keep us updated on the schedule date." at bounding box center [165, 173] width 155 height 7
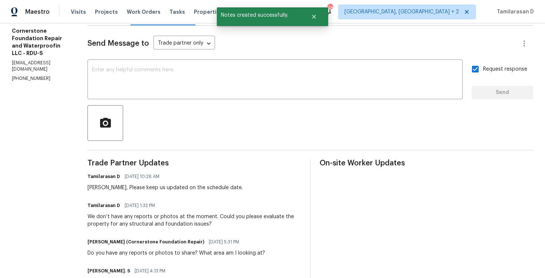
scroll to position [0, 0]
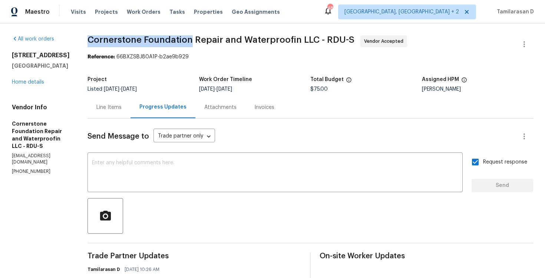
drag, startPoint x: 87, startPoint y: 40, endPoint x: 188, endPoint y: 37, distance: 101.3
click at [188, 37] on span "Cornerstone Foundation Repair and Waterproofin LLC - RDU-S" at bounding box center [221, 39] width 267 height 9
copy span "Cornerstone Foundation"
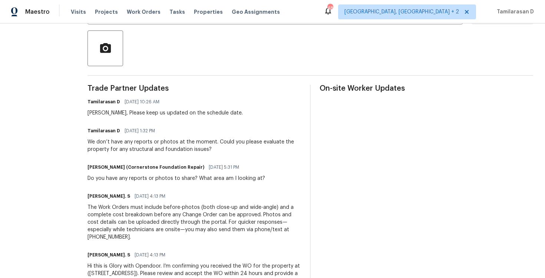
scroll to position [195, 0]
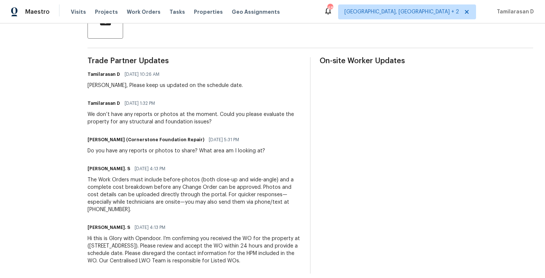
click at [142, 119] on div "We don’t have any reports or photos at the moment. Could you please evaluate th…" at bounding box center [195, 118] width 214 height 15
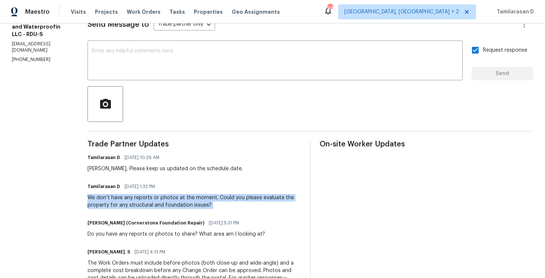
scroll to position [0, 0]
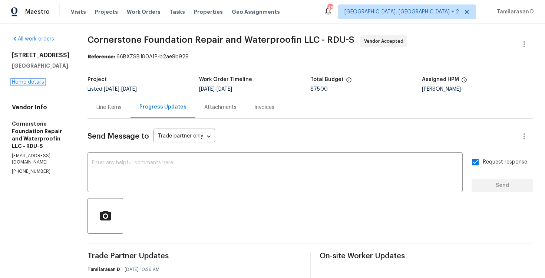
click at [34, 83] on link "Home details" at bounding box center [28, 81] width 32 height 5
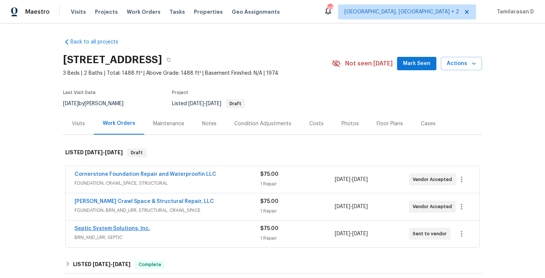
click at [115, 227] on link "Septic System Solutions, Inc." at bounding box center [113, 228] width 76 height 5
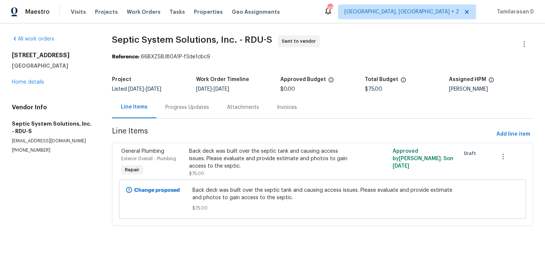
click at [202, 111] on div "Progress Updates" at bounding box center [188, 107] width 62 height 22
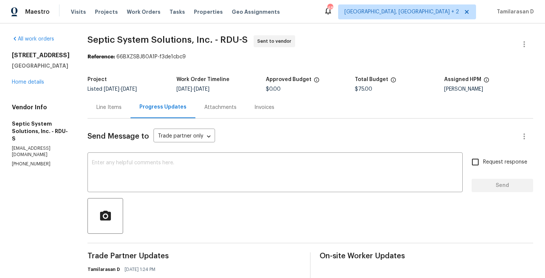
scroll to position [137, 0]
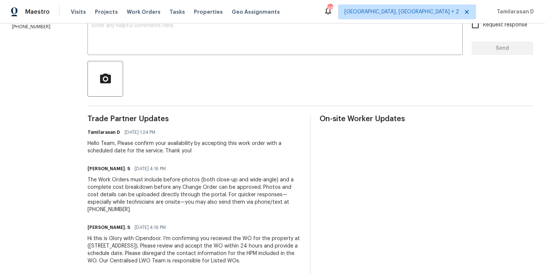
click at [167, 151] on div "Hello Team, Please confirm your availability by accepting this work order with …" at bounding box center [195, 147] width 214 height 15
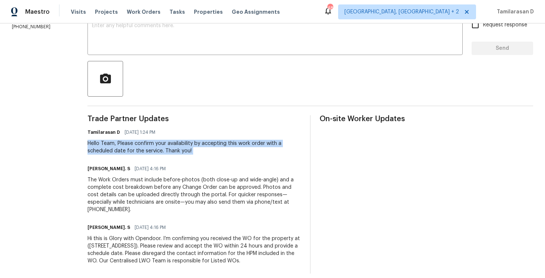
click at [167, 151] on div "Hello Team, Please confirm your availability by accepting this work order with …" at bounding box center [195, 147] width 214 height 15
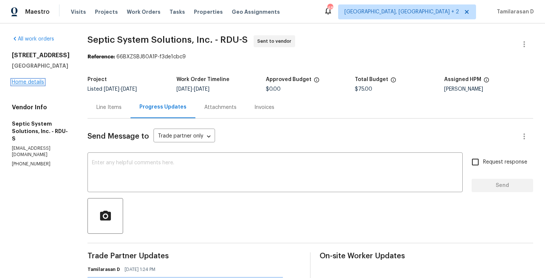
click at [28, 80] on link "Home details" at bounding box center [28, 81] width 32 height 5
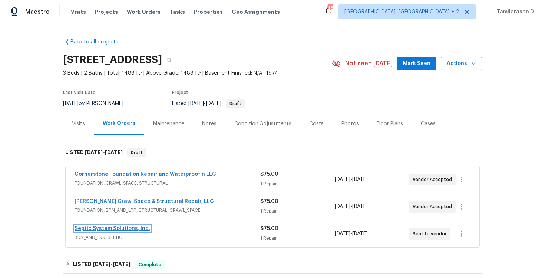
click at [112, 227] on link "Septic System Solutions, Inc." at bounding box center [113, 228] width 76 height 5
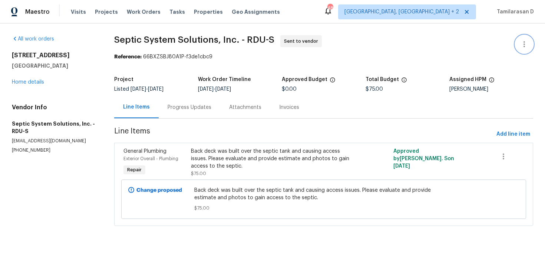
click at [524, 40] on icon "button" at bounding box center [524, 44] width 9 height 9
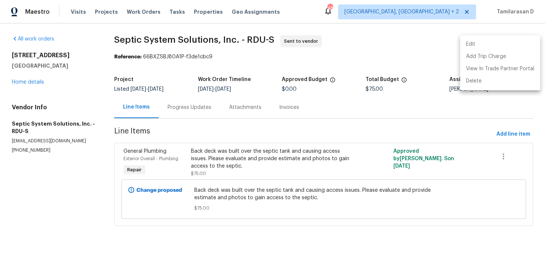
click at [480, 44] on li "Edit" at bounding box center [500, 44] width 80 height 12
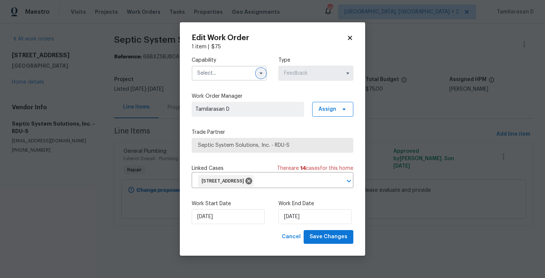
click at [263, 70] on icon "button" at bounding box center [261, 73] width 6 height 6
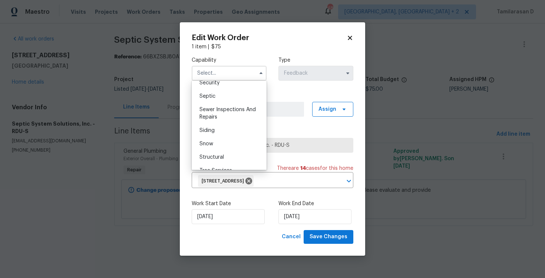
scroll to position [755, 0]
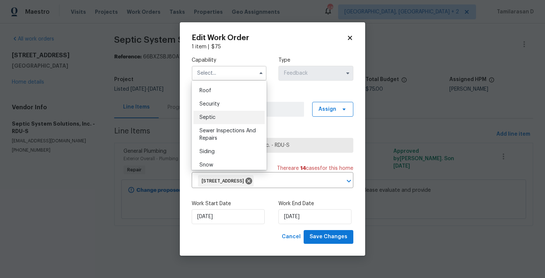
click at [207, 113] on div "Septic" at bounding box center [229, 117] width 71 height 13
type input "Septic"
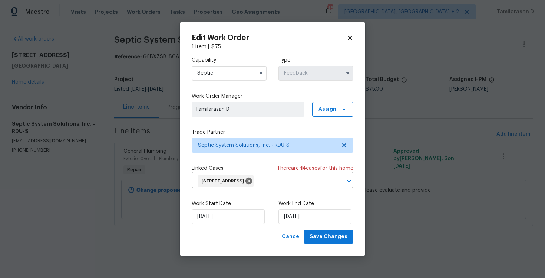
click at [220, 137] on div "Trade Partner Septic System Solutions, Inc. - RDU-S" at bounding box center [273, 140] width 162 height 24
click at [220, 141] on span "Septic System Solutions, Inc. - RDU-S" at bounding box center [267, 144] width 138 height 7
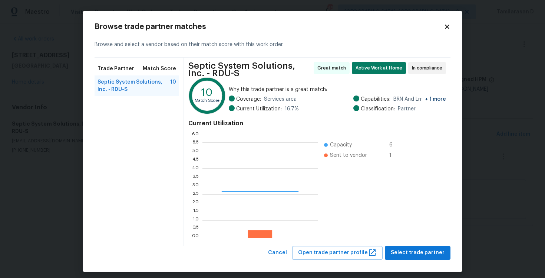
scroll to position [104, 115]
click at [449, 26] on icon at bounding box center [447, 26] width 7 height 7
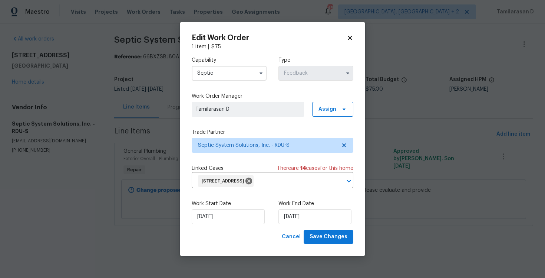
click at [350, 37] on icon at bounding box center [350, 38] width 4 height 4
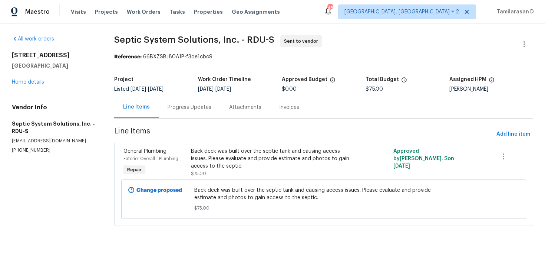
click at [197, 100] on div "Progress Updates" at bounding box center [190, 107] width 62 height 22
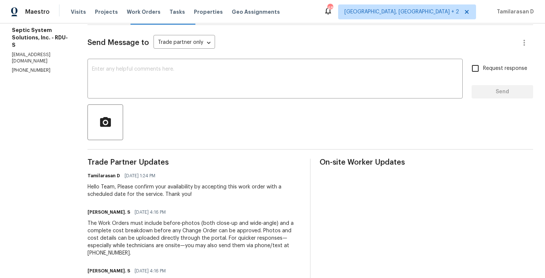
scroll to position [102, 0]
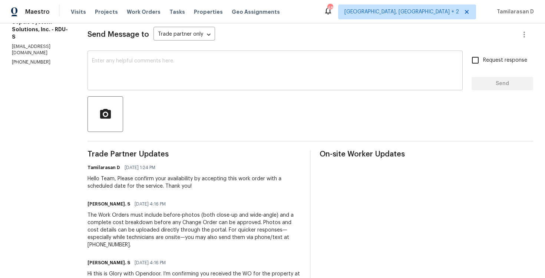
click at [141, 86] on div "x ​" at bounding box center [276, 71] width 376 height 38
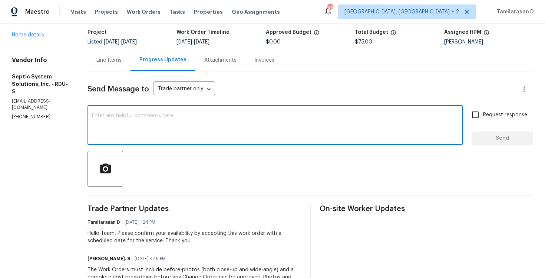
scroll to position [0, 0]
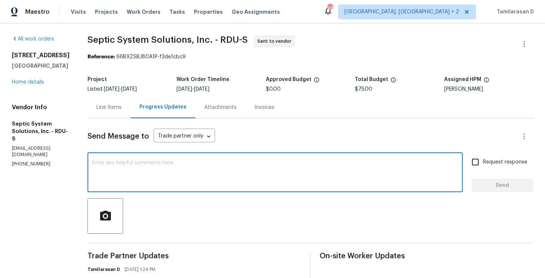
click at [131, 173] on textarea at bounding box center [275, 173] width 367 height 26
click at [132, 165] on textarea at bounding box center [275, 173] width 367 height 26
click at [30, 161] on p "[PHONE_NUMBER]" at bounding box center [41, 164] width 58 height 6
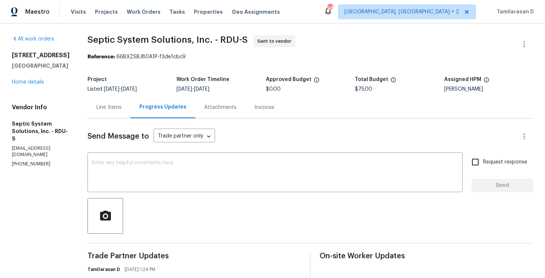
click at [30, 161] on p "[PHONE_NUMBER]" at bounding box center [41, 164] width 58 height 6
copy p "[PHONE_NUMBER]"
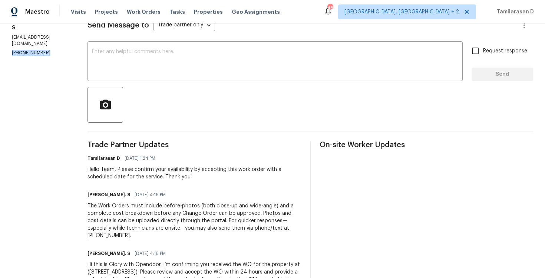
scroll to position [76, 0]
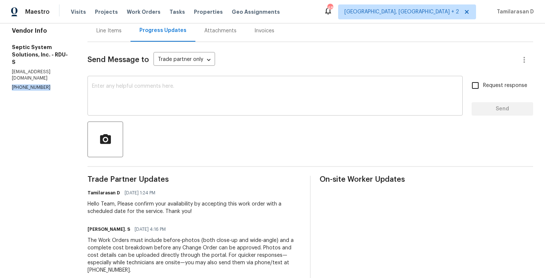
click at [161, 104] on textarea at bounding box center [275, 96] width 367 height 26
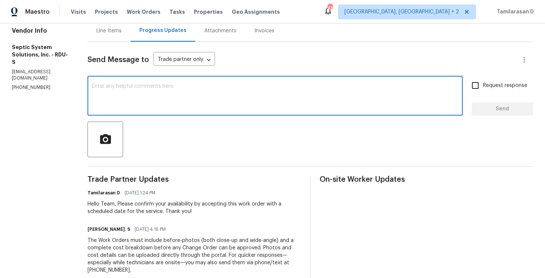
click at [35, 84] on p "[PHONE_NUMBER]" at bounding box center [41, 87] width 58 height 6
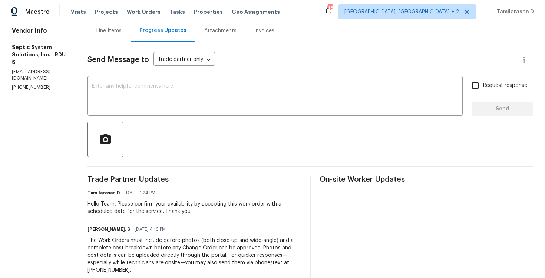
click at [35, 84] on p "[PHONE_NUMBER]" at bounding box center [41, 87] width 58 height 6
copy p "[PHONE_NUMBER]"
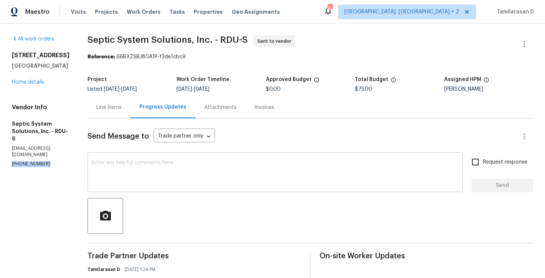
click at [153, 177] on textarea at bounding box center [275, 173] width 367 height 26
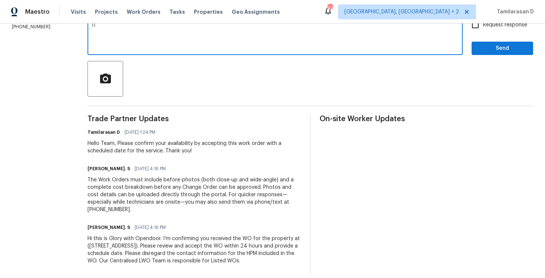
scroll to position [137, 0]
paste textarea "This work order needs to be completed by the target date to meet our deadline. …"
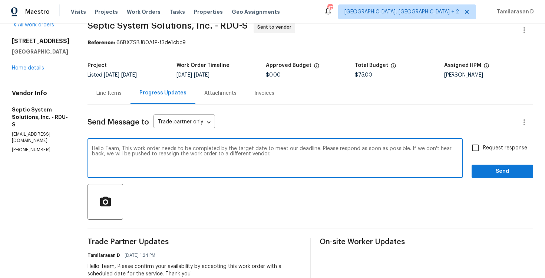
scroll to position [4, 0]
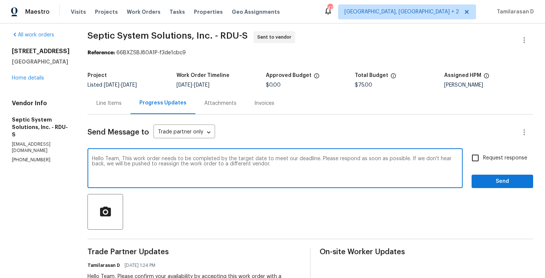
type textarea "Hello Team, This work order needs to be completed by the target date to meet ou…"
click at [471, 155] on input "Request response" at bounding box center [476, 158] width 16 height 16
checkbox input "true"
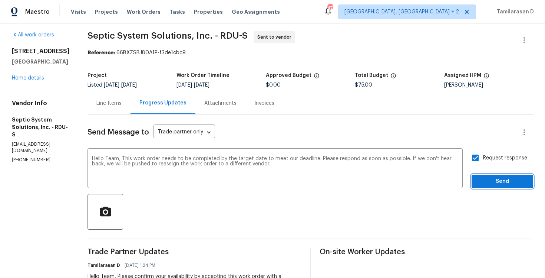
click at [492, 181] on span "Send" at bounding box center [503, 181] width 50 height 9
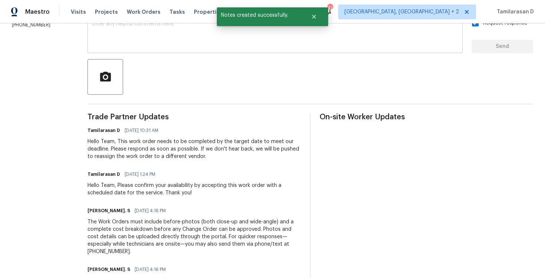
scroll to position [0, 0]
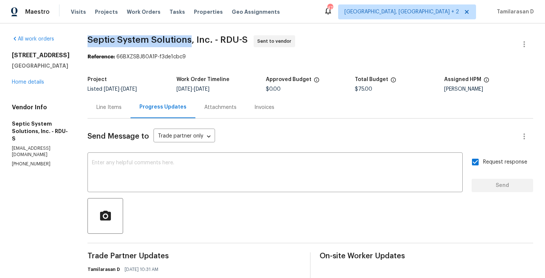
drag, startPoint x: 87, startPoint y: 38, endPoint x: 188, endPoint y: 39, distance: 100.6
click at [188, 39] on span "Septic System Solutions, Inc. - RDU-S" at bounding box center [168, 39] width 160 height 9
copy span "Septic System Solutions"
